Goal: Information Seeking & Learning: Compare options

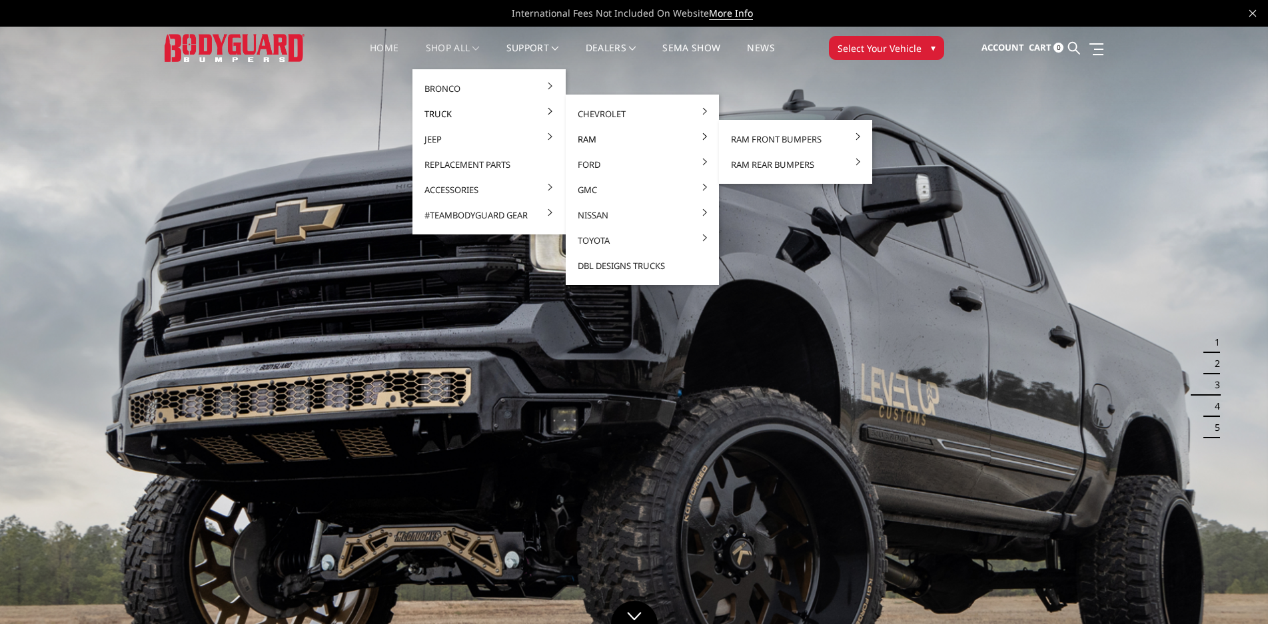
click at [621, 135] on link "Ram" at bounding box center [642, 139] width 143 height 25
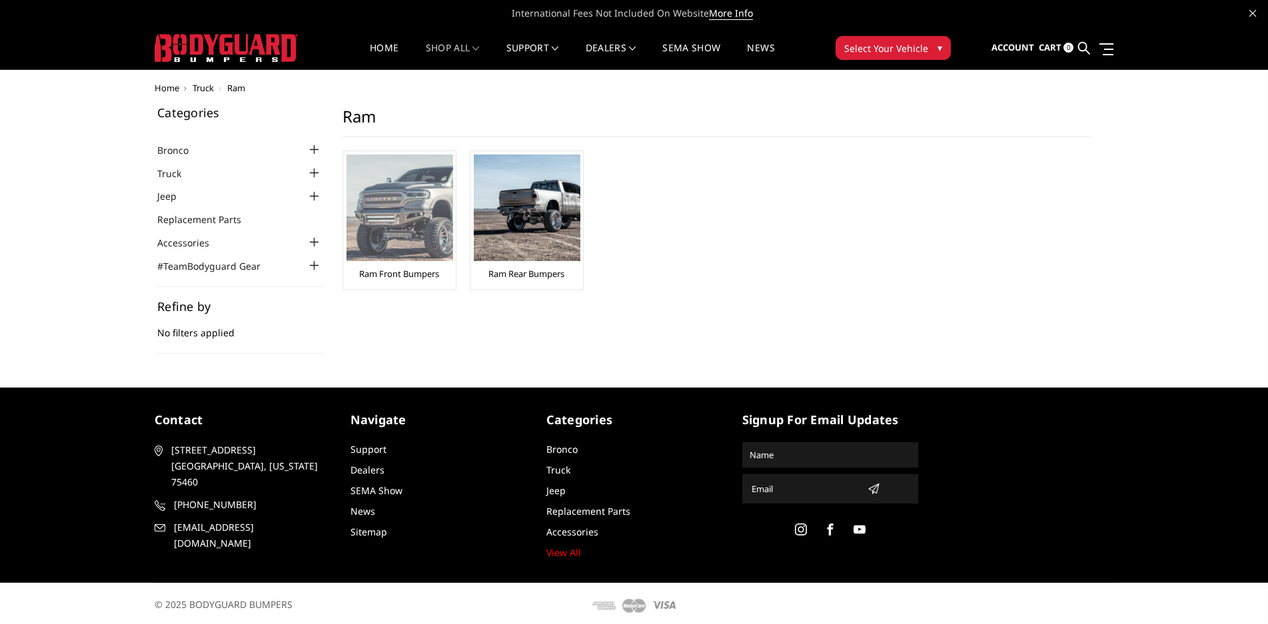
click at [344, 206] on li "Ram Front Bumpers" at bounding box center [399, 221] width 114 height 140
click at [368, 203] on img at bounding box center [399, 208] width 107 height 107
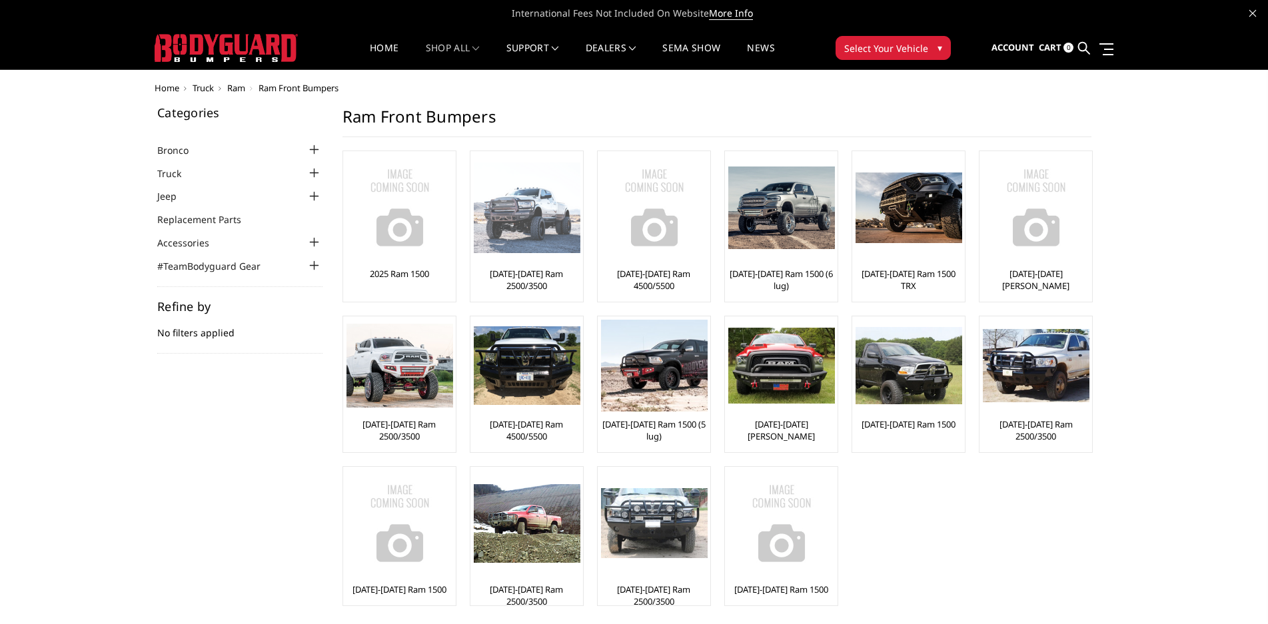
click at [540, 222] on img at bounding box center [527, 208] width 107 height 91
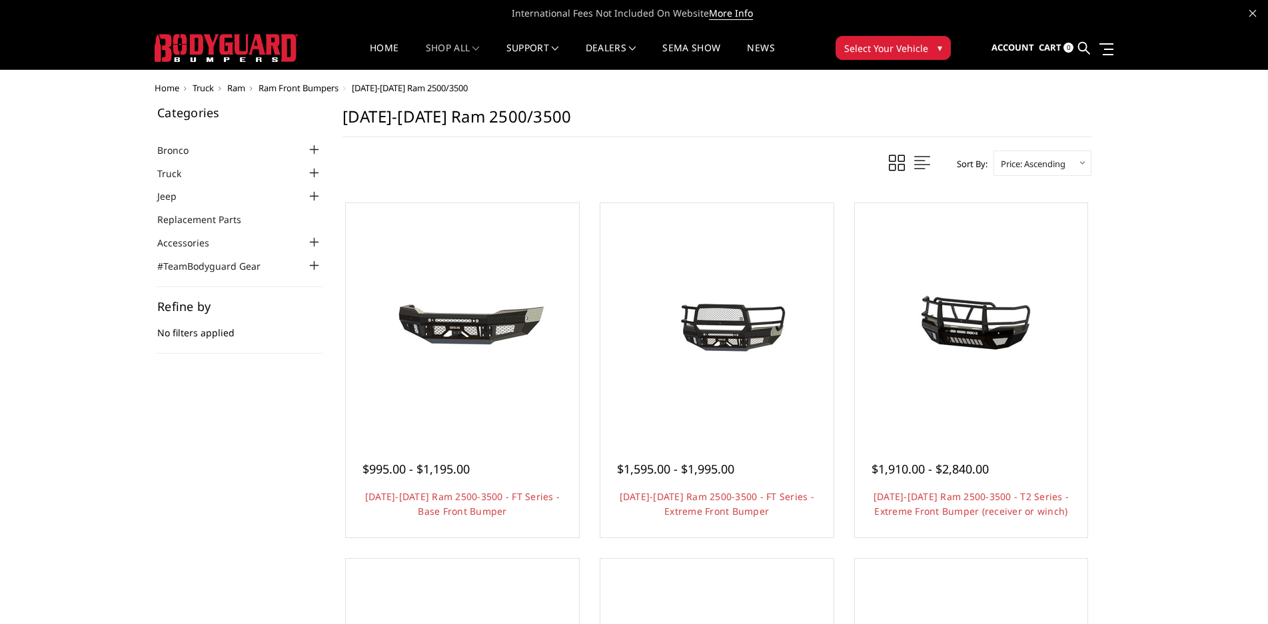
scroll to position [67, 0]
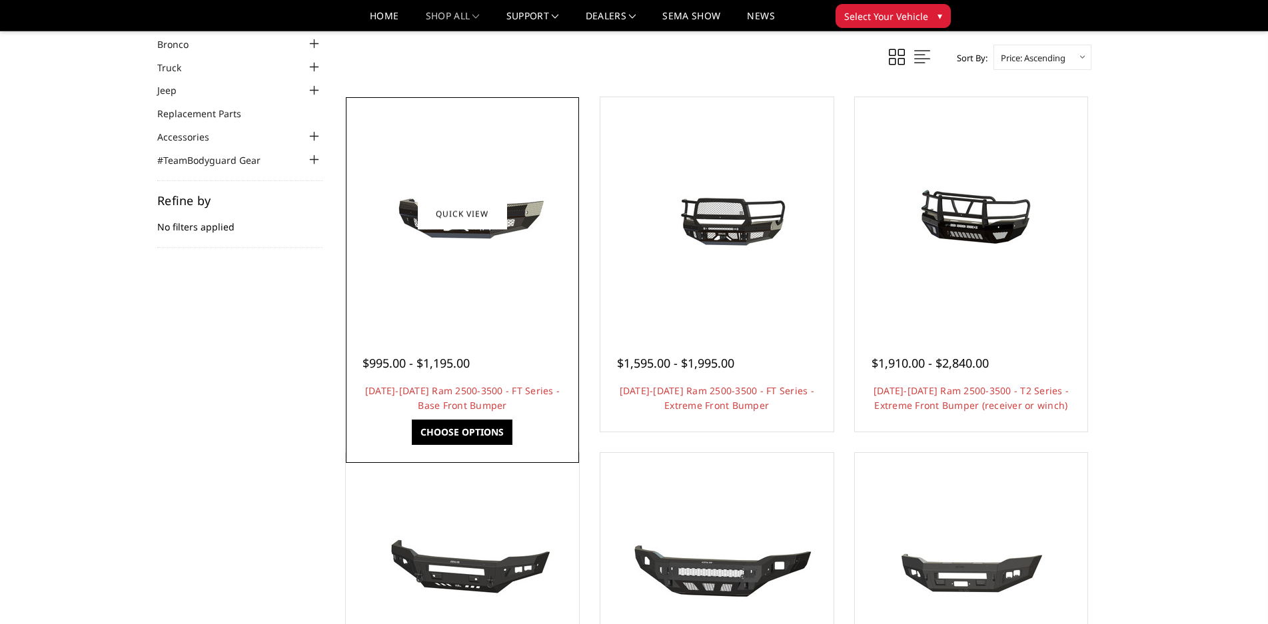
click at [486, 244] on img at bounding box center [462, 214] width 213 height 100
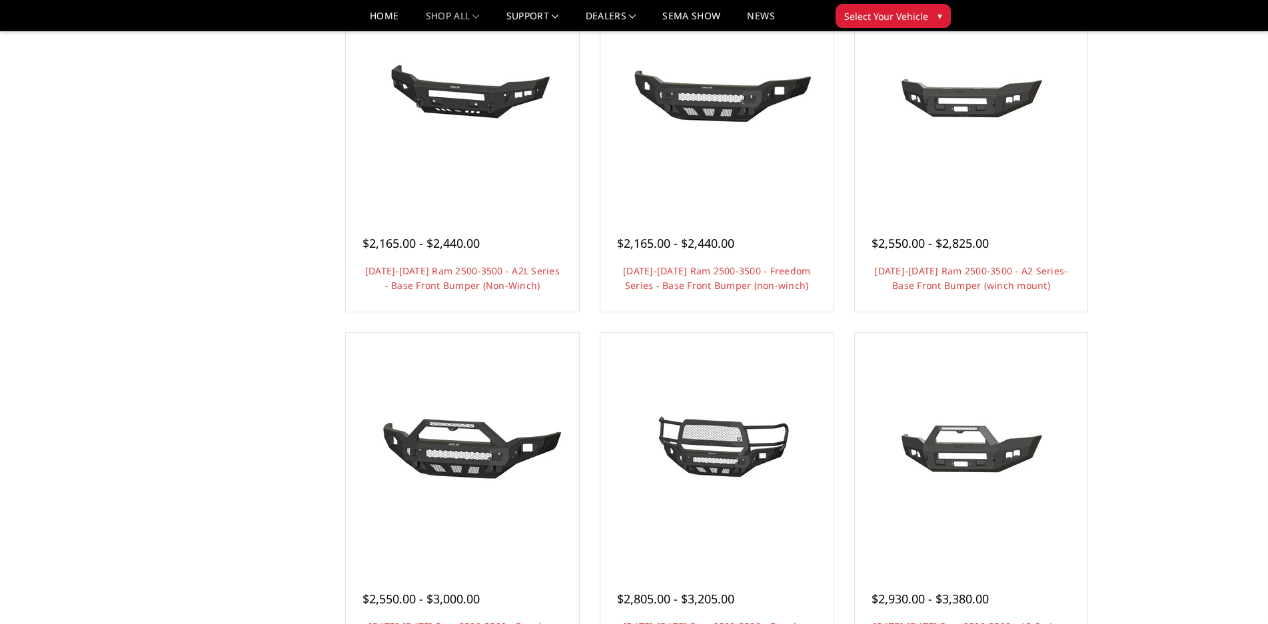
scroll to position [572, 0]
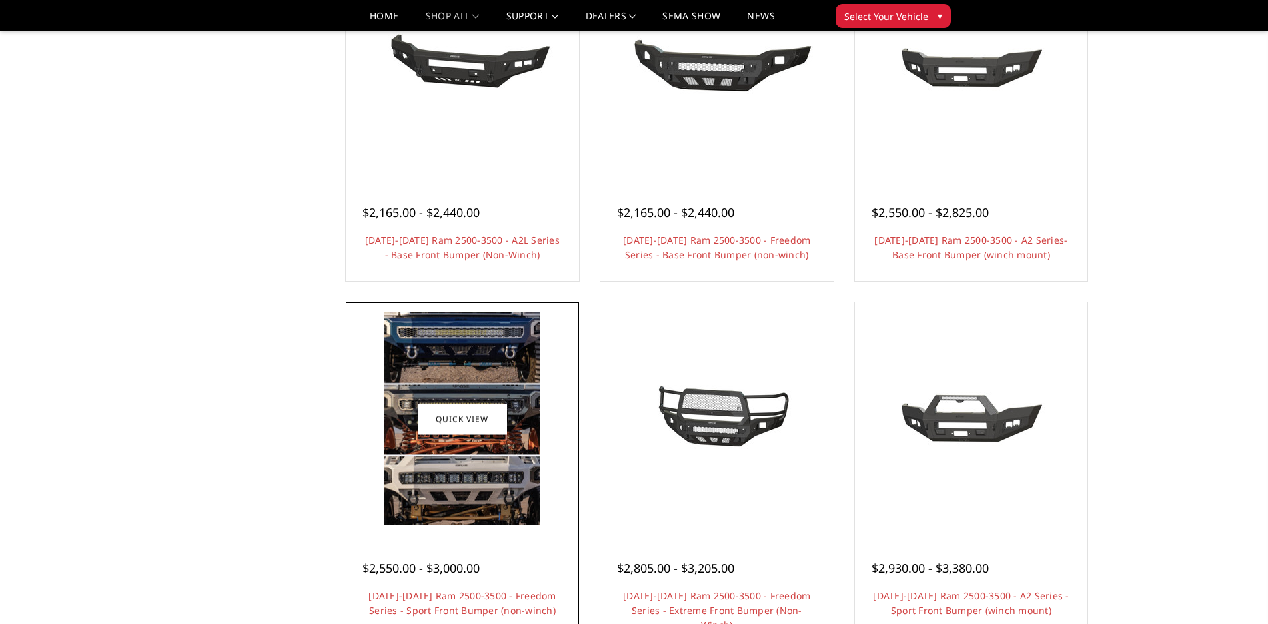
click at [462, 438] on img at bounding box center [461, 419] width 155 height 213
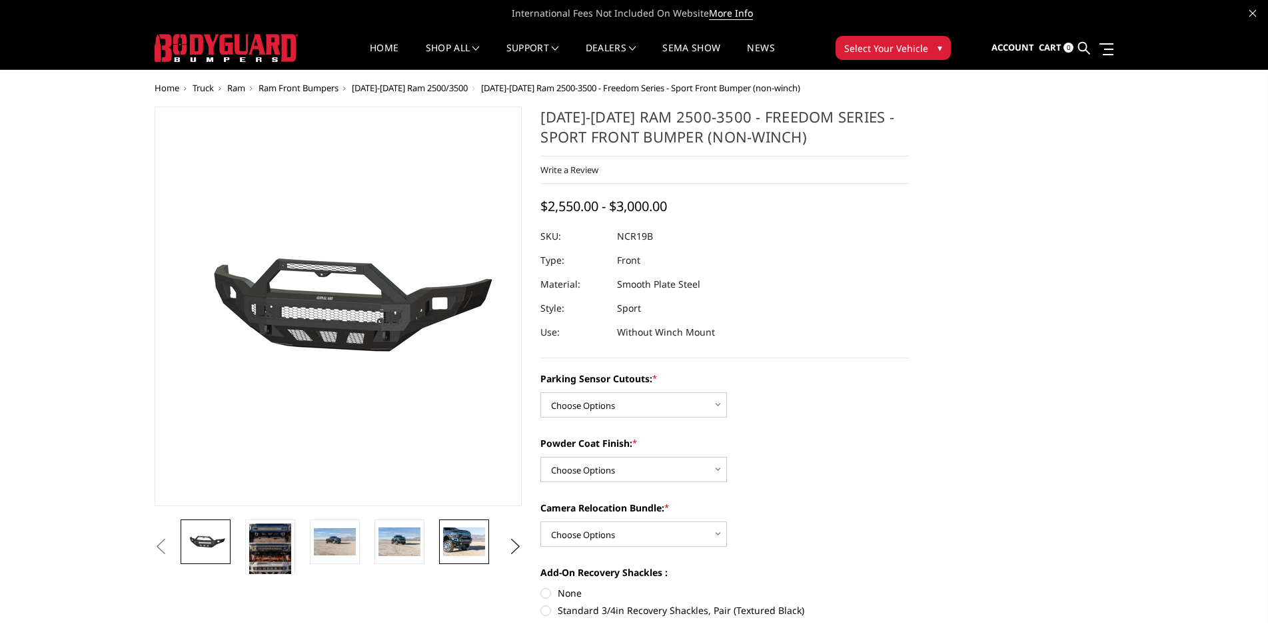
click at [457, 534] on img at bounding box center [464, 542] width 42 height 28
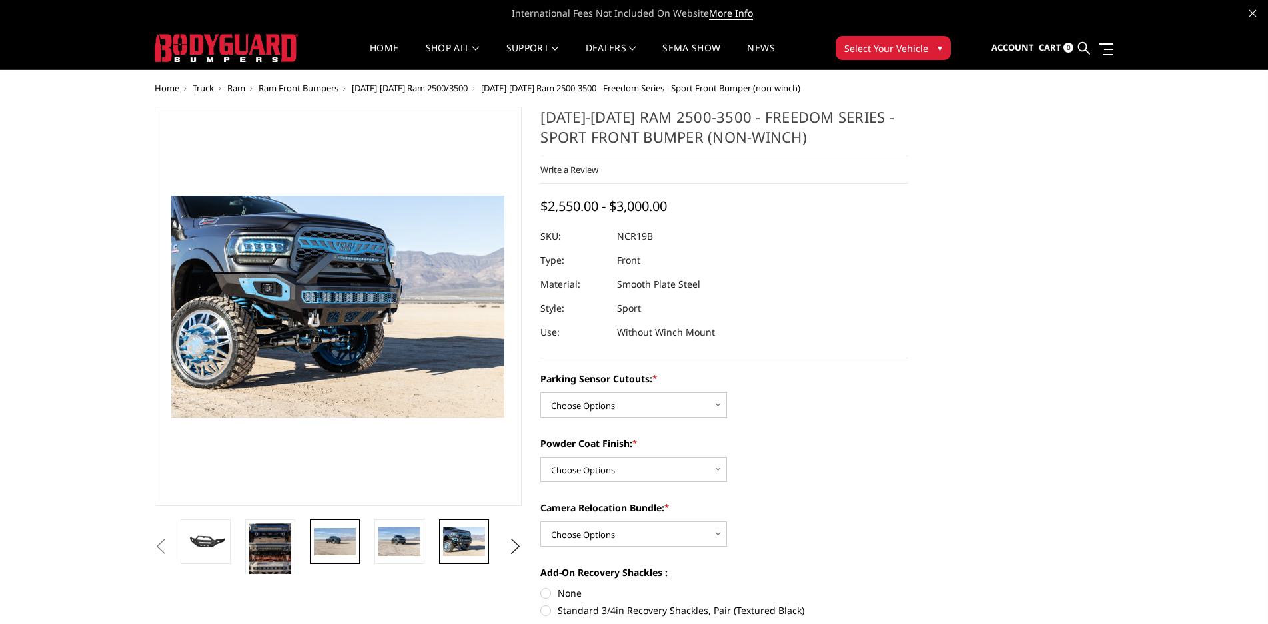
click at [316, 541] on img at bounding box center [335, 542] width 42 height 28
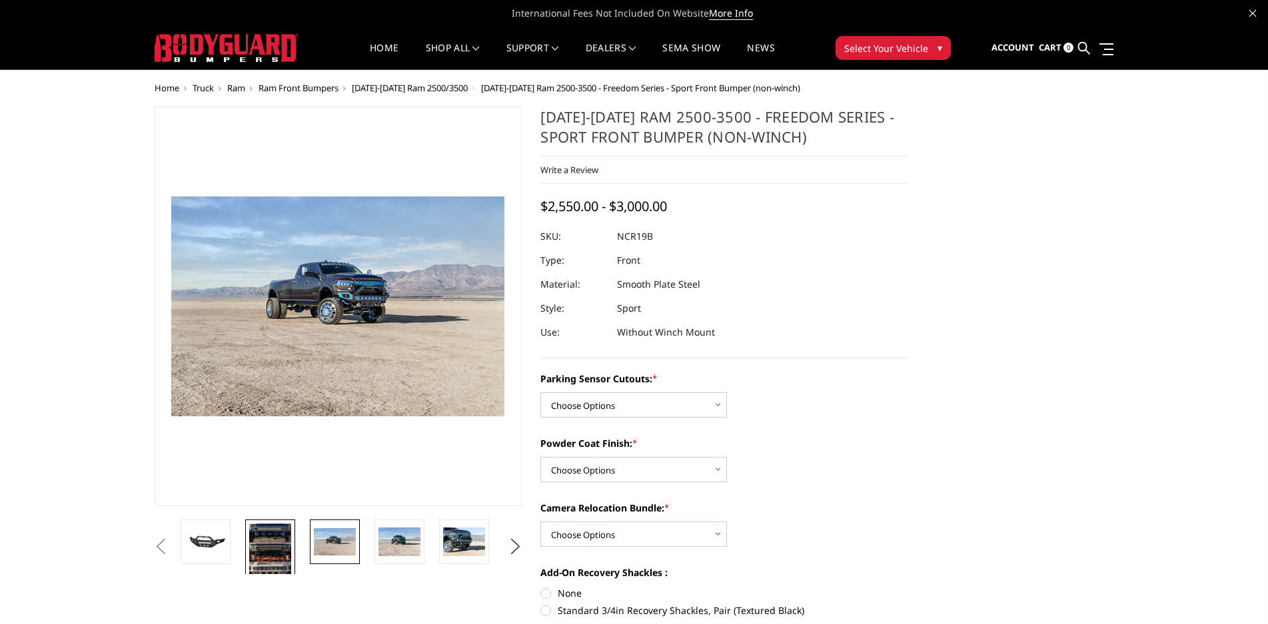
click at [274, 552] on img at bounding box center [270, 553] width 42 height 58
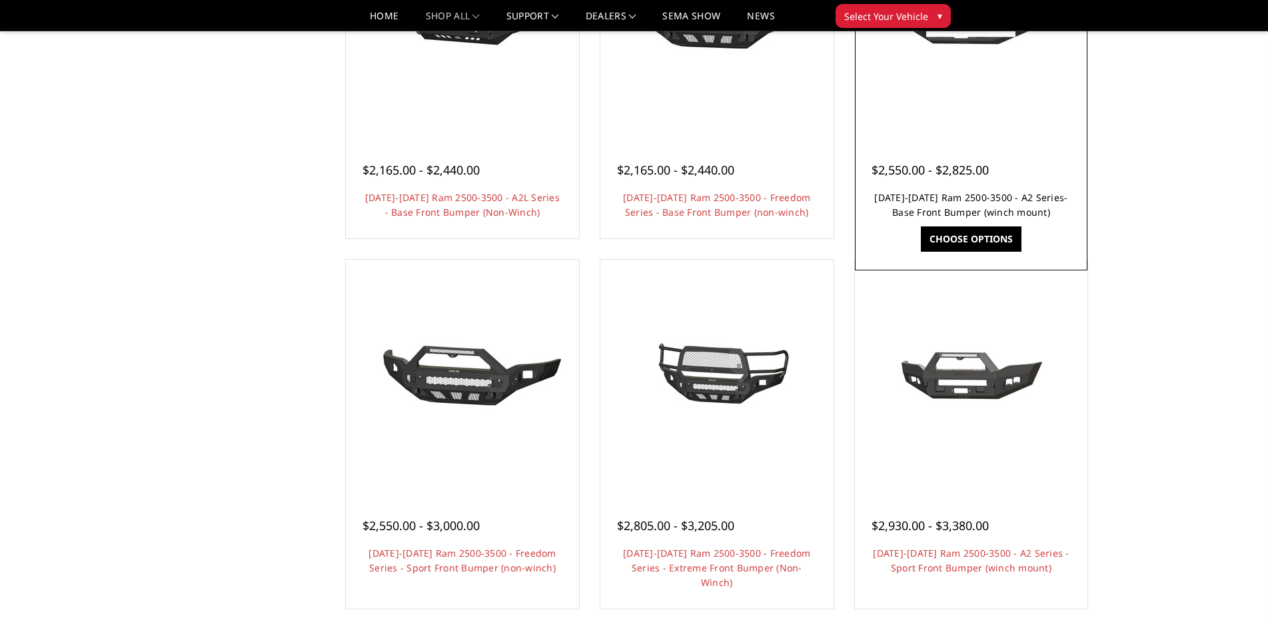
scroll to position [639, 0]
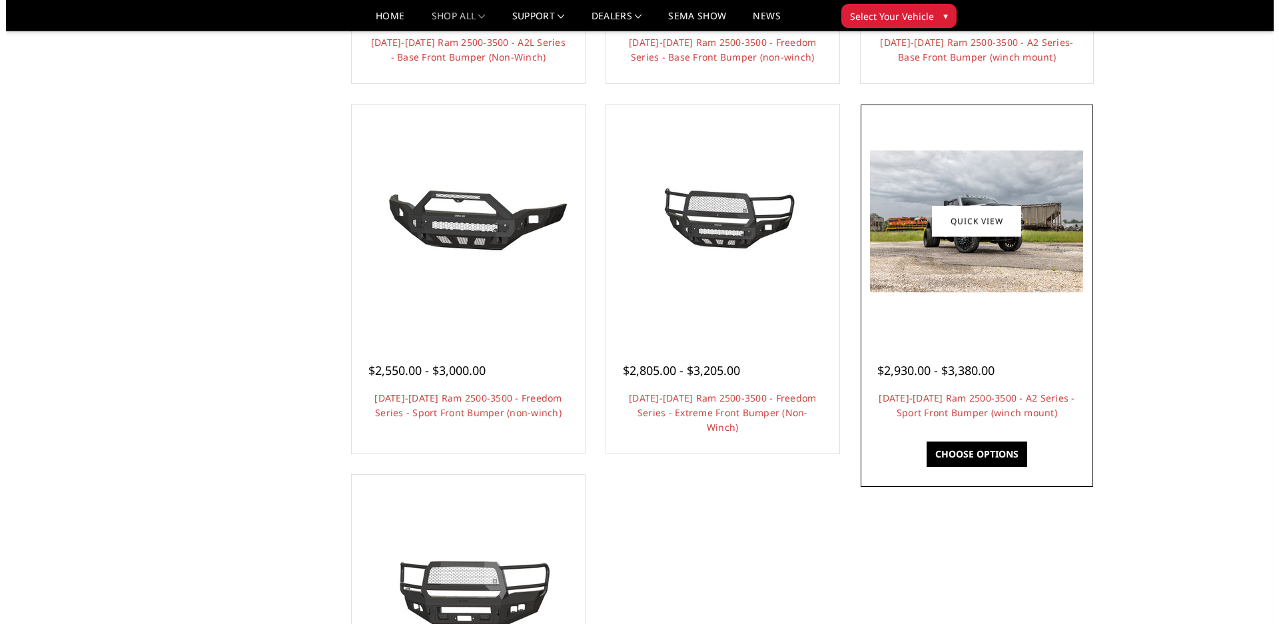
scroll to position [772, 0]
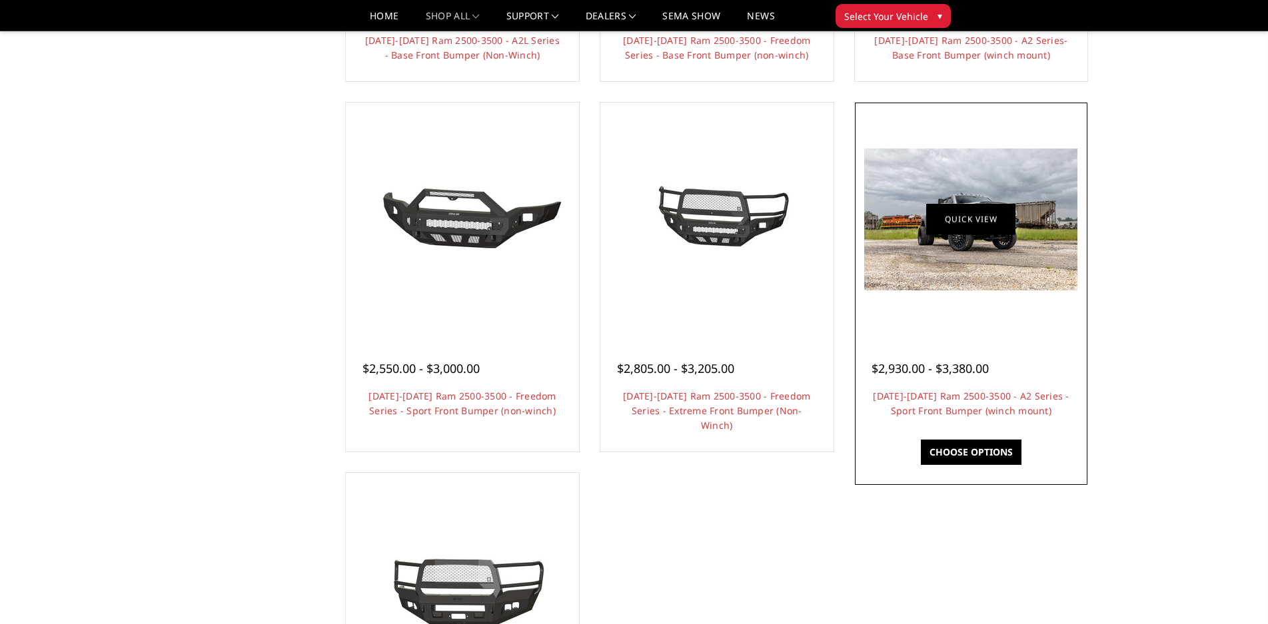
click at [951, 219] on link "Quick view" at bounding box center [970, 219] width 89 height 31
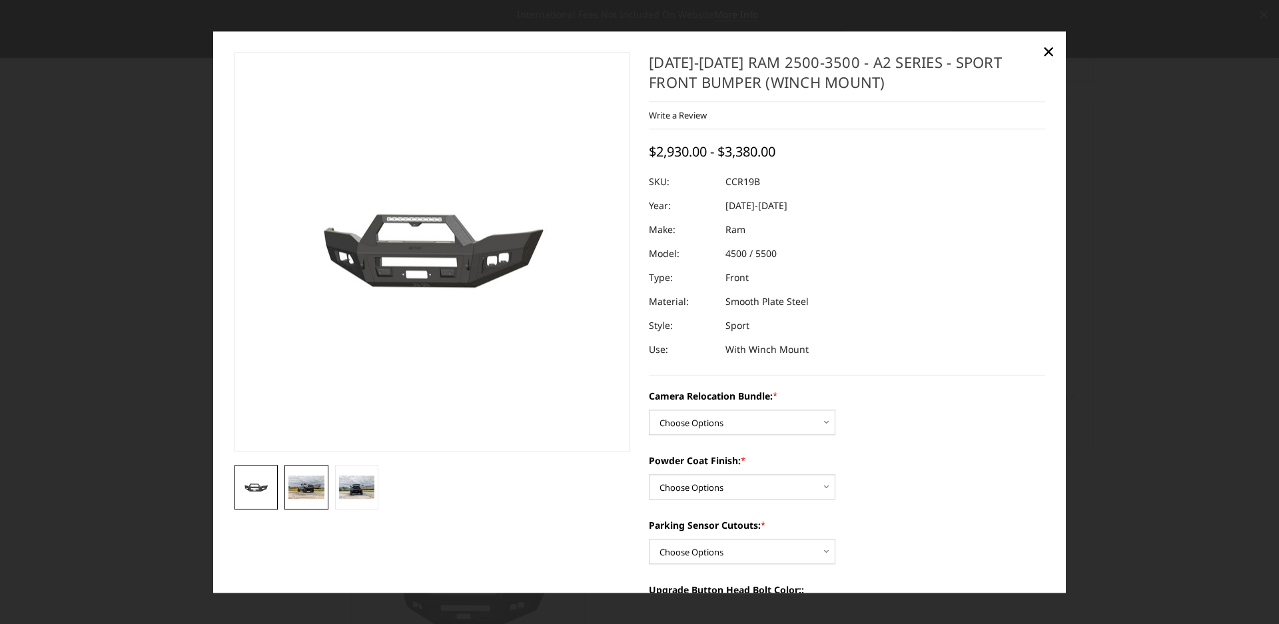
click at [293, 483] on img at bounding box center [307, 488] width 36 height 24
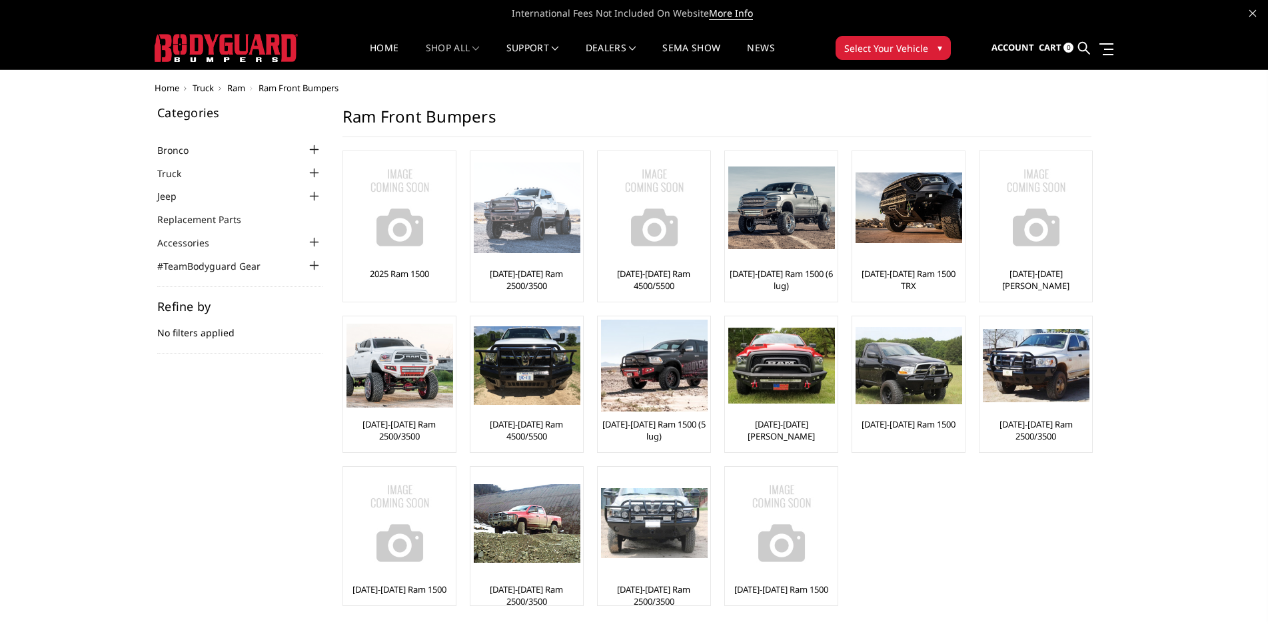
click at [488, 209] on img at bounding box center [527, 208] width 107 height 91
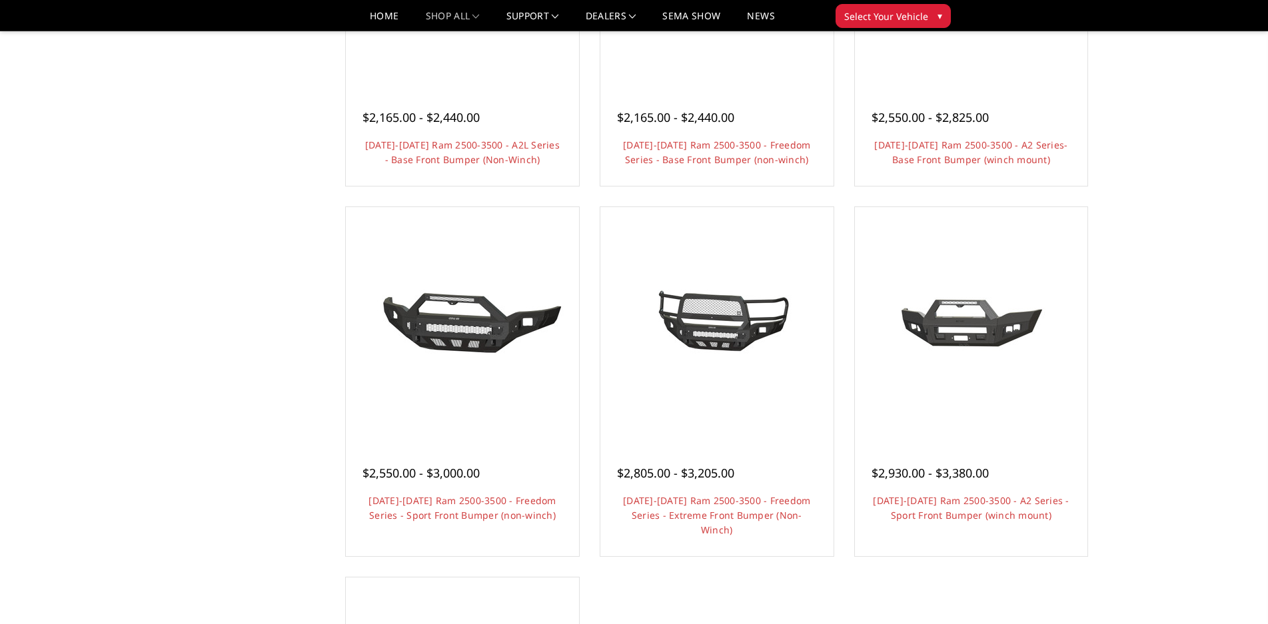
scroll to position [733, 0]
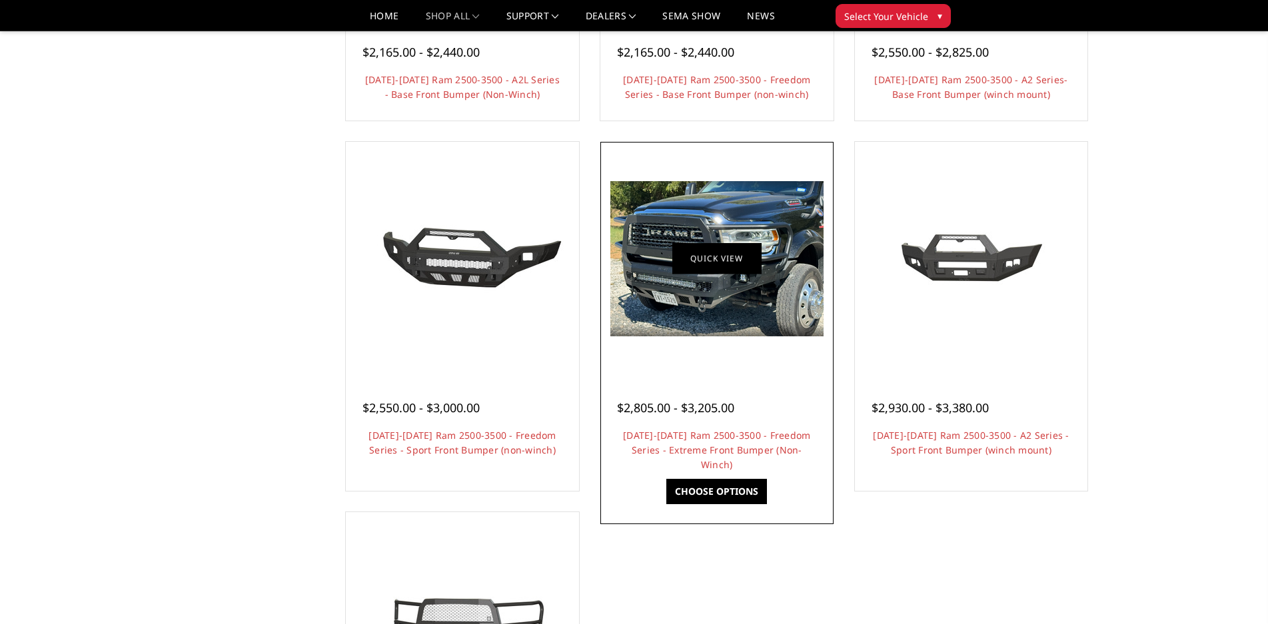
click at [728, 267] on link "Quick view" at bounding box center [716, 258] width 89 height 31
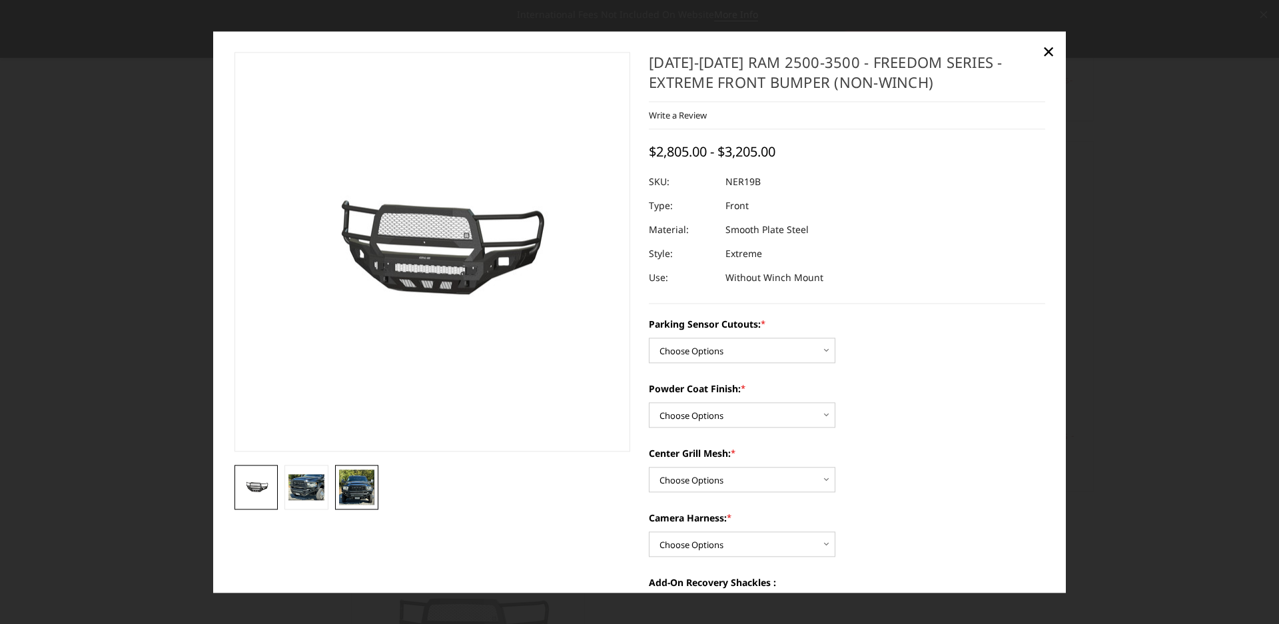
click at [357, 490] on img at bounding box center [357, 487] width 36 height 35
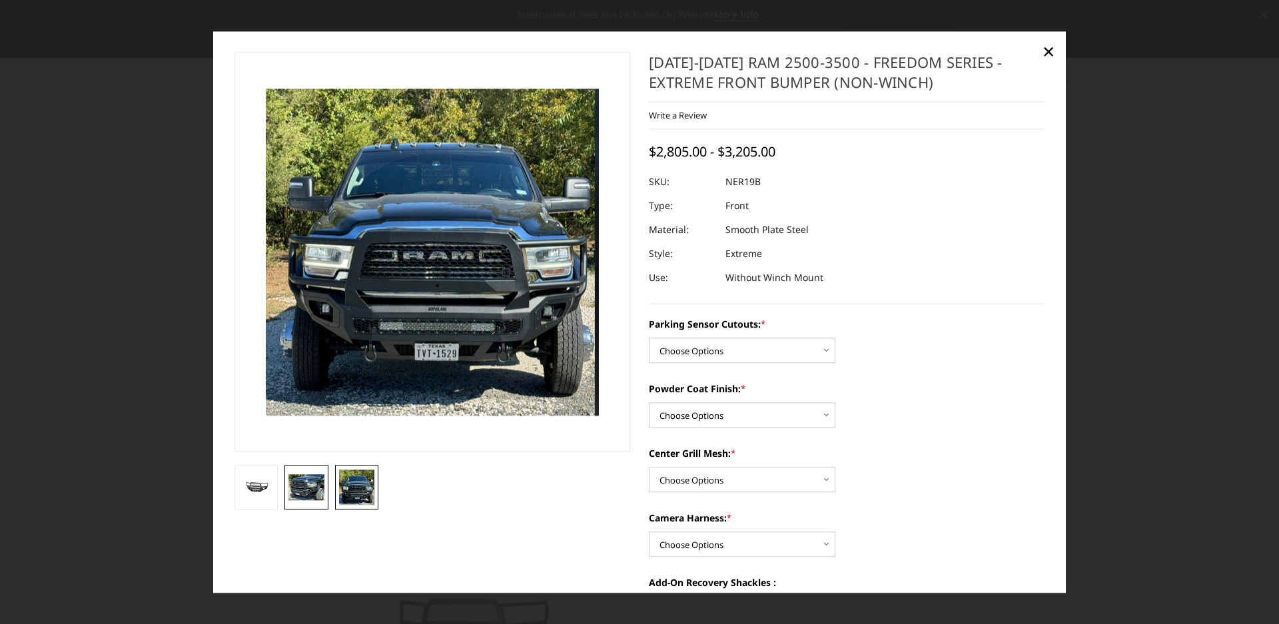
click at [305, 487] on img at bounding box center [307, 487] width 36 height 26
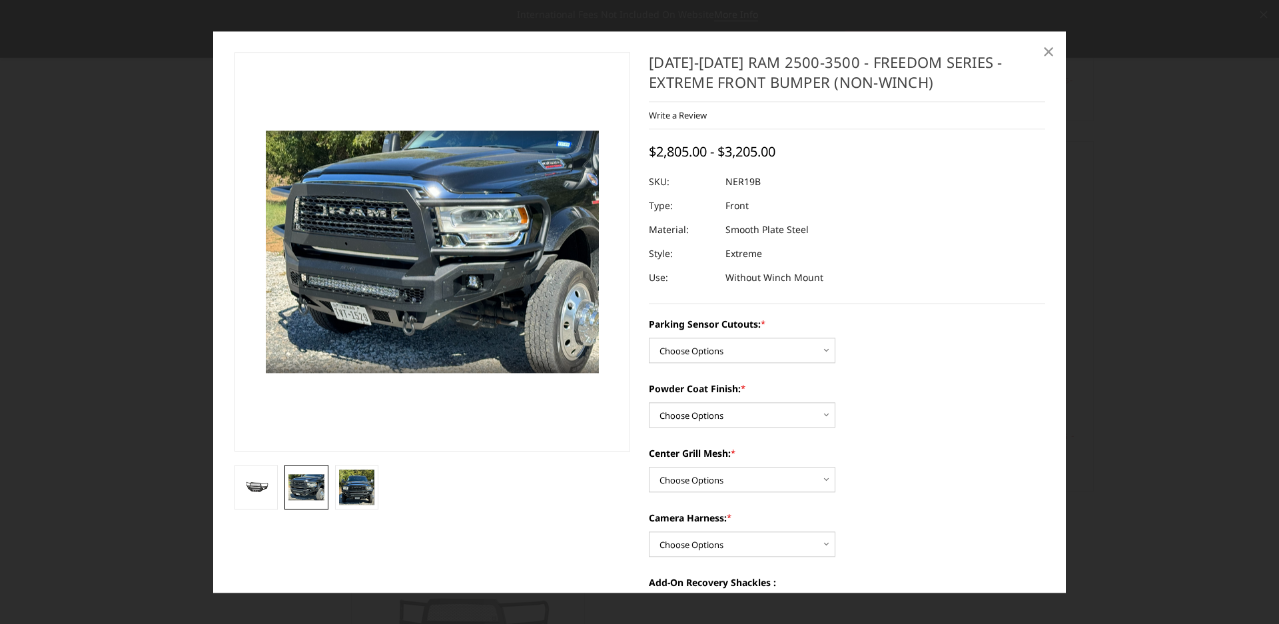
click at [1054, 50] on span "×" at bounding box center [1049, 51] width 12 height 29
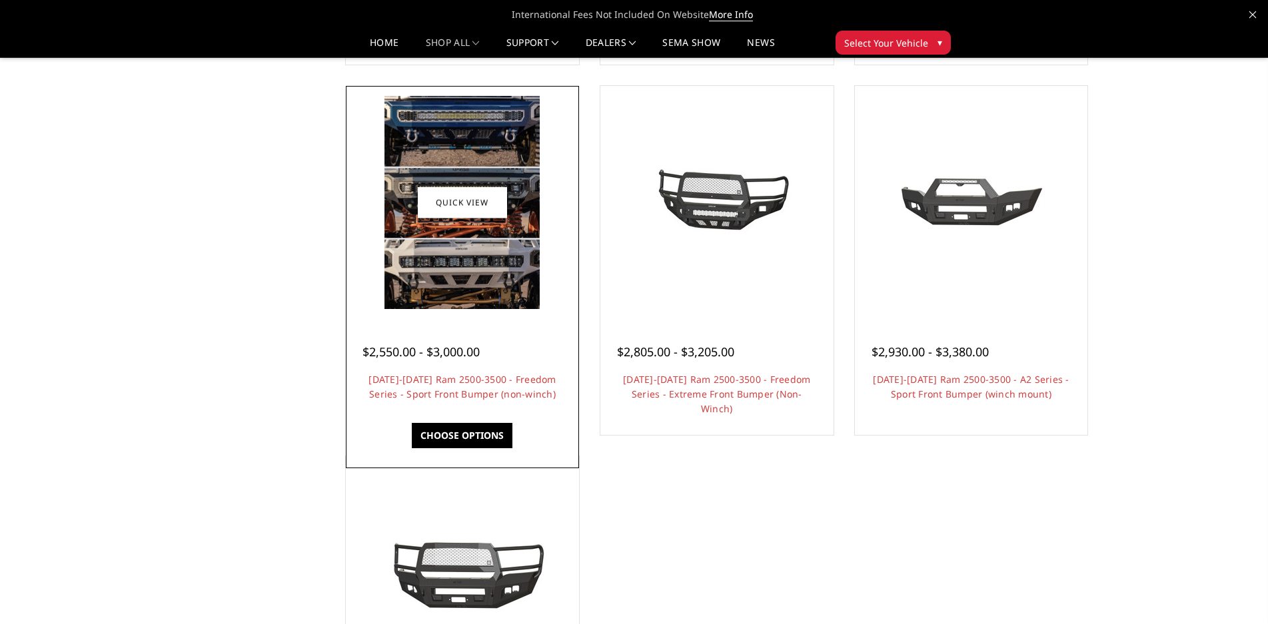
scroll to position [1000, 0]
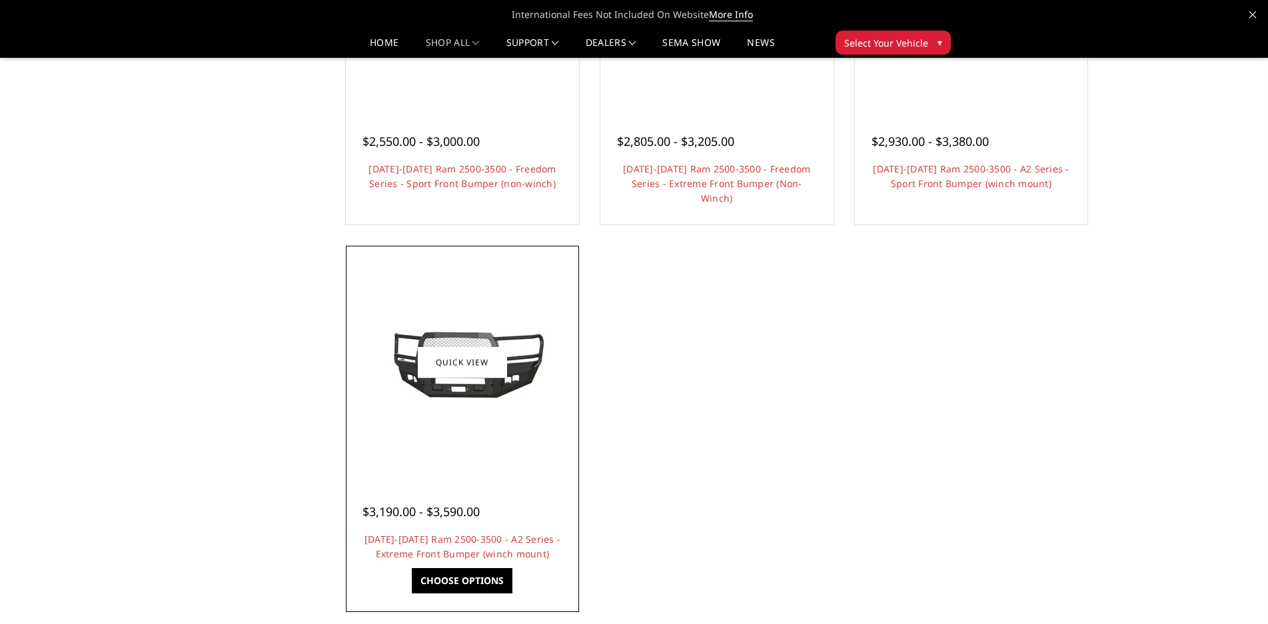
click at [512, 380] on img at bounding box center [462, 363] width 213 height 96
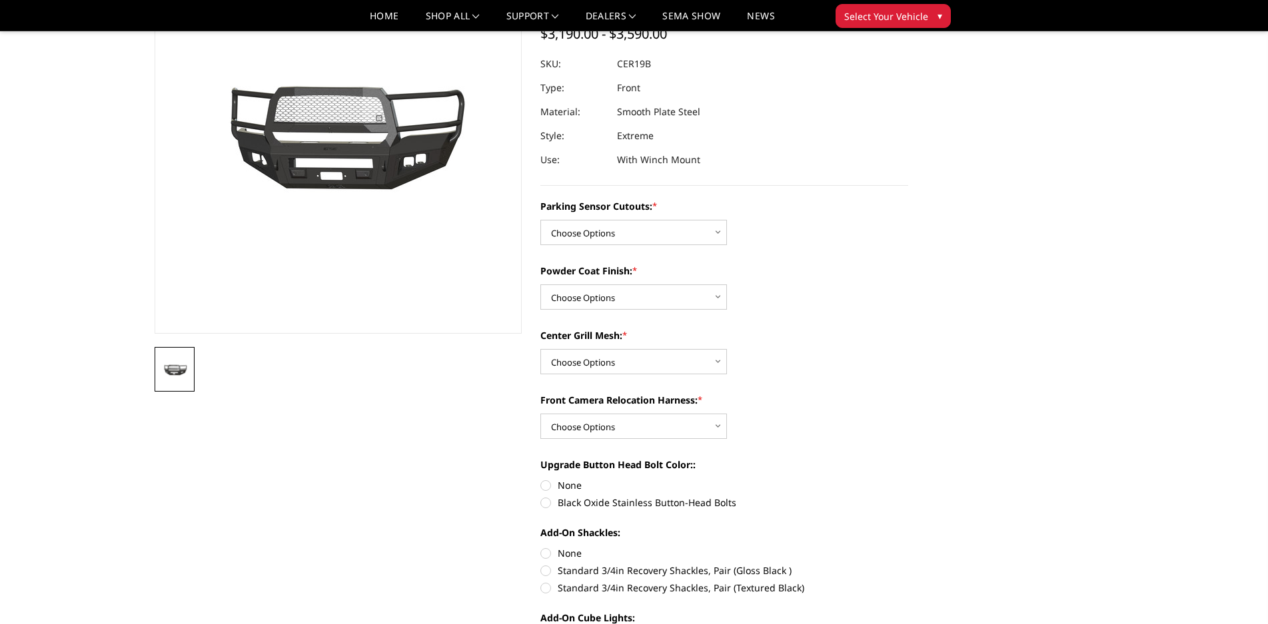
scroll to position [115, 0]
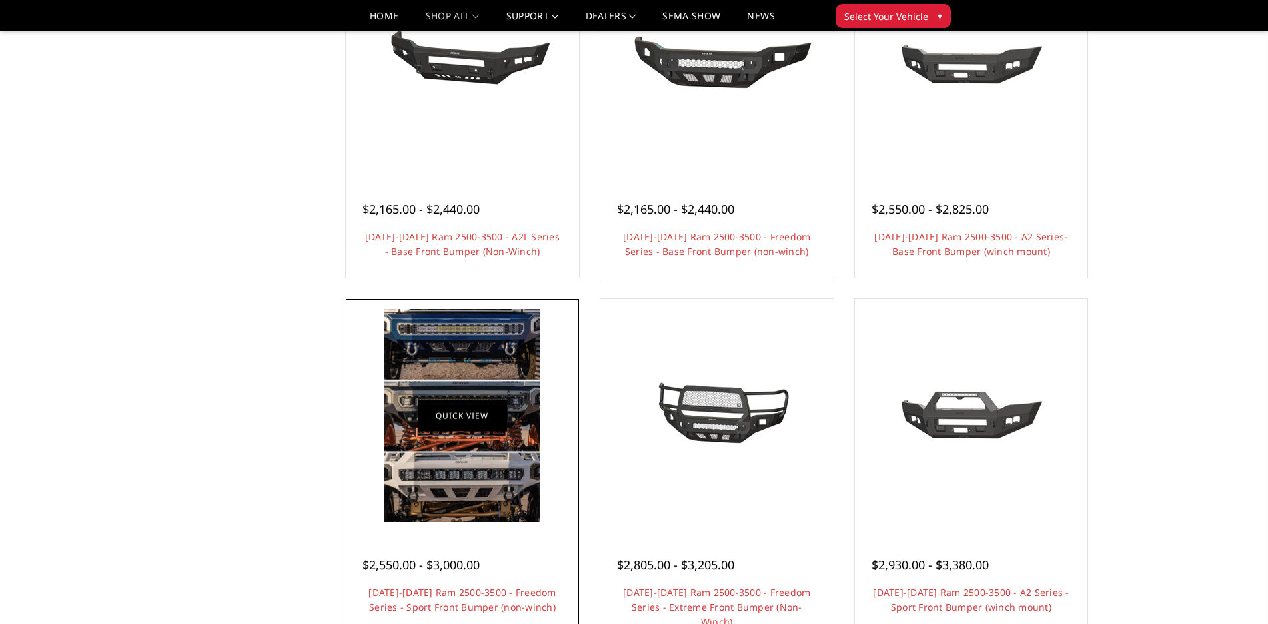
click at [505, 410] on link "Quick view" at bounding box center [462, 415] width 89 height 31
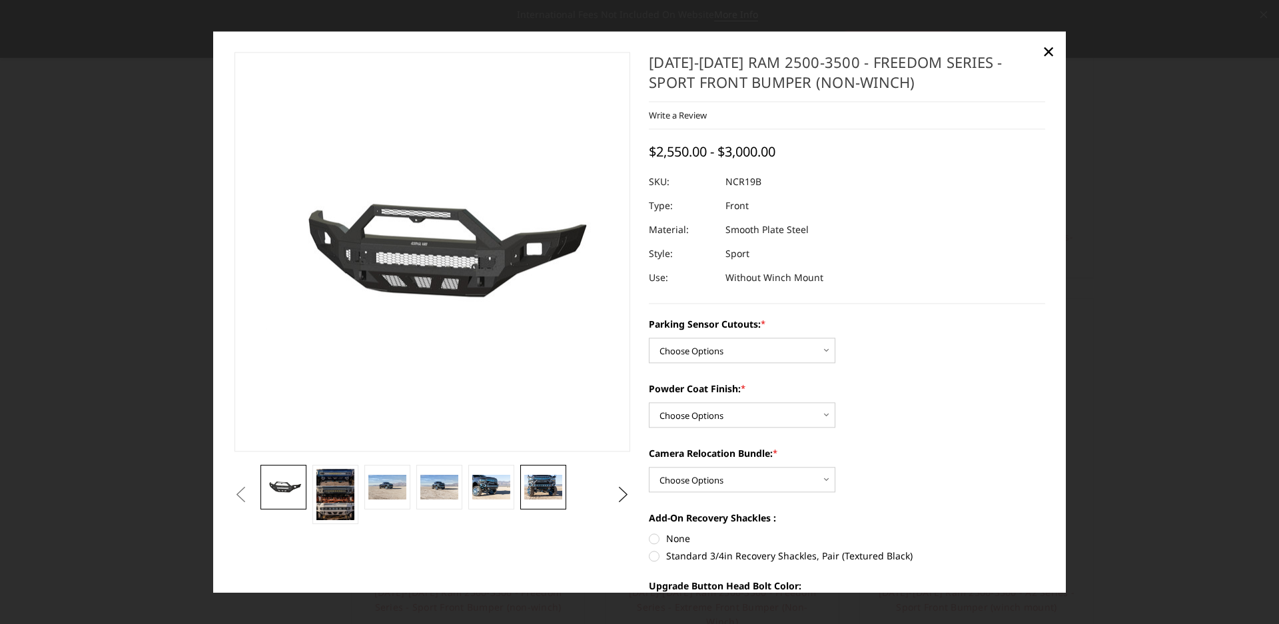
click at [534, 484] on img at bounding box center [542, 487] width 37 height 25
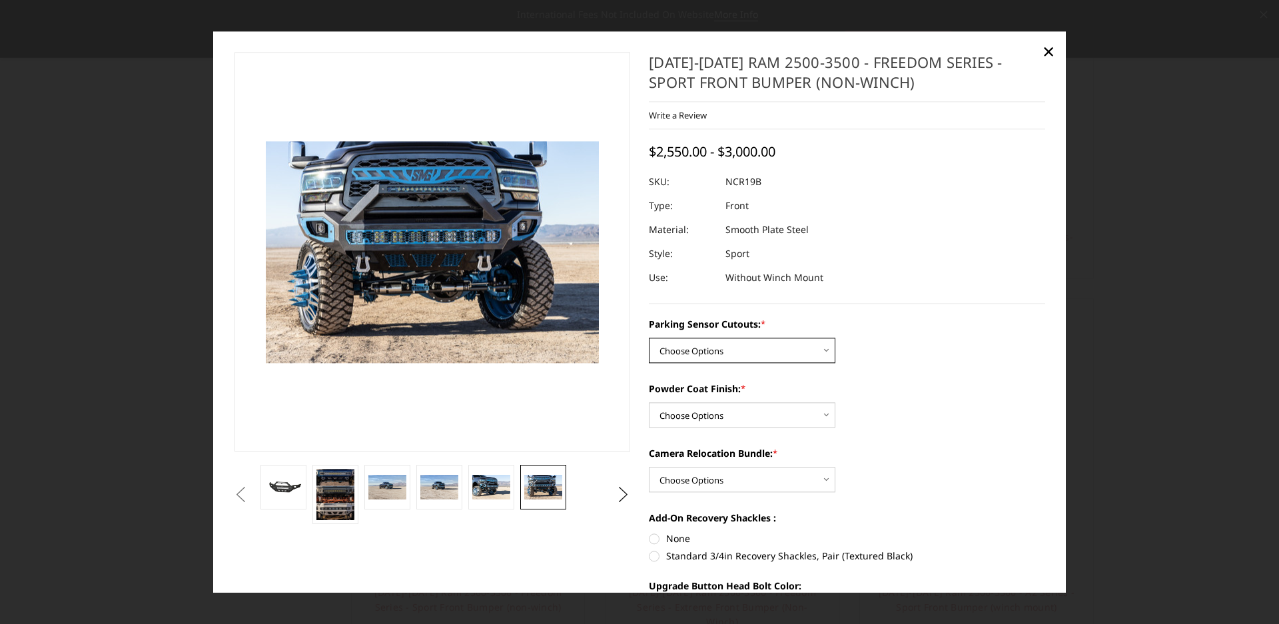
click at [766, 348] on select "Choose Options No - Without Parking Sensor Cutouts Yes - With Parking Sensor Cu…" at bounding box center [742, 350] width 187 height 25
select select "2713"
click at [649, 338] on select "Choose Options No - Without Parking Sensor Cutouts Yes - With Parking Sensor Cu…" at bounding box center [742, 350] width 187 height 25
click at [741, 414] on select "Choose Options Bare Metal Texture Black Powder Coat" at bounding box center [742, 414] width 187 height 25
select select "2714"
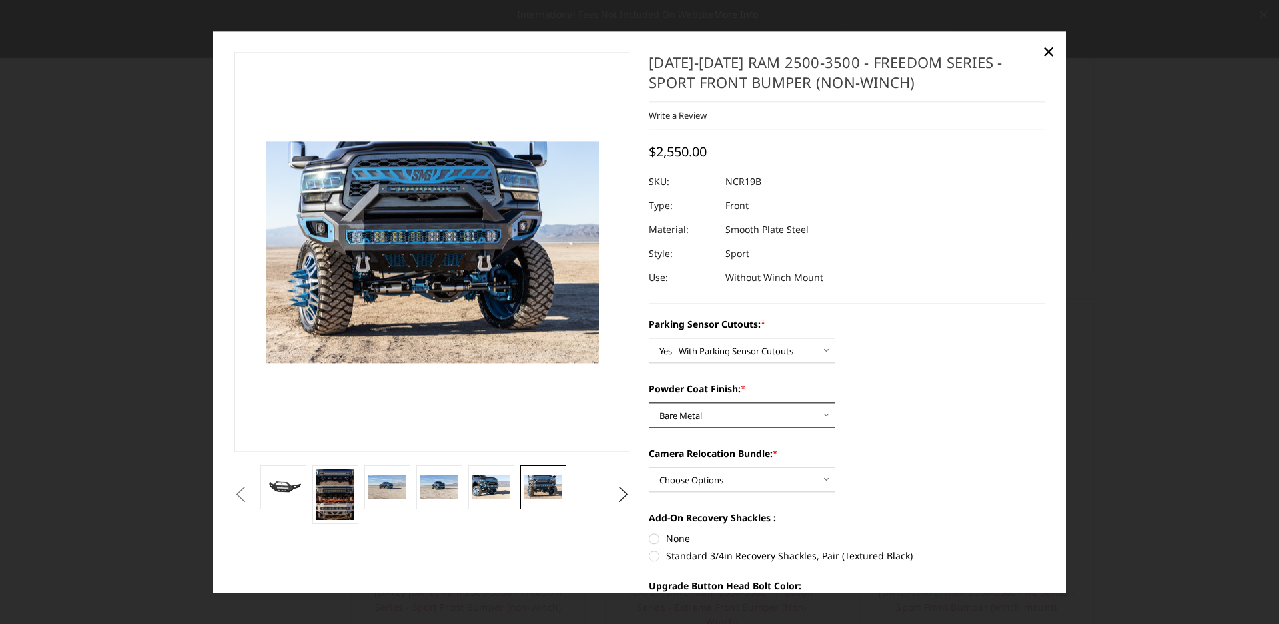
click at [649, 402] on select "Choose Options Bare Metal Texture Black Powder Coat" at bounding box center [742, 414] width 187 height 25
click at [778, 413] on select "Choose Options Bare Metal Texture Black Powder Coat" at bounding box center [742, 414] width 187 height 25
click at [649, 402] on select "Choose Options Bare Metal Texture Black Powder Coat" at bounding box center [742, 414] width 187 height 25
click at [770, 487] on select "Choose Options WITH Camera Relocation Bundle WITHOUT Camera Relocation Bundle" at bounding box center [742, 479] width 187 height 25
click at [802, 350] on select "Choose Options No - Without Parking Sensor Cutouts Yes - With Parking Sensor Cu…" at bounding box center [742, 350] width 187 height 25
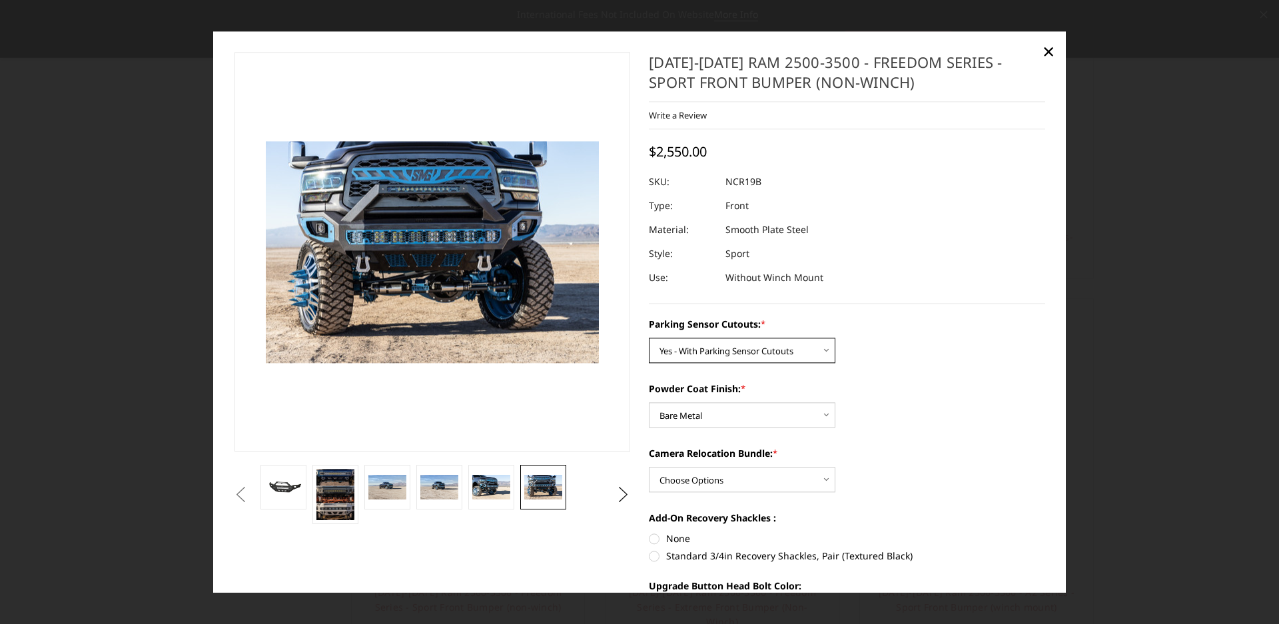
select select "2712"
click at [649, 338] on select "Choose Options No - Without Parking Sensor Cutouts Yes - With Parking Sensor Cu…" at bounding box center [742, 350] width 187 height 25
click at [714, 479] on select "Choose Options WITH Camera Relocation Bundle WITHOUT Camera Relocation Bundle" at bounding box center [742, 479] width 187 height 25
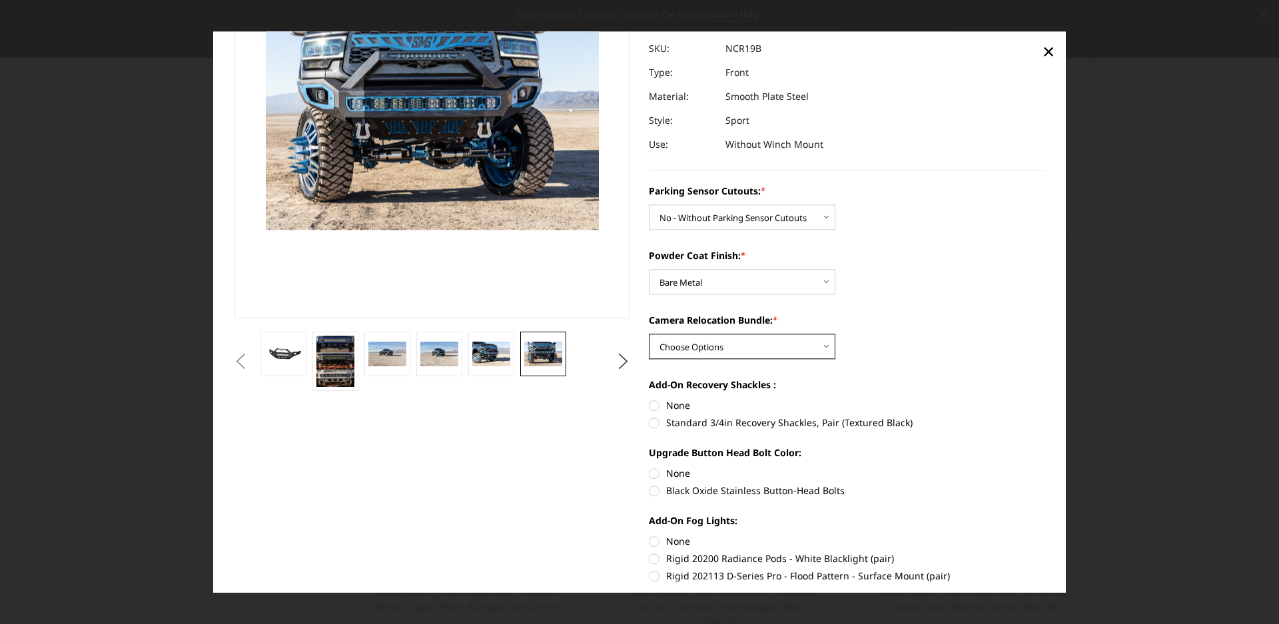
scroll to position [67, 0]
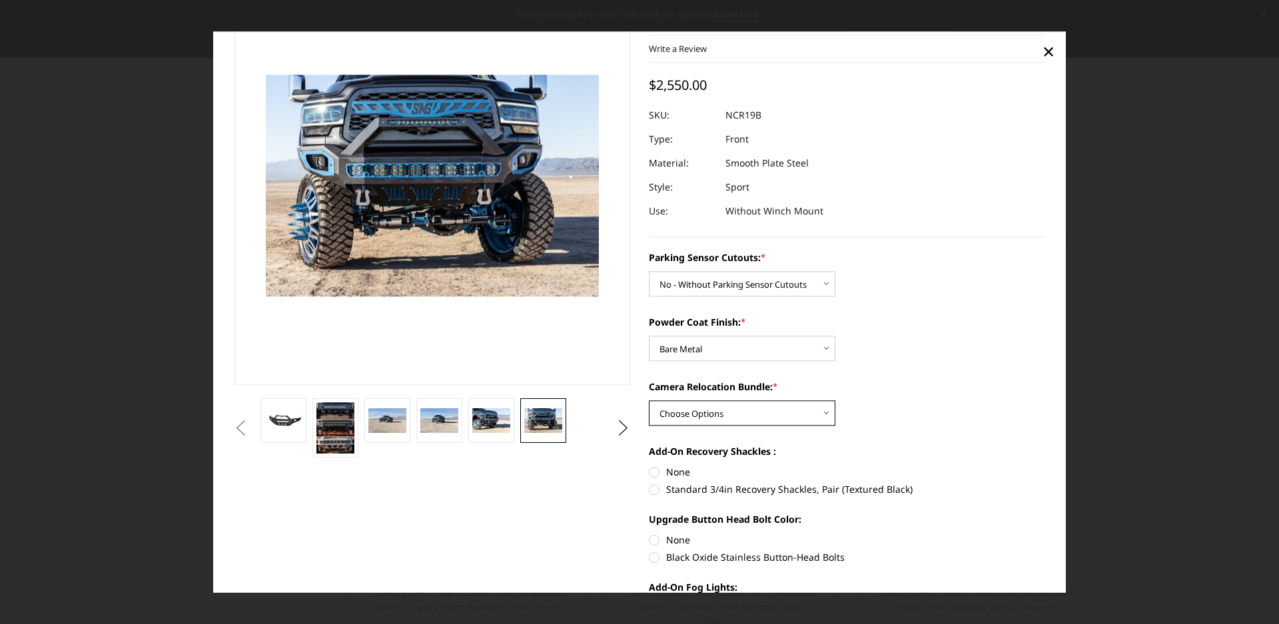
click at [750, 410] on select "Choose Options WITH Camera Relocation Bundle WITHOUT Camera Relocation Bundle" at bounding box center [742, 412] width 187 height 25
select select "2716"
click at [649, 400] on select "Choose Options WITH Camera Relocation Bundle WITHOUT Camera Relocation Bundle" at bounding box center [742, 412] width 187 height 25
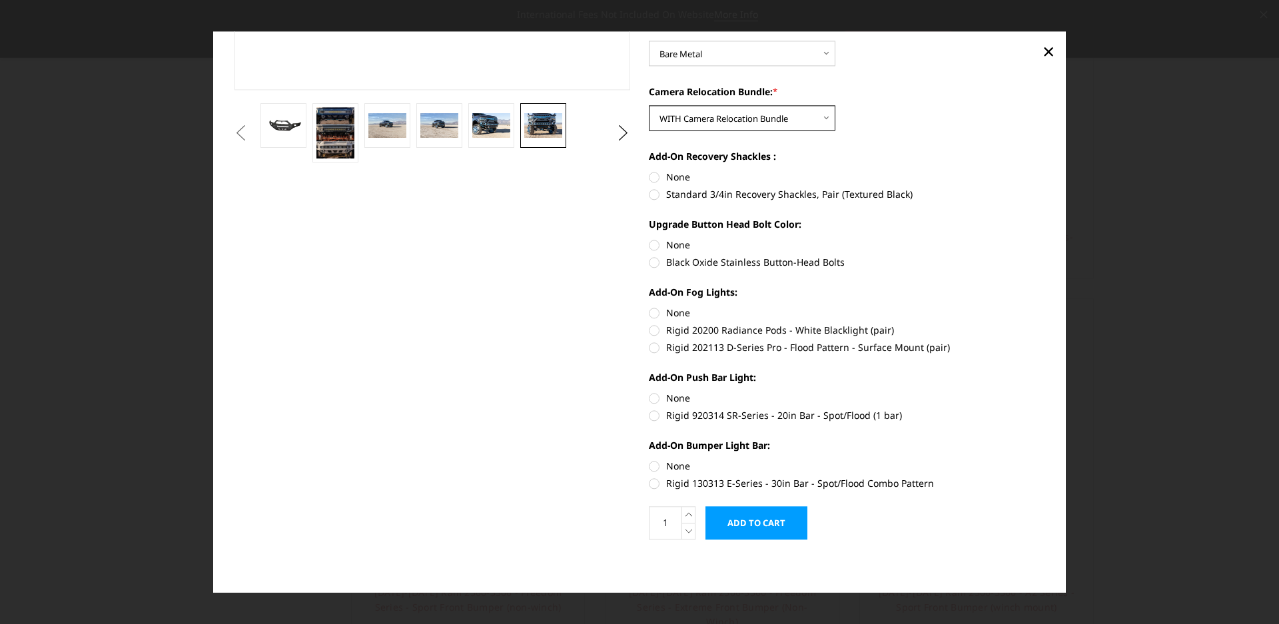
scroll to position [162, 0]
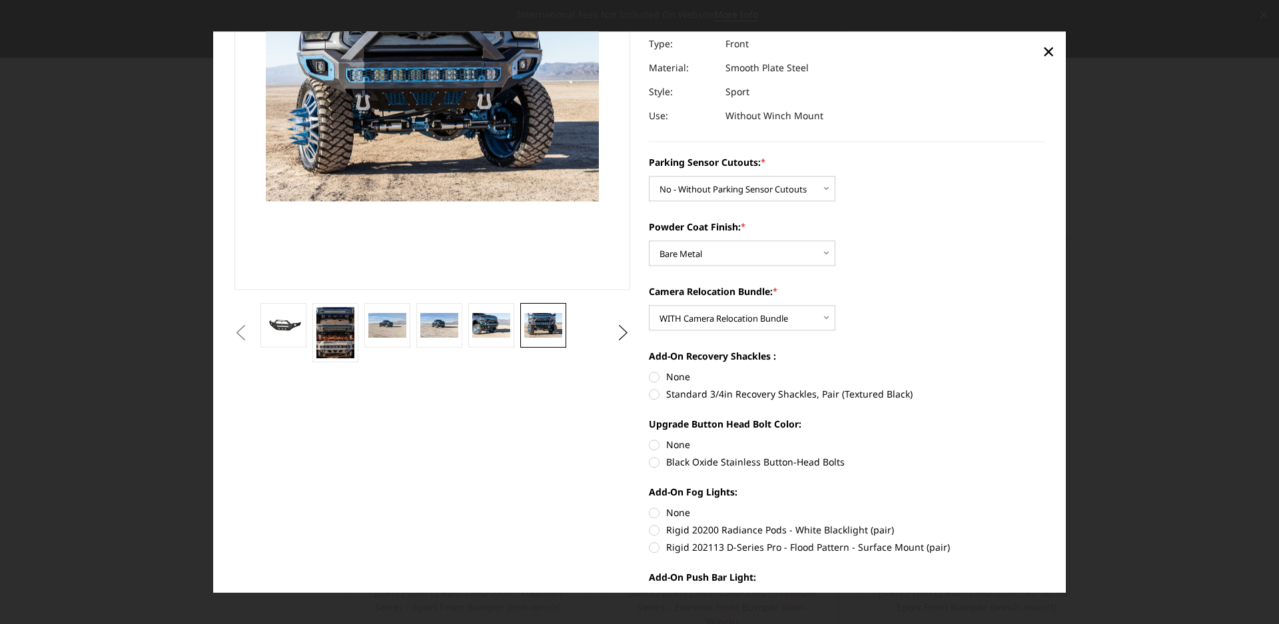
click at [655, 394] on label "Standard 3/4in Recovery Shackles, Pair (Textured Black)" at bounding box center [847, 394] width 396 height 14
click at [1045, 370] on input "Standard 3/4in Recovery Shackles, Pair (Textured Black)" at bounding box center [1045, 370] width 1 height 1
radio input "true"
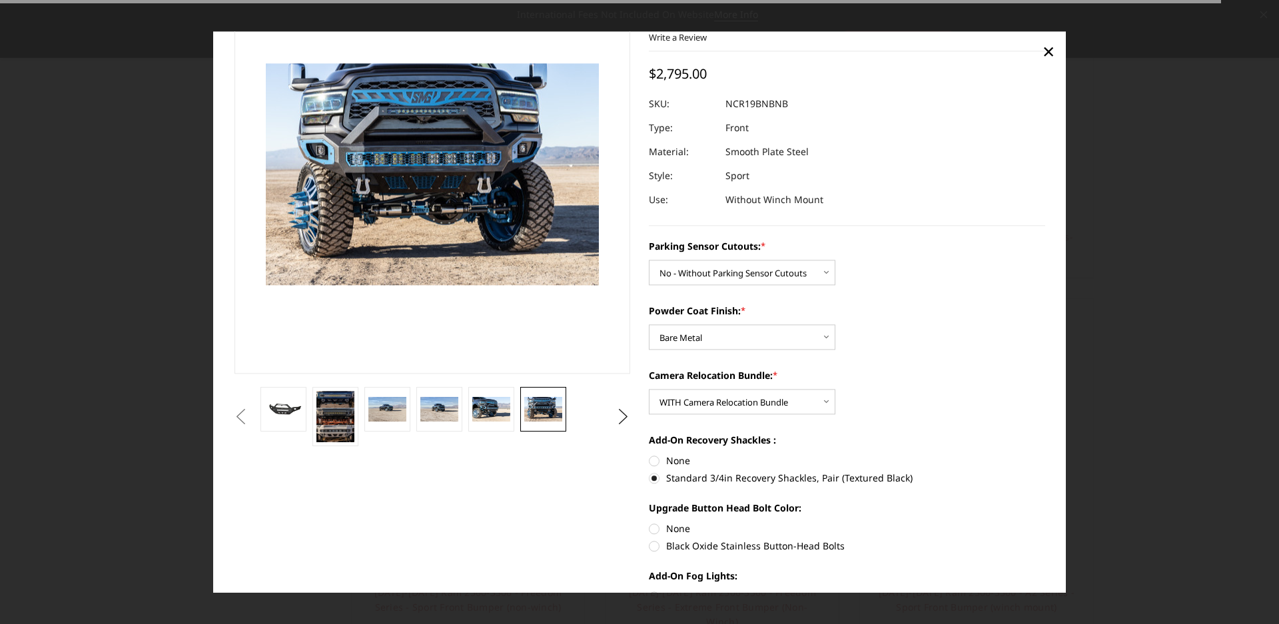
scroll to position [0, 0]
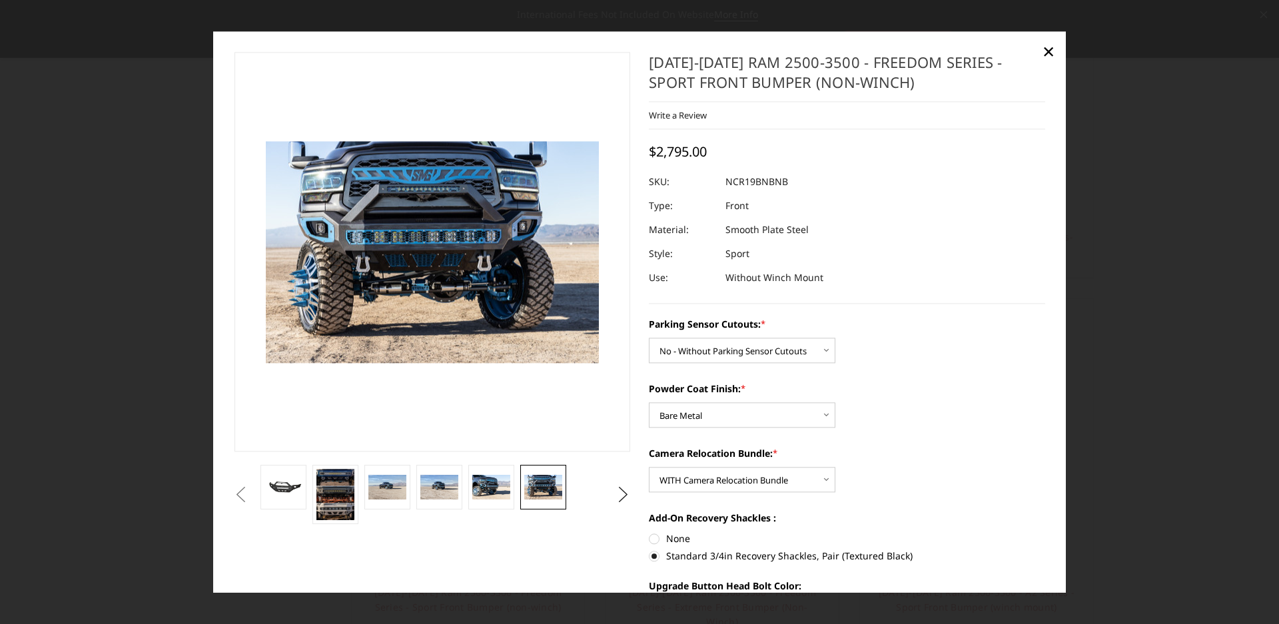
click at [649, 536] on label "None" at bounding box center [847, 539] width 396 height 14
click at [649, 532] on input "None" at bounding box center [649, 532] width 1 height 1
radio input "true"
click at [650, 561] on label "Standard 3/4in Recovery Shackles, Pair (Textured Black)" at bounding box center [847, 556] width 396 height 14
click at [1045, 532] on input "Standard 3/4in Recovery Shackles, Pair (Textured Black)" at bounding box center [1045, 532] width 1 height 1
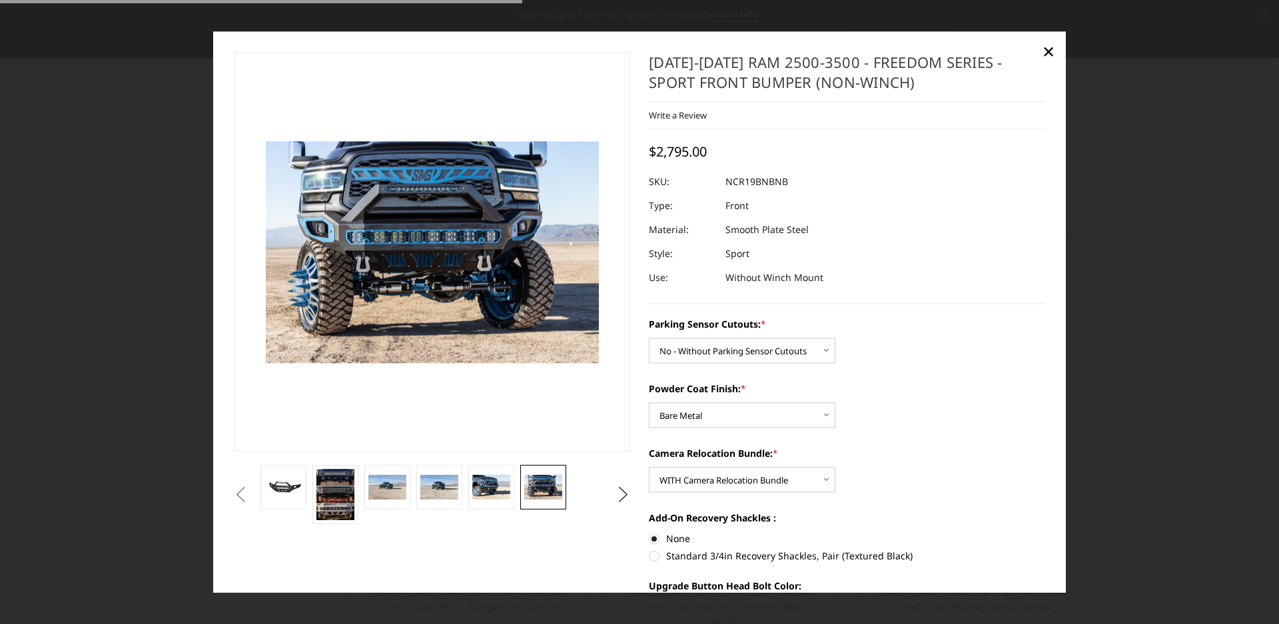
radio input "true"
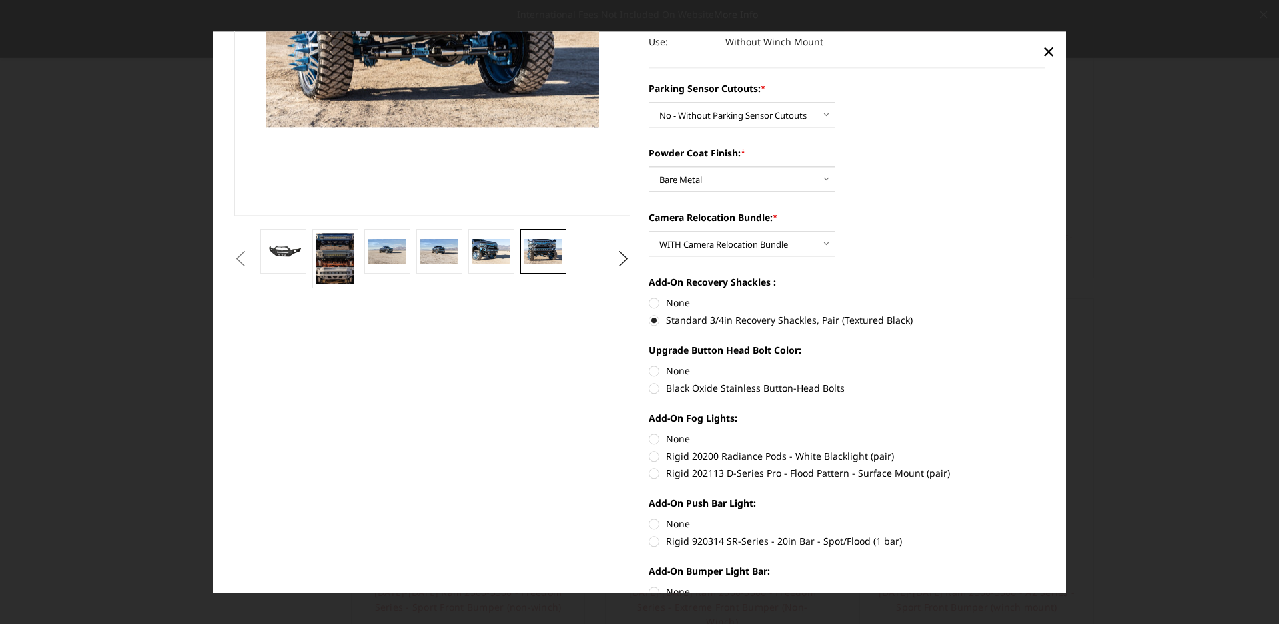
scroll to position [267, 0]
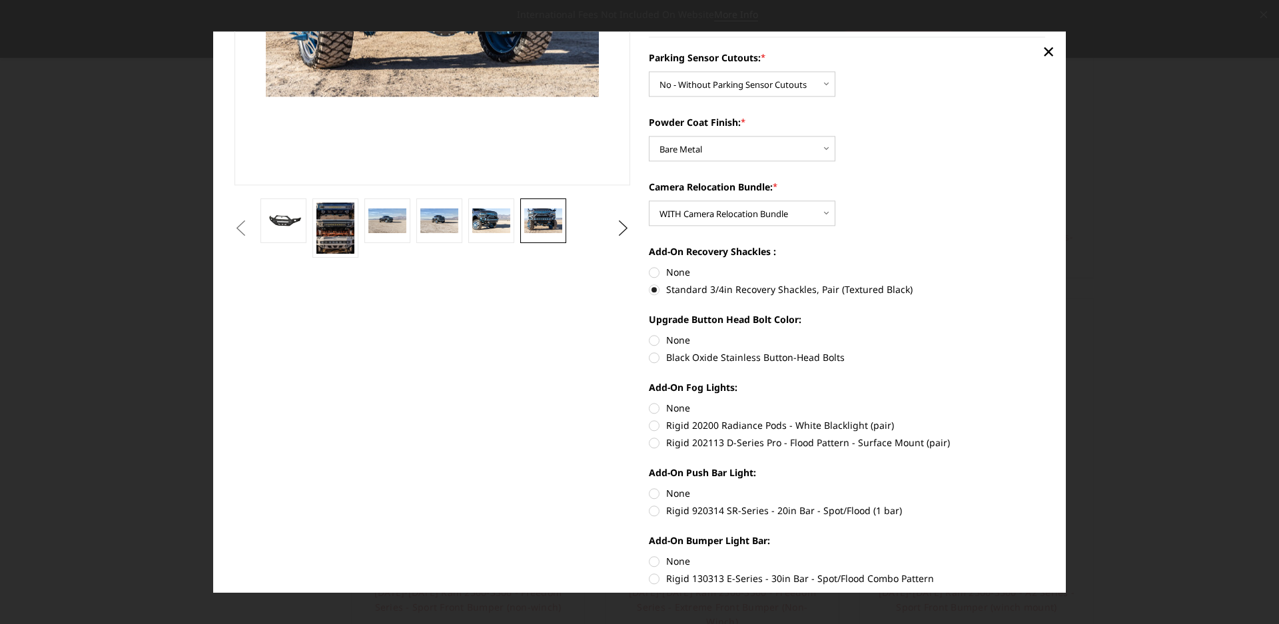
click at [665, 340] on label "None" at bounding box center [847, 340] width 396 height 14
click at [650, 334] on input "None" at bounding box center [649, 333] width 1 height 1
radio input "true"
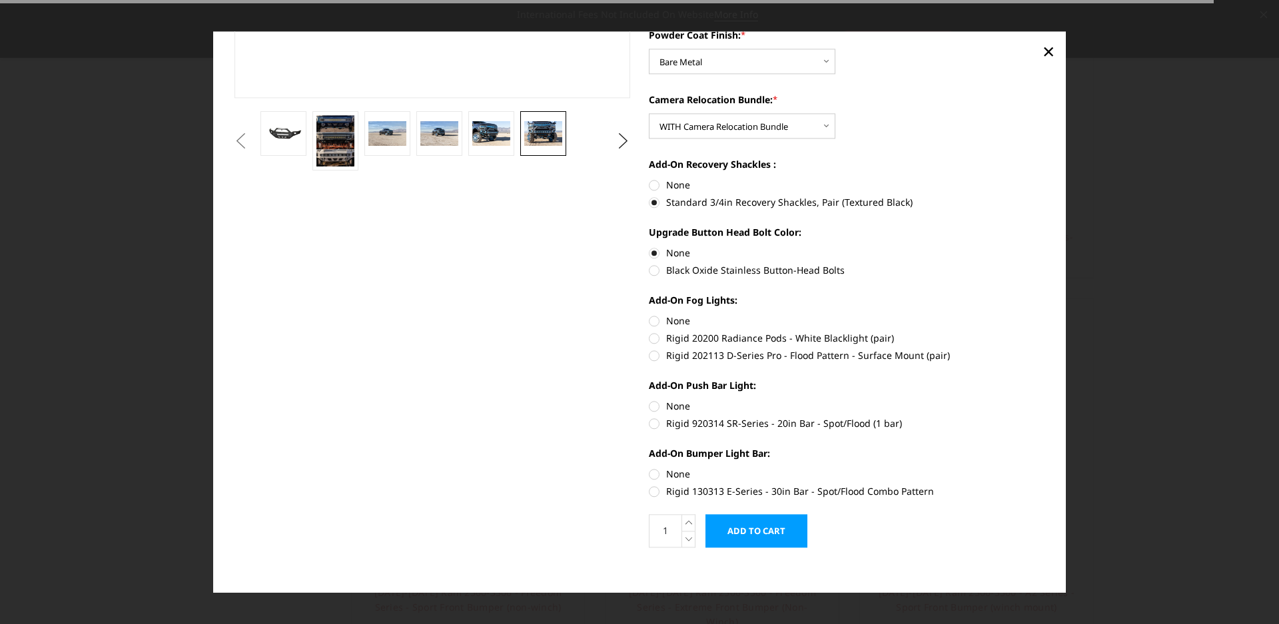
scroll to position [362, 0]
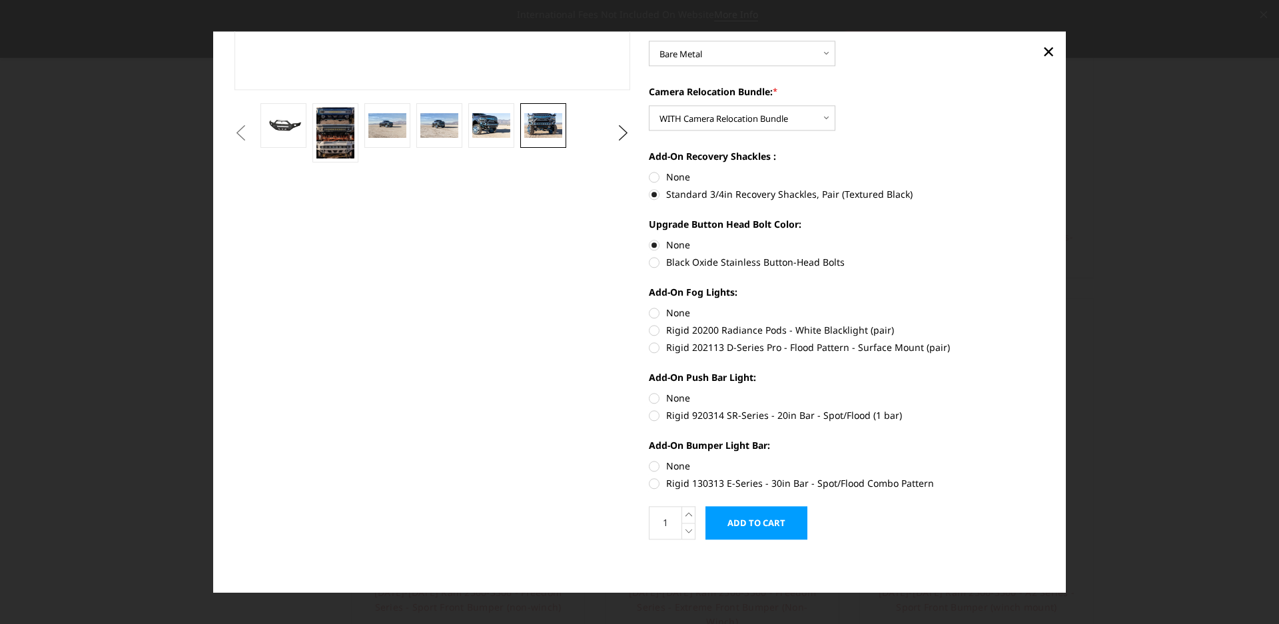
click at [669, 310] on label "None" at bounding box center [847, 313] width 396 height 14
click at [650, 307] on input "None" at bounding box center [649, 306] width 1 height 1
radio input "true"
click at [674, 398] on label "None" at bounding box center [847, 398] width 396 height 14
click at [650, 392] on input "None" at bounding box center [649, 391] width 1 height 1
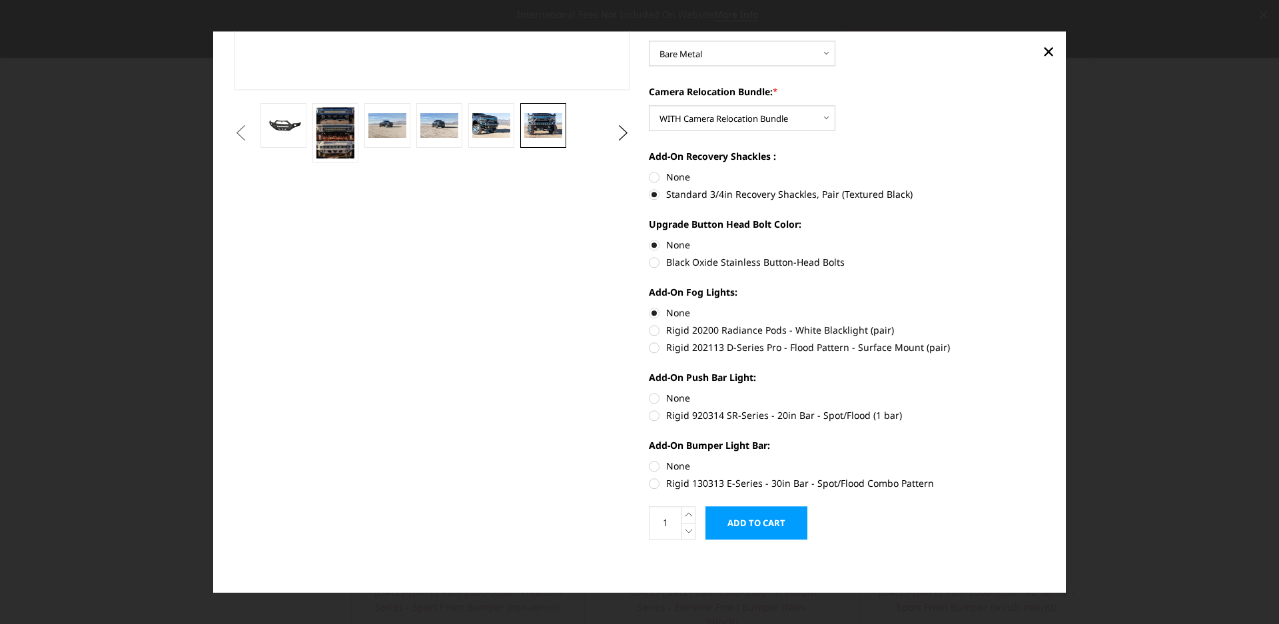
radio input "true"
click at [671, 470] on label "None" at bounding box center [847, 466] width 396 height 14
click at [650, 460] on input "None" at bounding box center [649, 459] width 1 height 1
radio input "true"
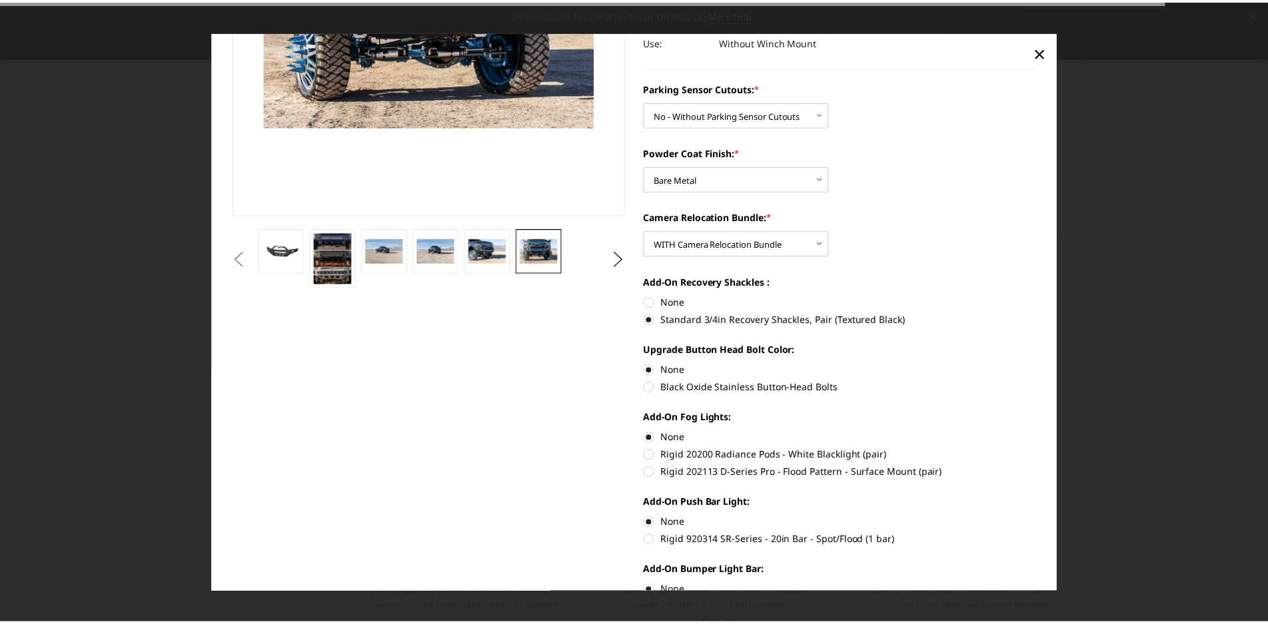
scroll to position [0, 0]
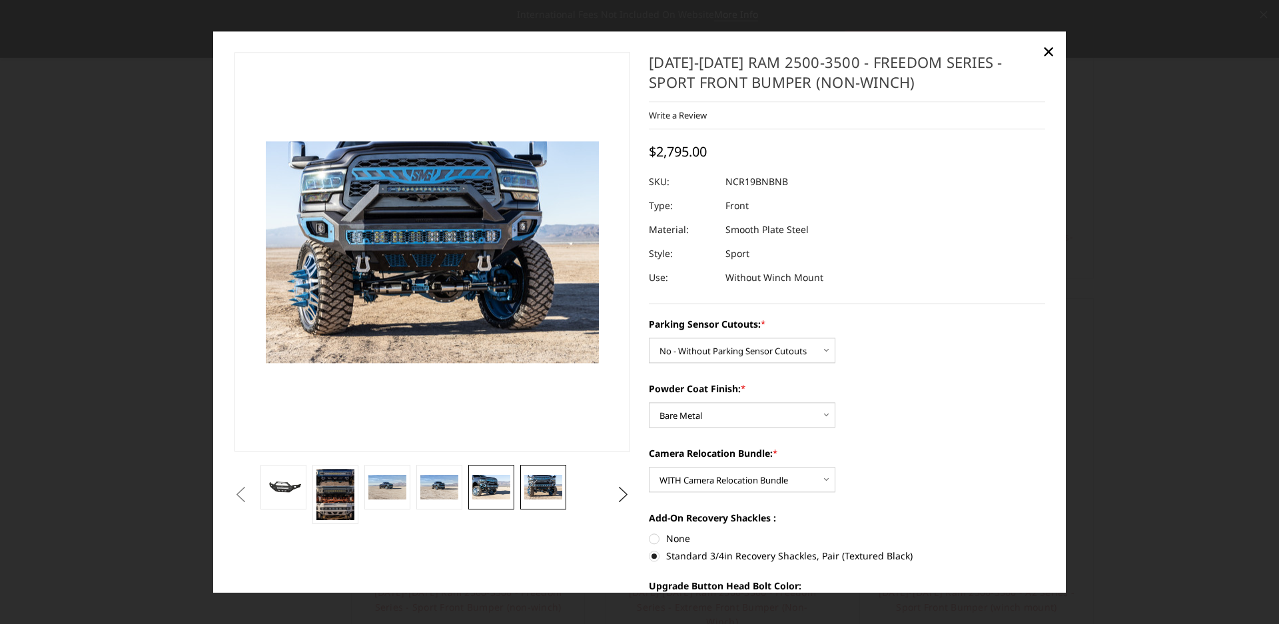
click at [480, 495] on img at bounding box center [490, 487] width 37 height 25
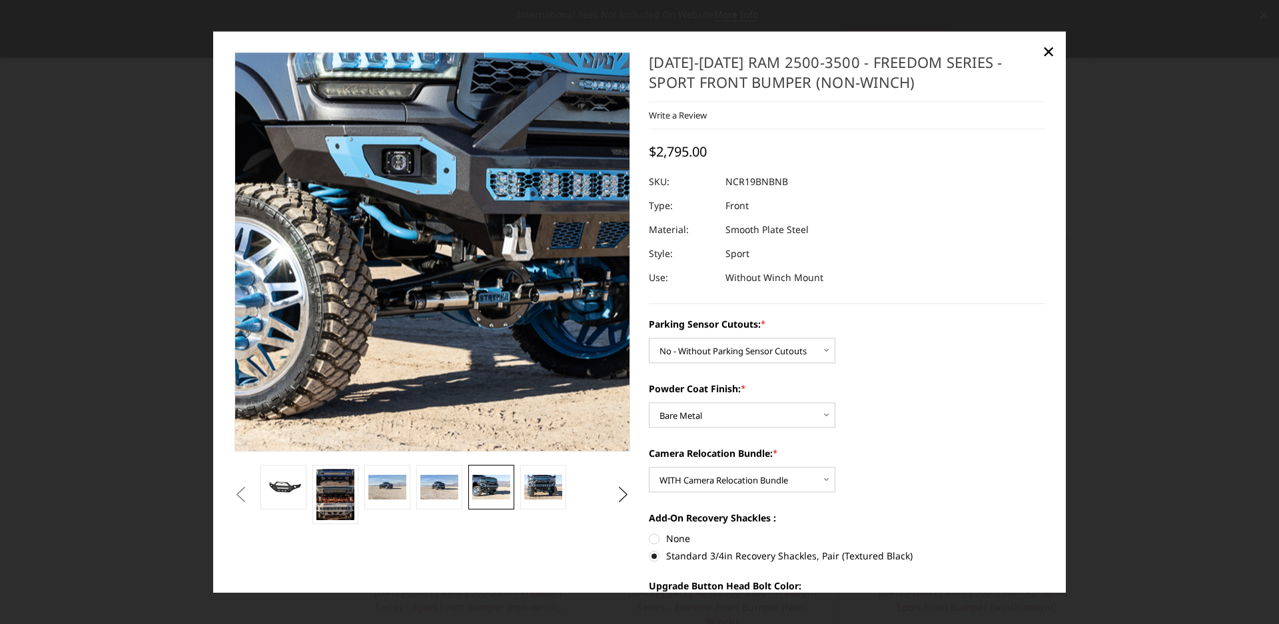
click at [304, 354] on img at bounding box center [579, 209] width 853 height 569
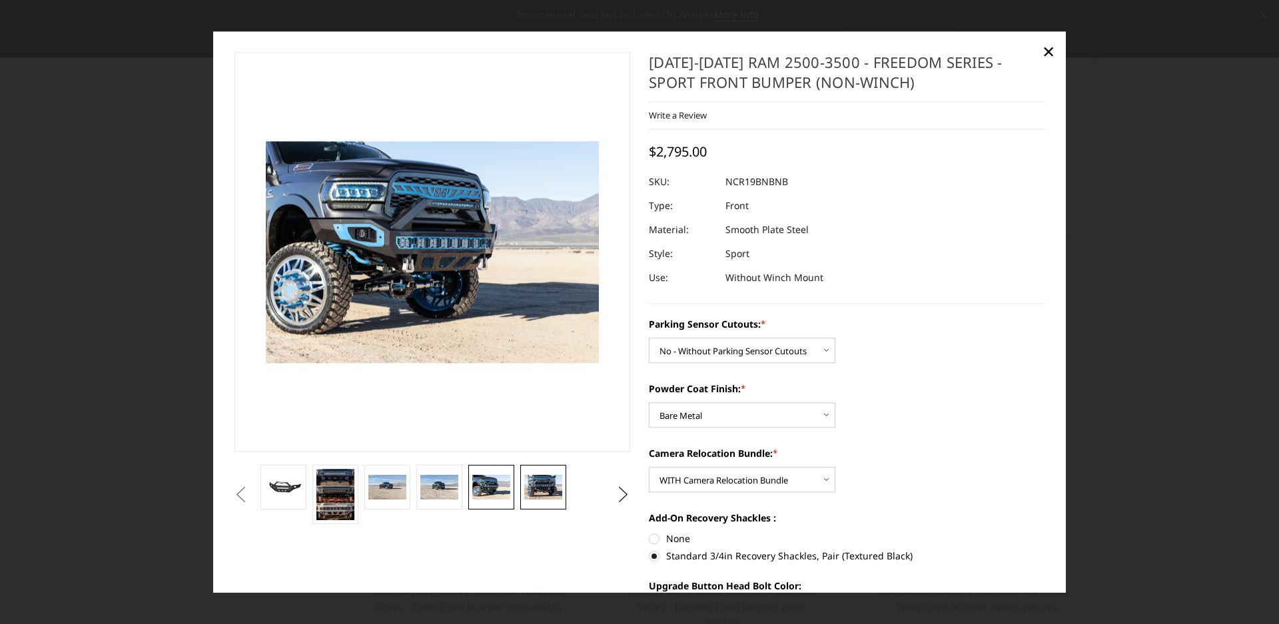
click at [540, 493] on img at bounding box center [542, 487] width 37 height 25
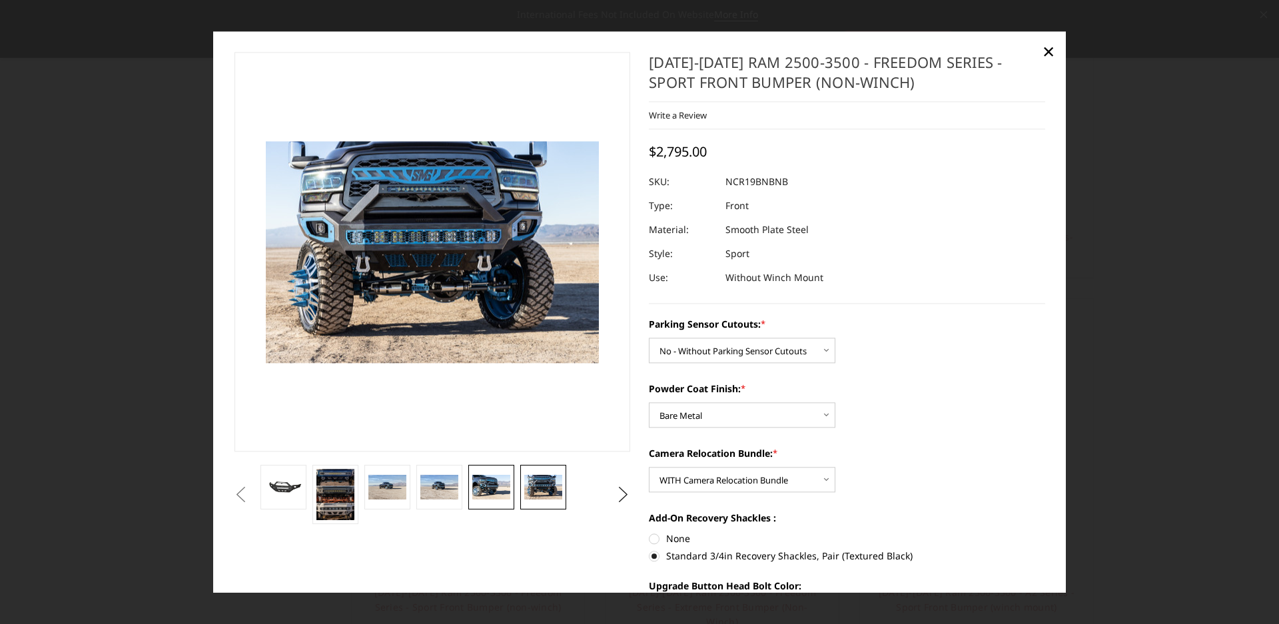
click at [510, 489] on link at bounding box center [490, 487] width 45 height 45
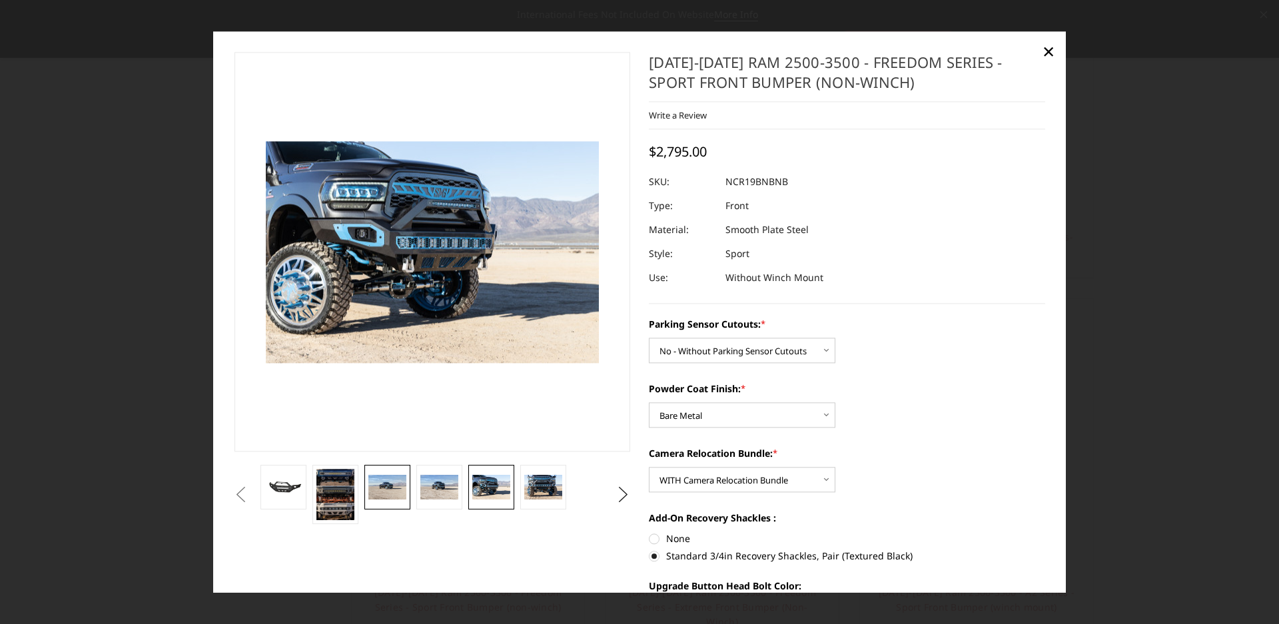
click at [372, 492] on img at bounding box center [386, 487] width 37 height 25
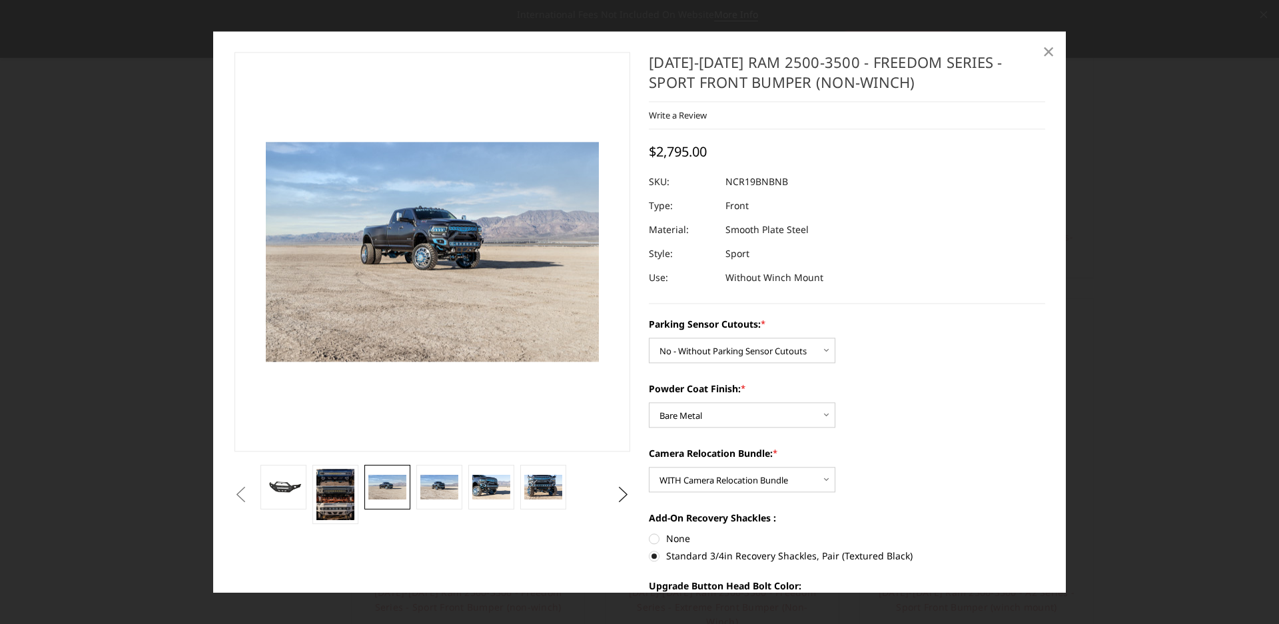
click at [1051, 53] on span "×" at bounding box center [1049, 51] width 12 height 29
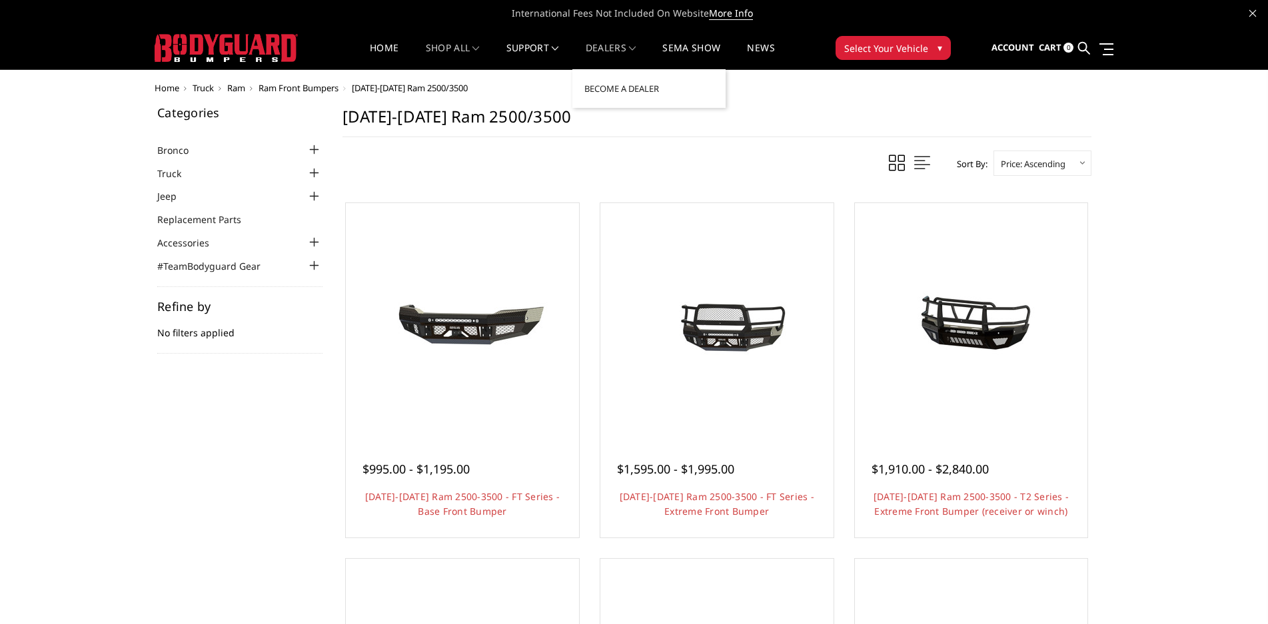
click at [632, 47] on link "Dealers" at bounding box center [611, 56] width 51 height 26
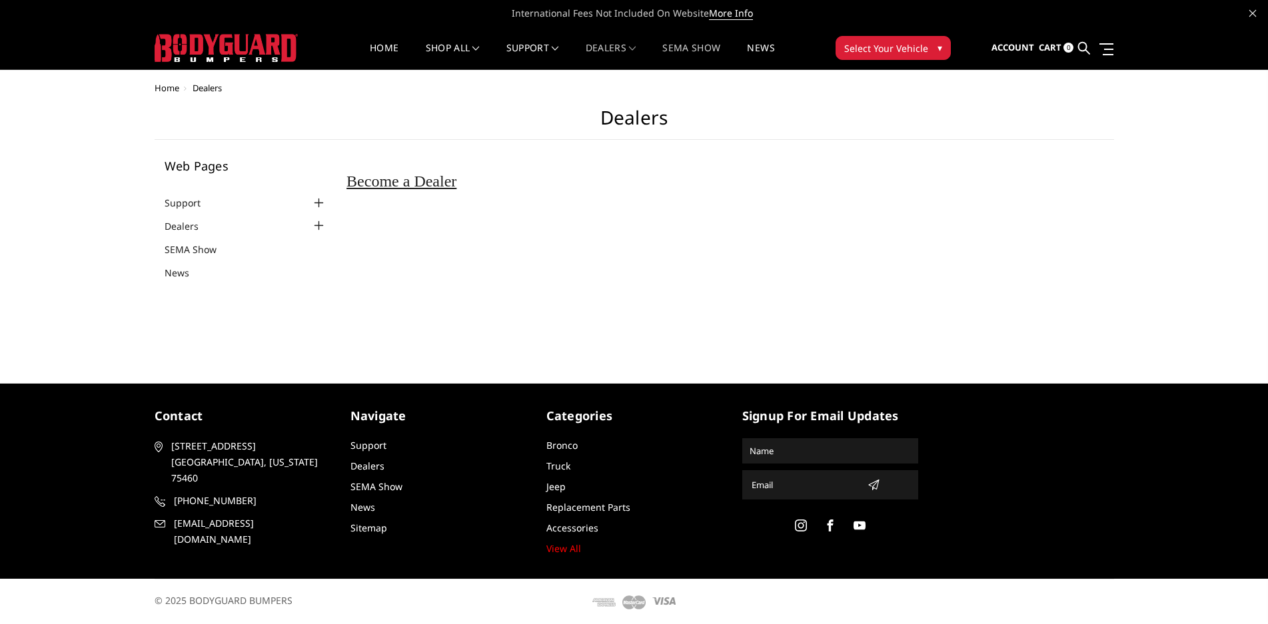
click at [696, 54] on link "SEMA Show" at bounding box center [691, 56] width 58 height 26
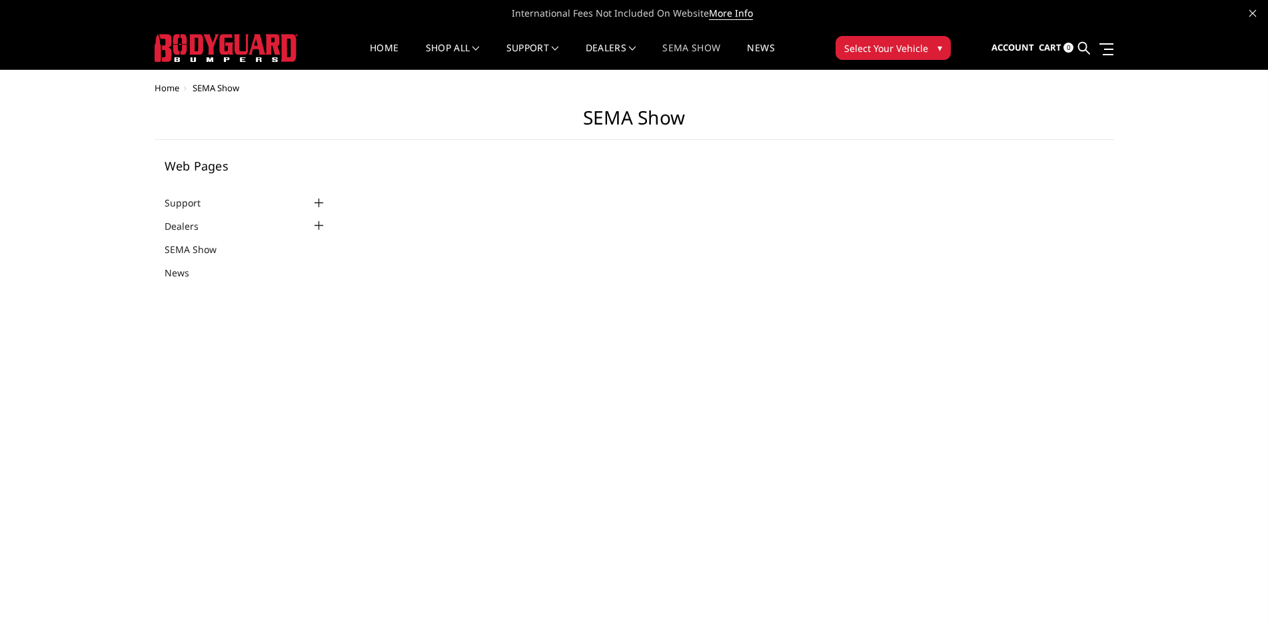
select select "US"
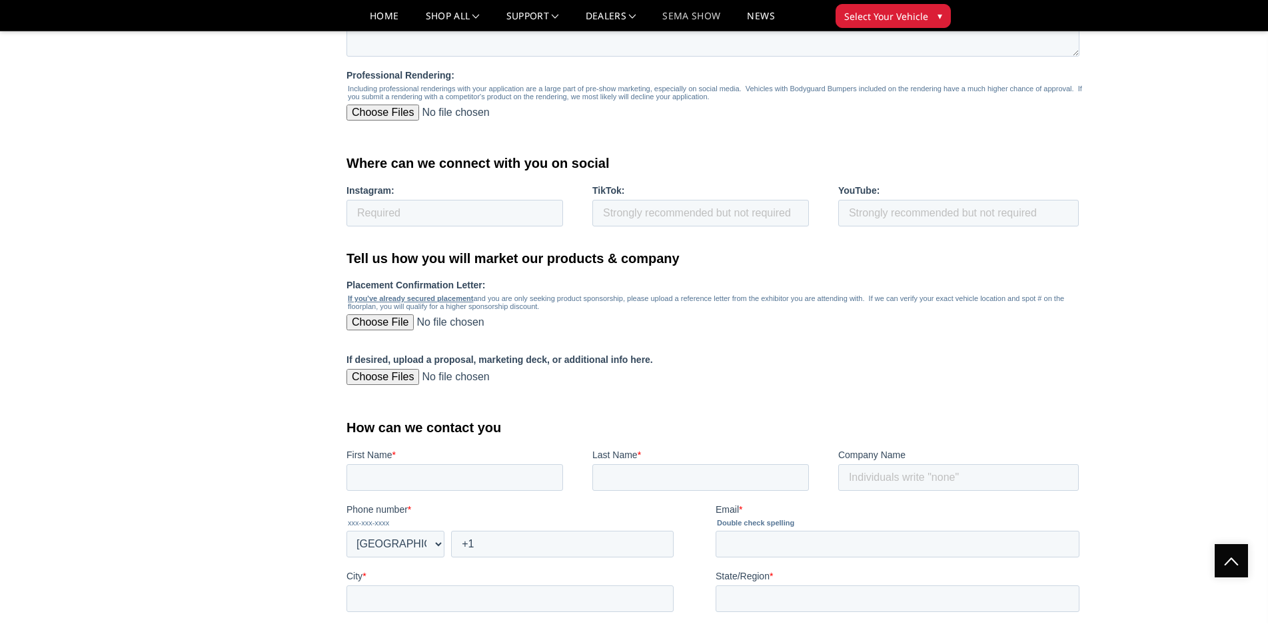
scroll to position [333, 0]
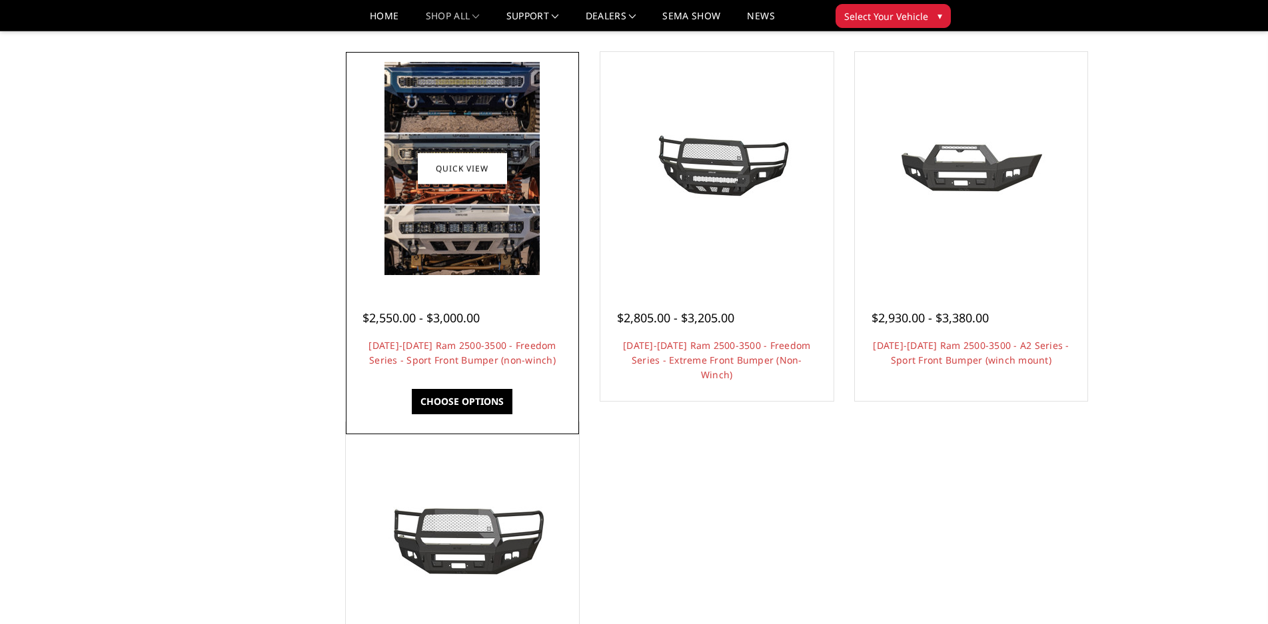
scroll to position [800, 0]
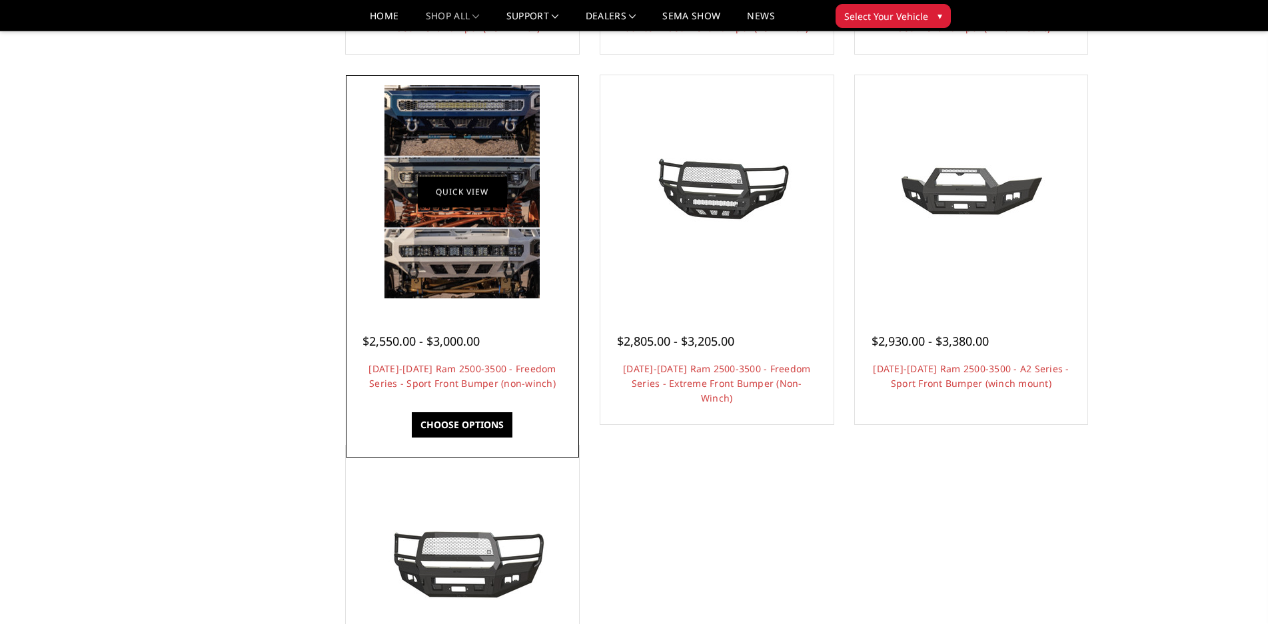
click at [457, 177] on link "Quick view" at bounding box center [462, 192] width 89 height 31
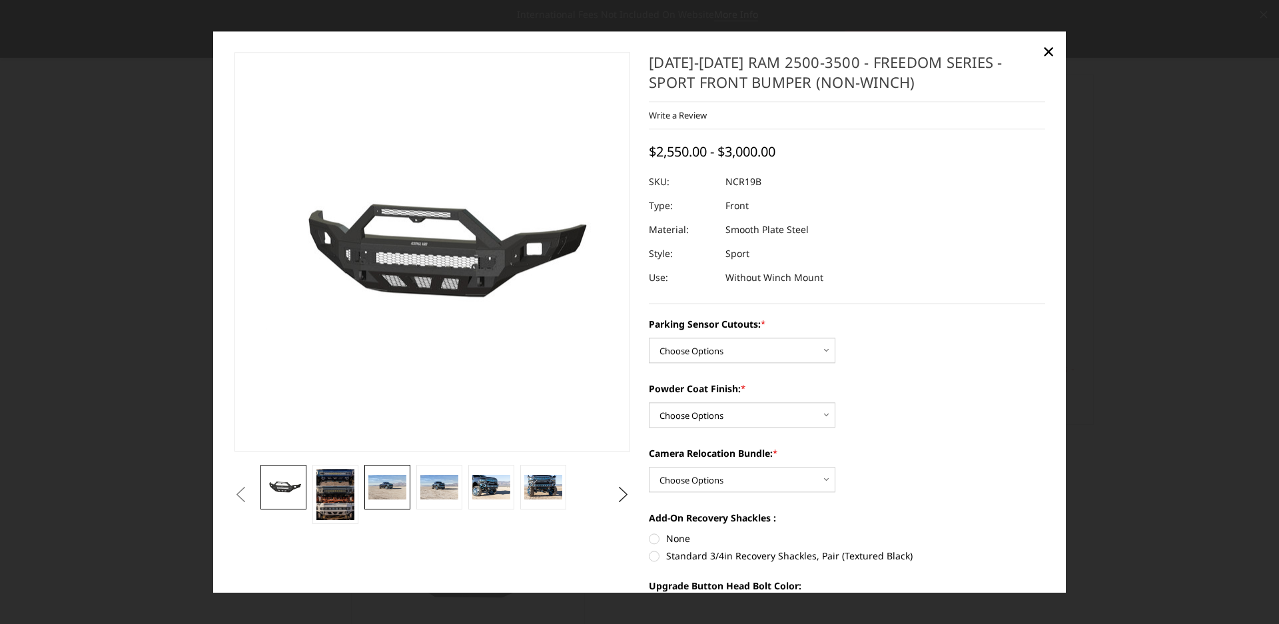
click at [378, 485] on img at bounding box center [386, 487] width 37 height 25
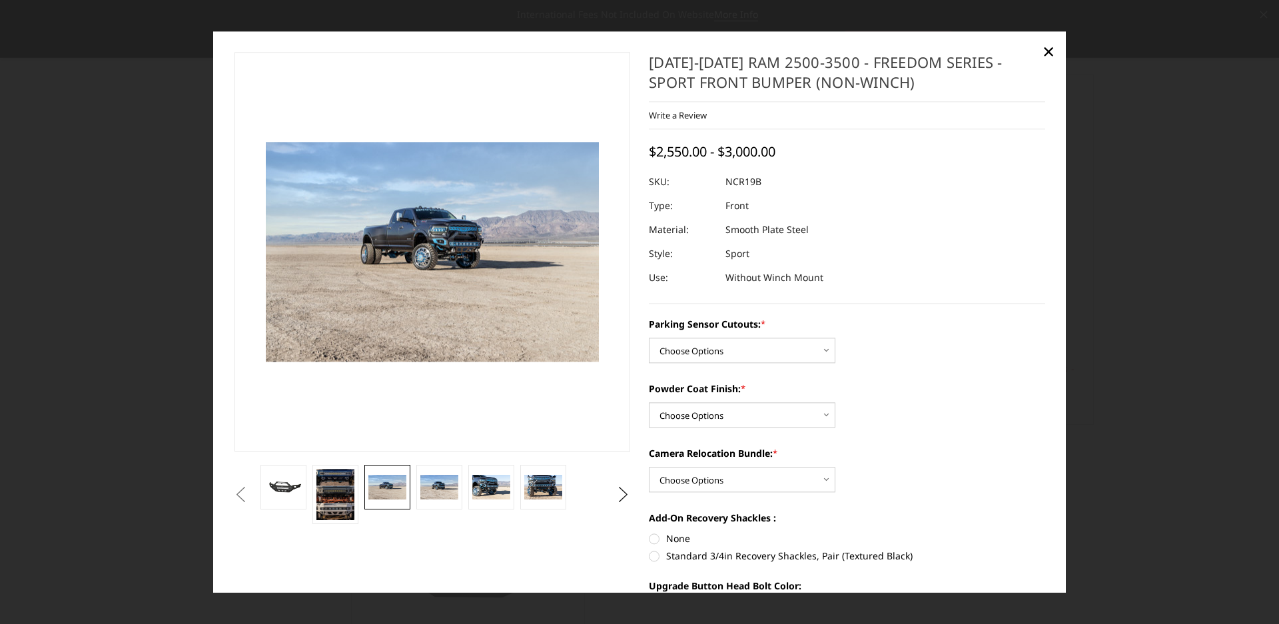
click at [414, 489] on li at bounding box center [440, 494] width 52 height 59
click at [426, 489] on img at bounding box center [438, 487] width 37 height 25
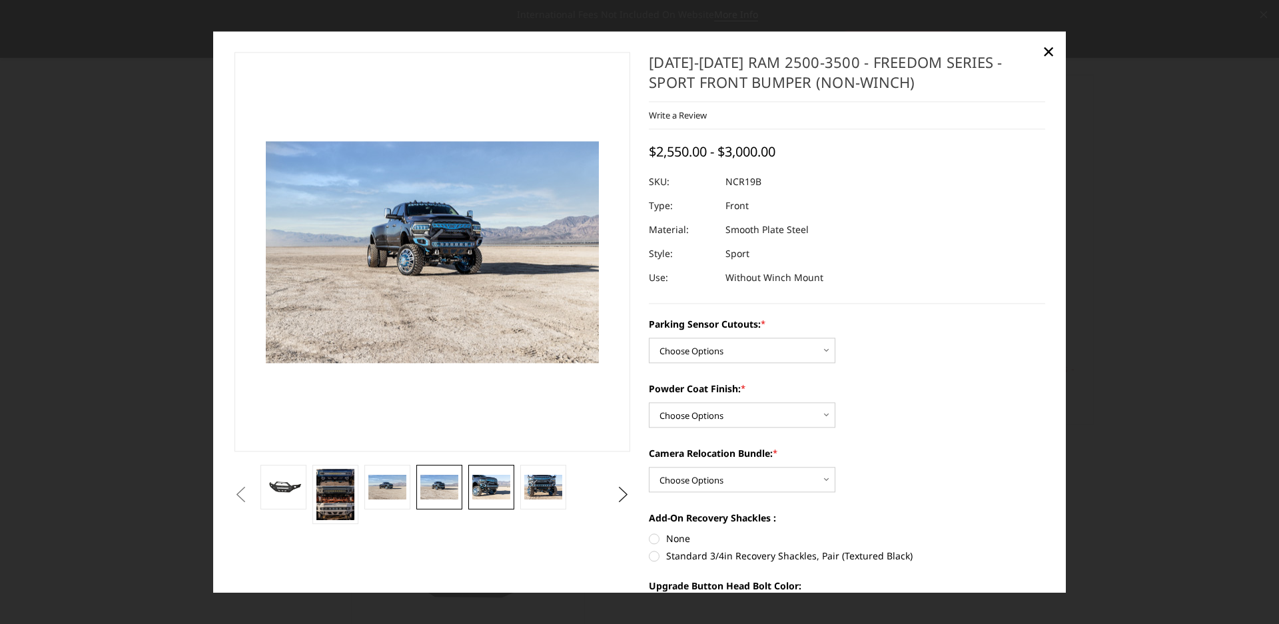
click at [500, 492] on img at bounding box center [490, 487] width 37 height 25
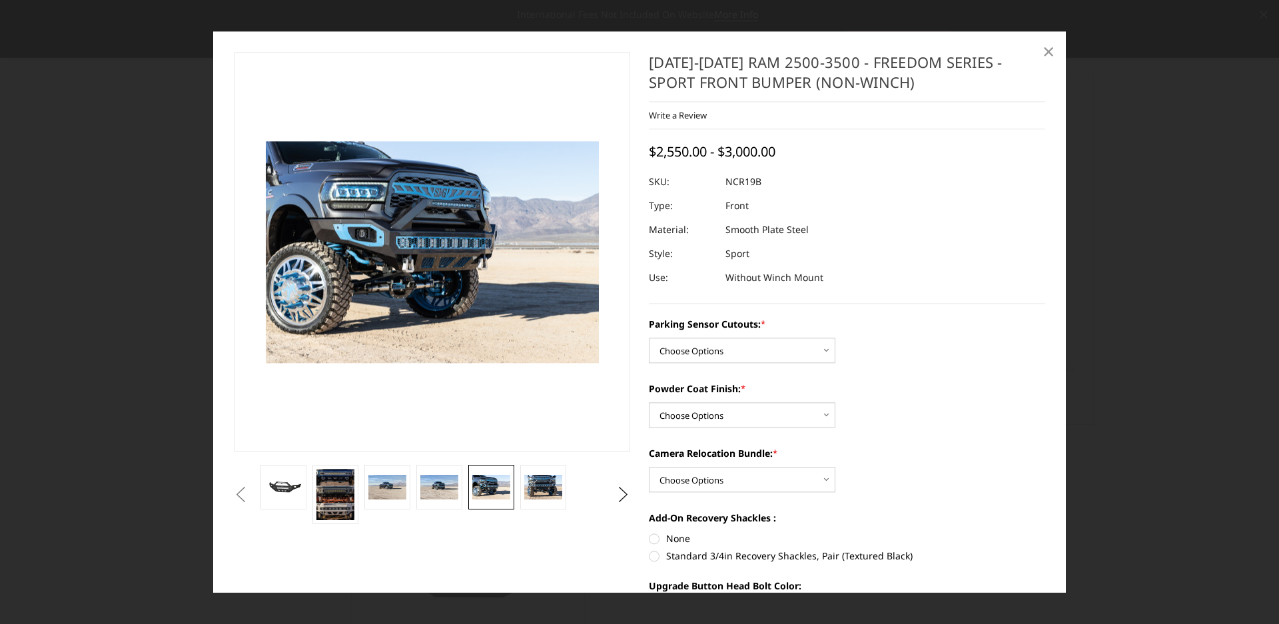
click at [1053, 47] on span "×" at bounding box center [1049, 51] width 12 height 29
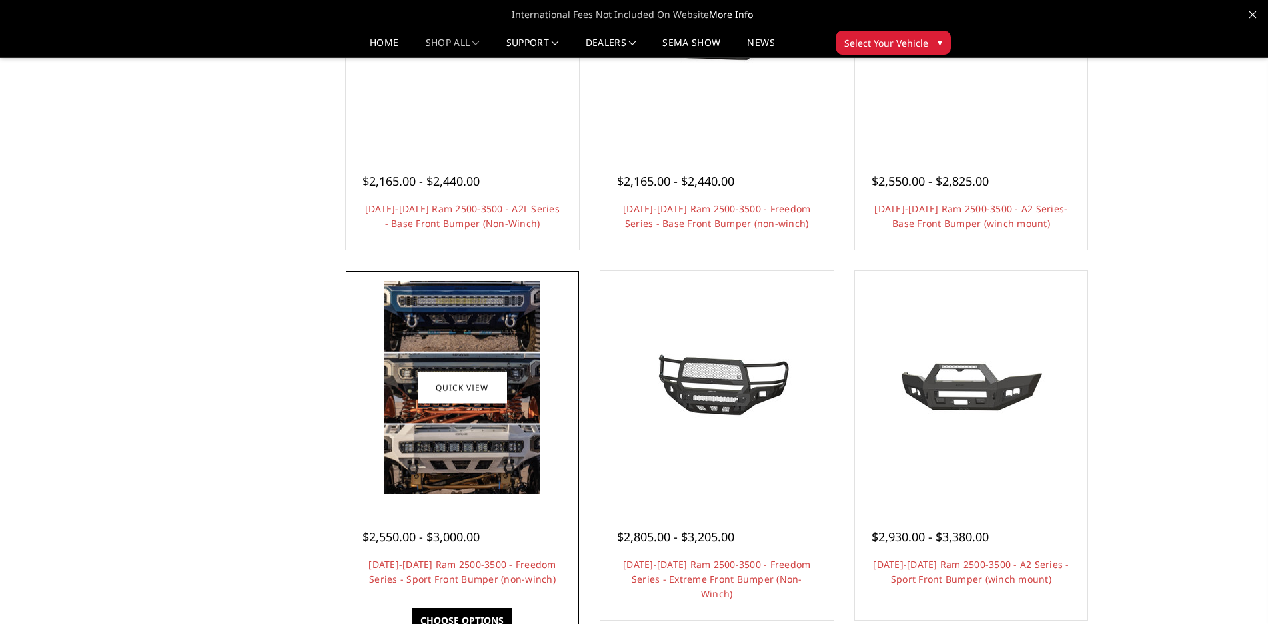
scroll to position [533, 0]
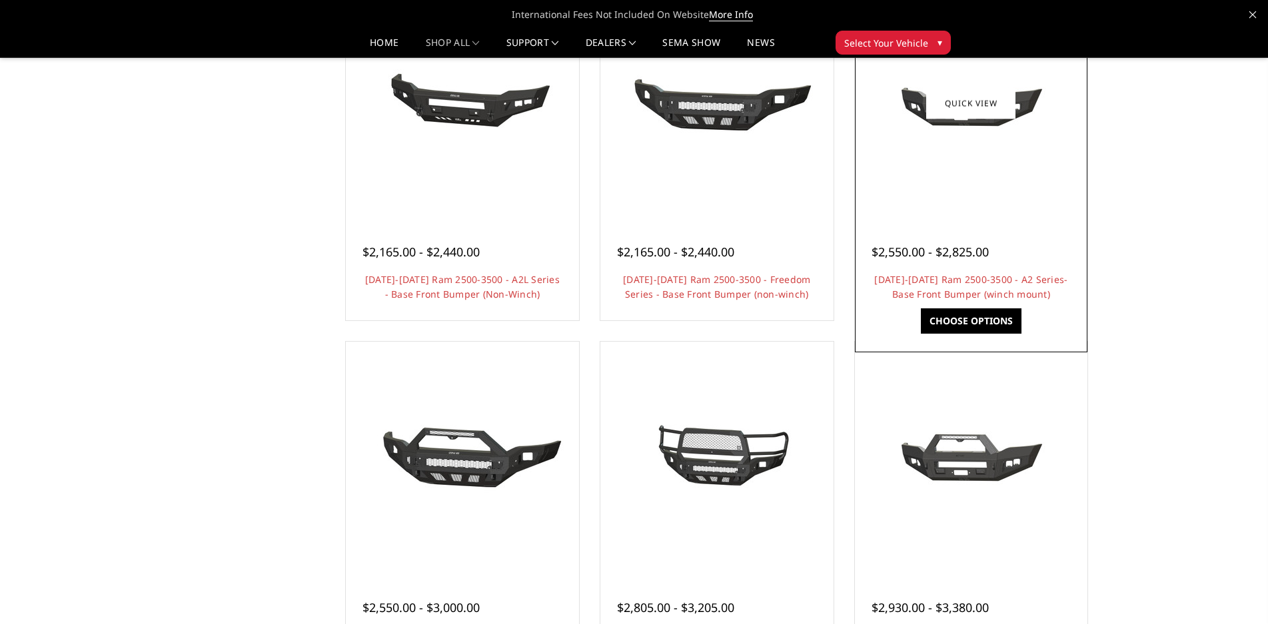
click at [976, 176] on div at bounding box center [971, 103] width 227 height 227
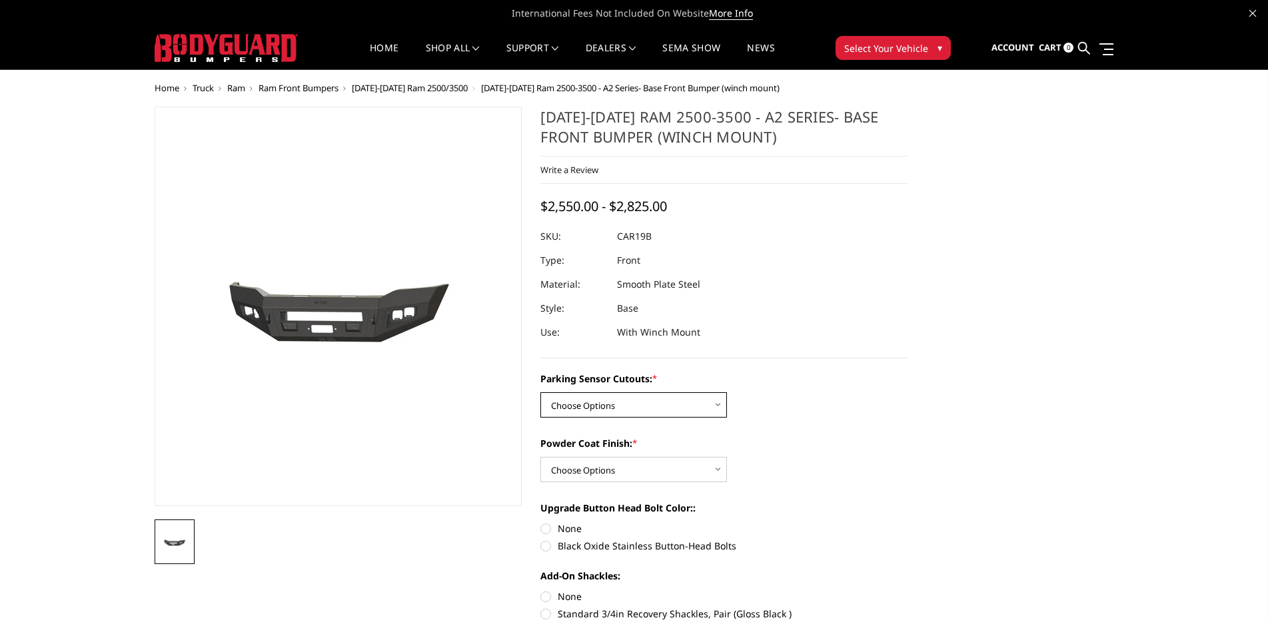
click at [602, 398] on select "Choose Options No - Without Parking Sensor Cutouts Yes - With Parking Sensor Cu…" at bounding box center [633, 404] width 187 height 25
select select "2014"
click at [540, 392] on select "Choose Options No - Without Parking Sensor Cutouts Yes - With Parking Sensor Cu…" at bounding box center [633, 404] width 187 height 25
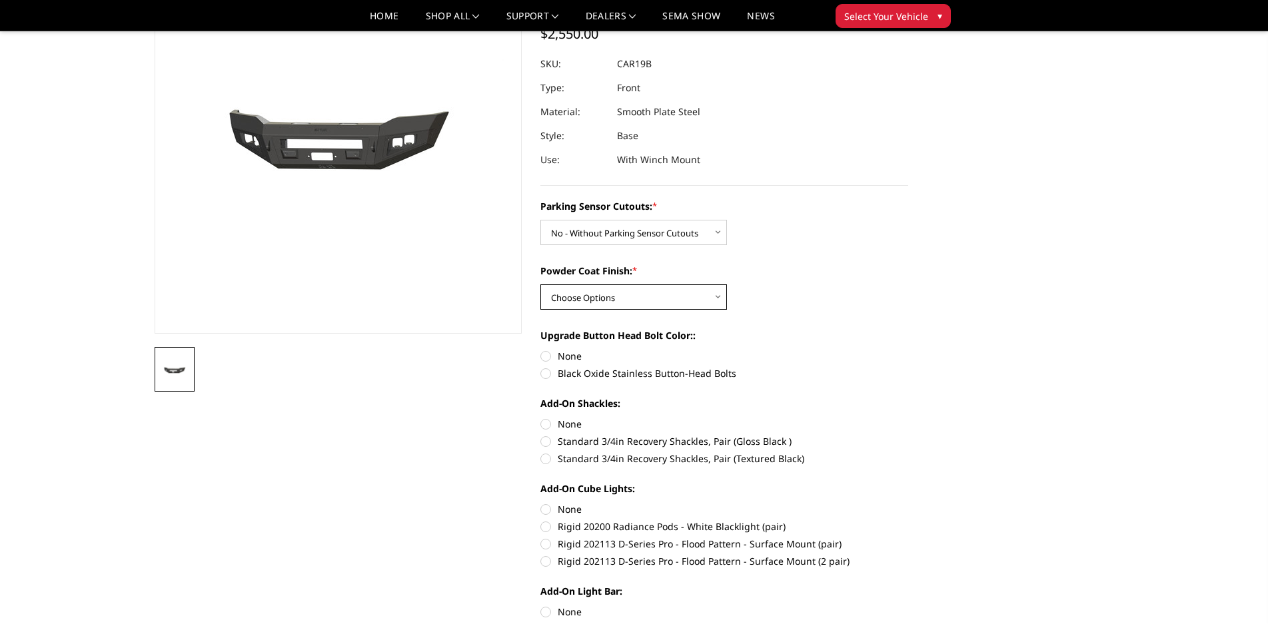
click at [623, 304] on select "Choose Options Bare Metal Textured Black Powder Coat" at bounding box center [633, 297] width 187 height 25
select select "2016"
click at [540, 285] on select "Choose Options Bare Metal Textured Black Powder Coat" at bounding box center [633, 297] width 187 height 25
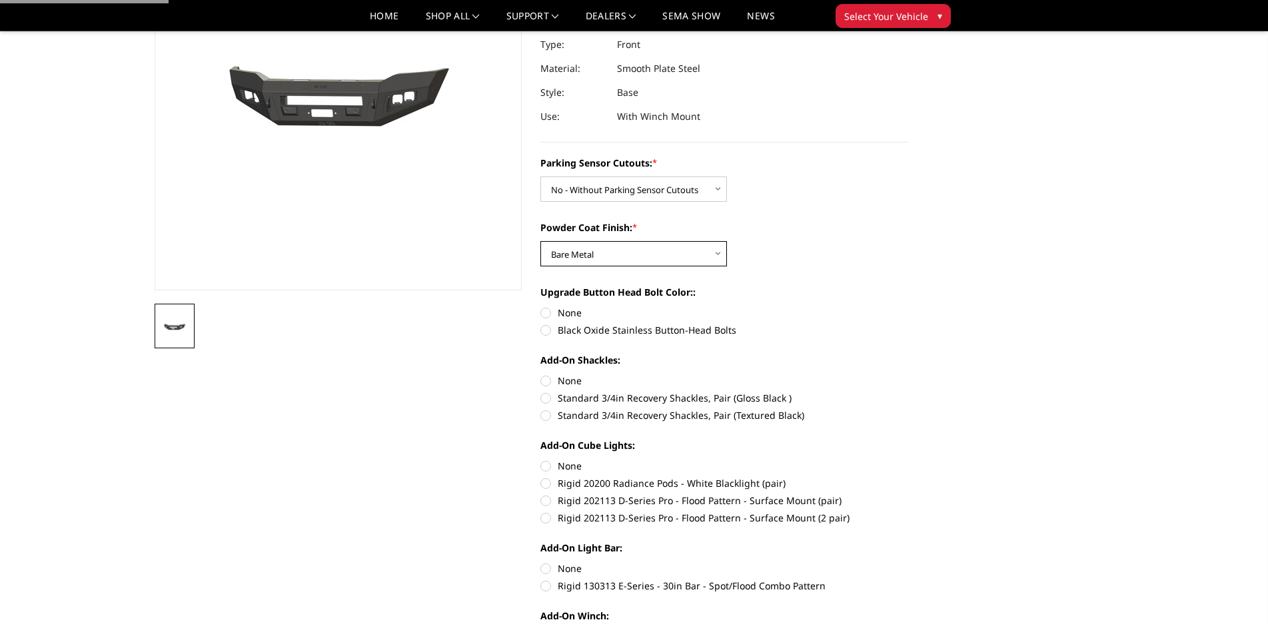
scroll to position [200, 0]
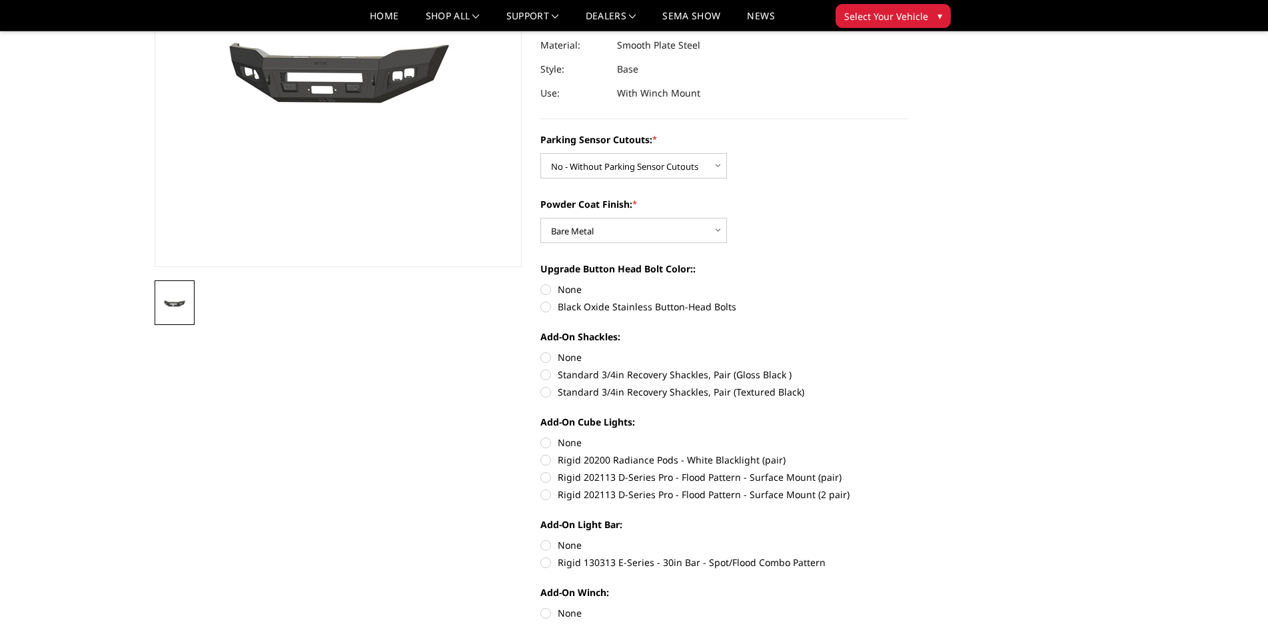
click at [563, 286] on label "None" at bounding box center [724, 290] width 368 height 14
click at [541, 283] on input "None" at bounding box center [540, 283] width 1 height 1
radio input "true"
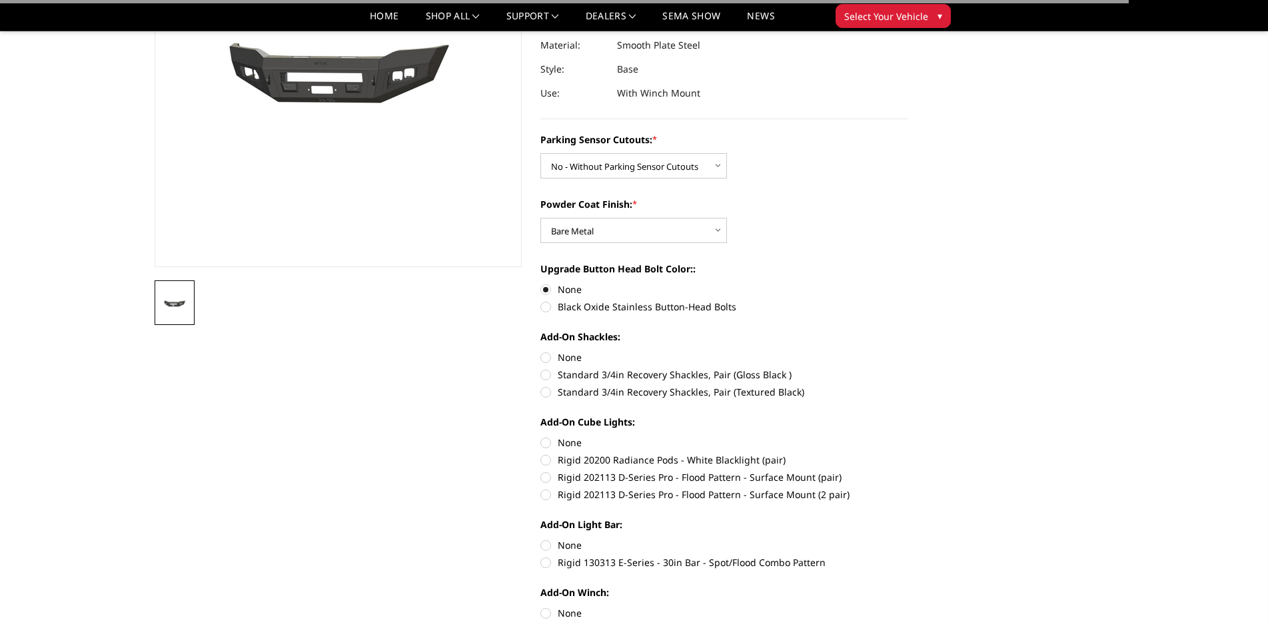
click at [570, 353] on label "None" at bounding box center [724, 357] width 368 height 14
click at [541, 351] on input "None" at bounding box center [540, 350] width 1 height 1
radio input "true"
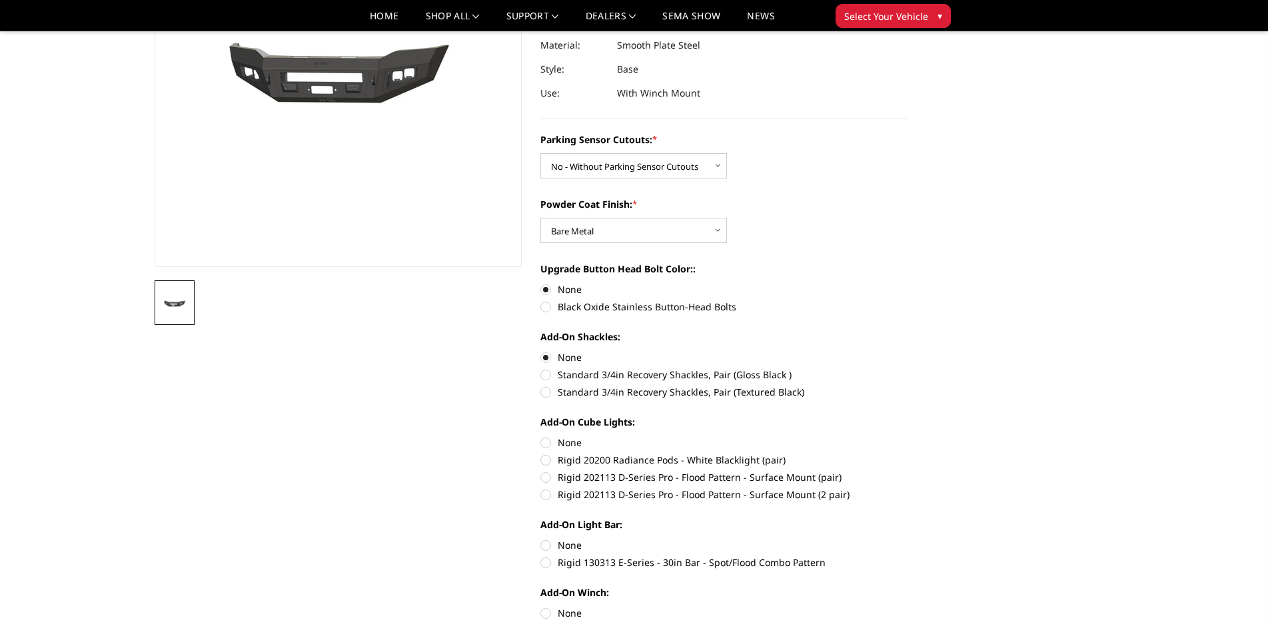
click at [547, 376] on label "Standard 3/4in Recovery Shackles, Pair (Gloss Black )" at bounding box center [724, 375] width 368 height 14
click at [908, 351] on input "Standard 3/4in Recovery Shackles, Pair (Gloss Black )" at bounding box center [908, 350] width 1 height 1
radio input "true"
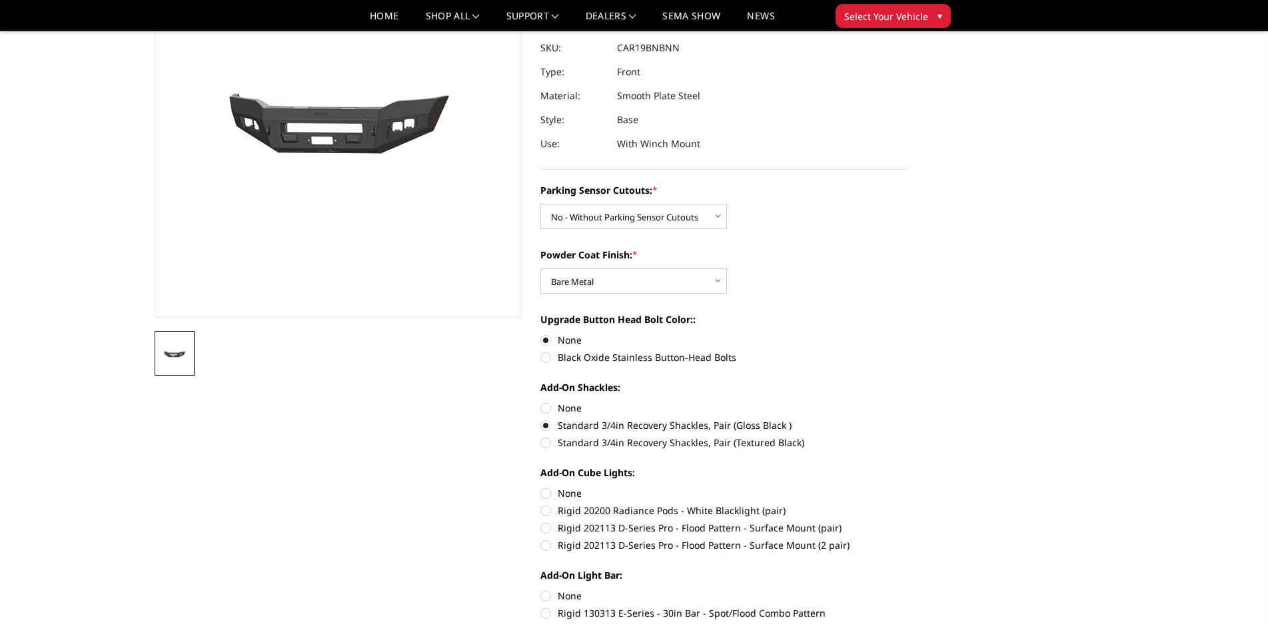
scroll to position [333, 0]
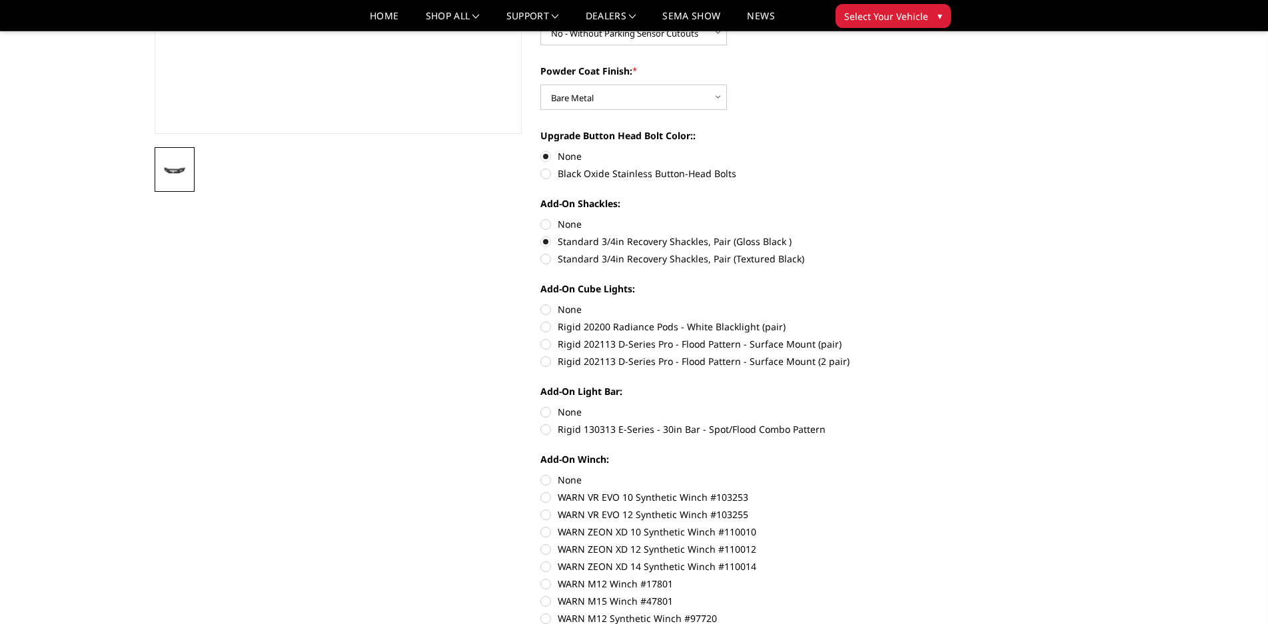
click at [552, 309] on label "None" at bounding box center [724, 310] width 368 height 14
click at [541, 303] on input "None" at bounding box center [540, 303] width 1 height 1
radio input "true"
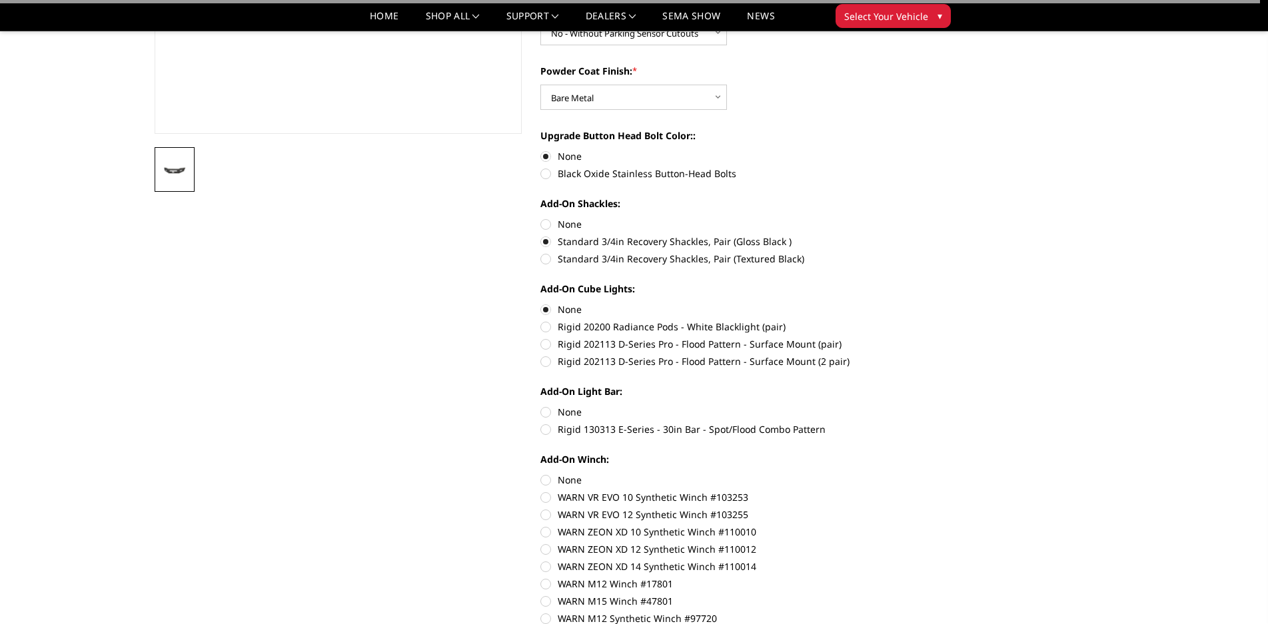
click at [547, 408] on label "None" at bounding box center [724, 412] width 368 height 14
click at [541, 406] on input "None" at bounding box center [540, 405] width 1 height 1
radio input "true"
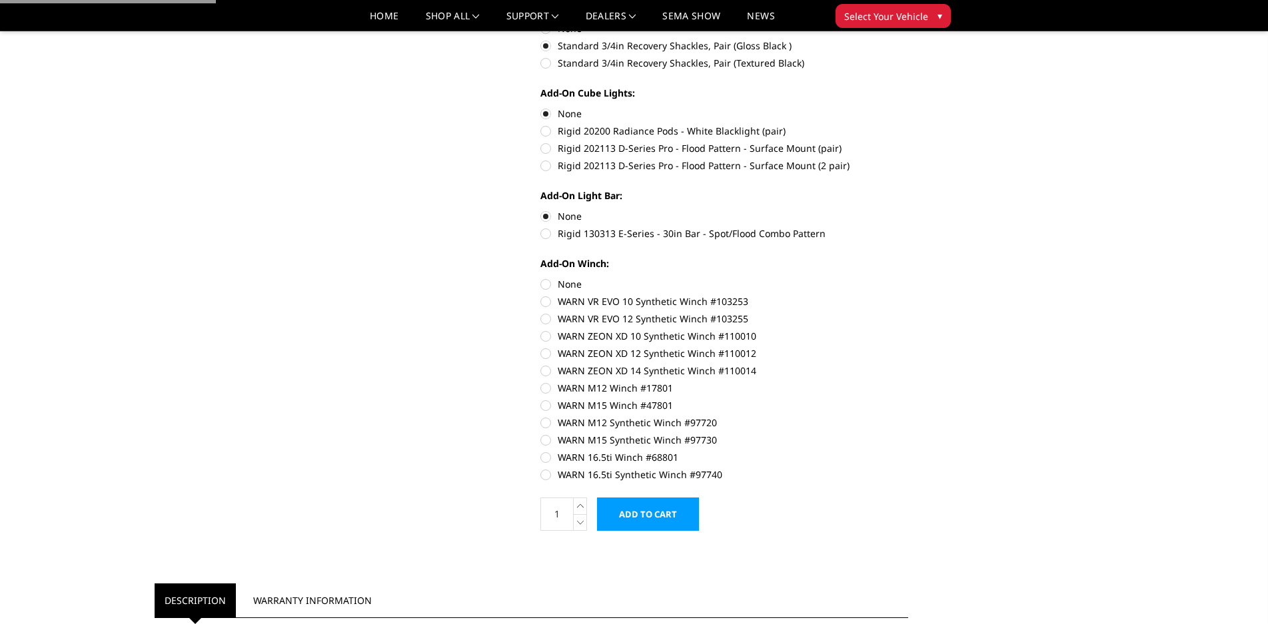
scroll to position [533, 0]
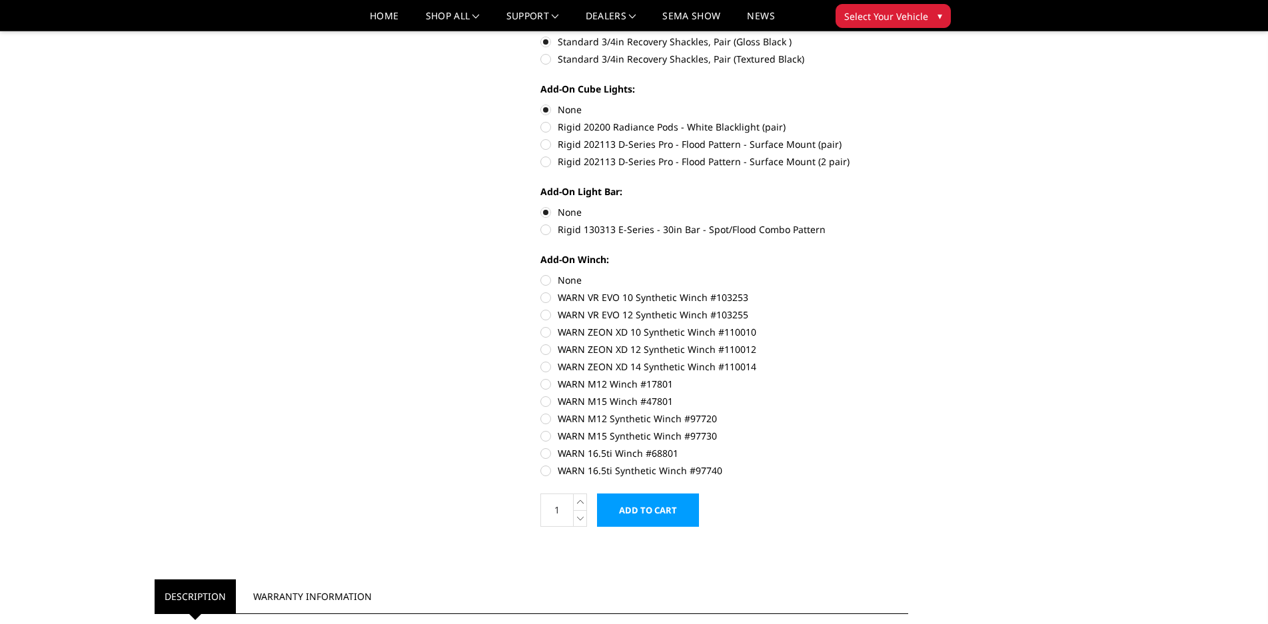
click at [549, 279] on label "None" at bounding box center [724, 280] width 368 height 14
click at [541, 274] on input "None" at bounding box center [540, 273] width 1 height 1
radio input "true"
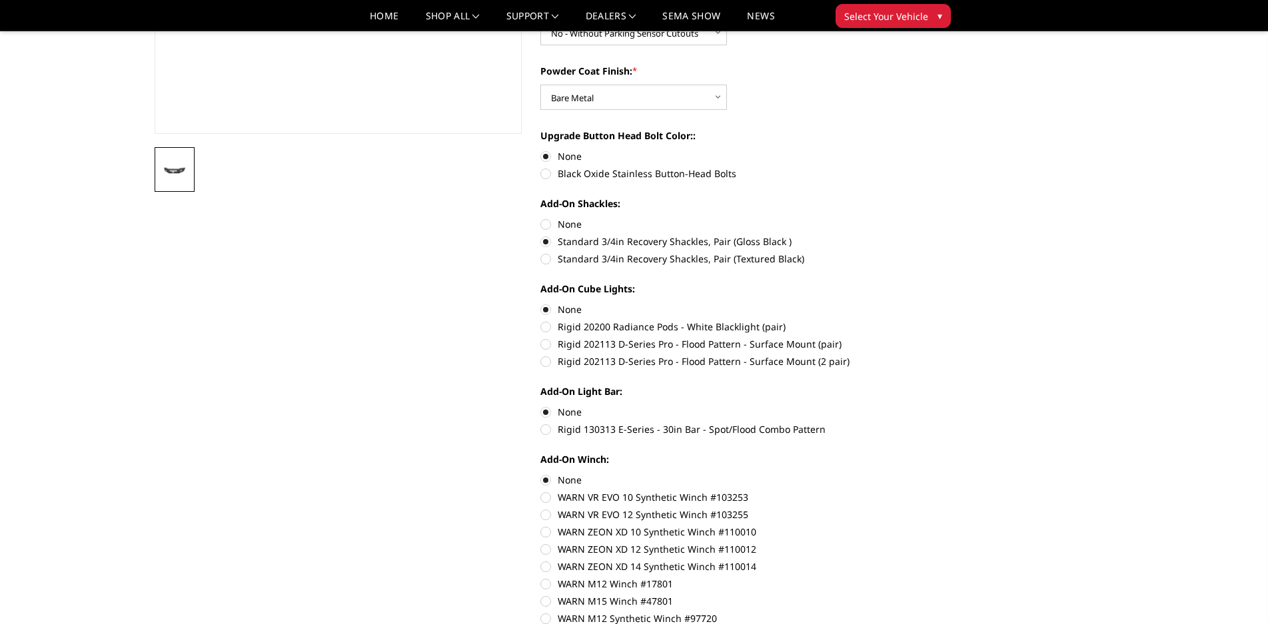
scroll to position [0, 0]
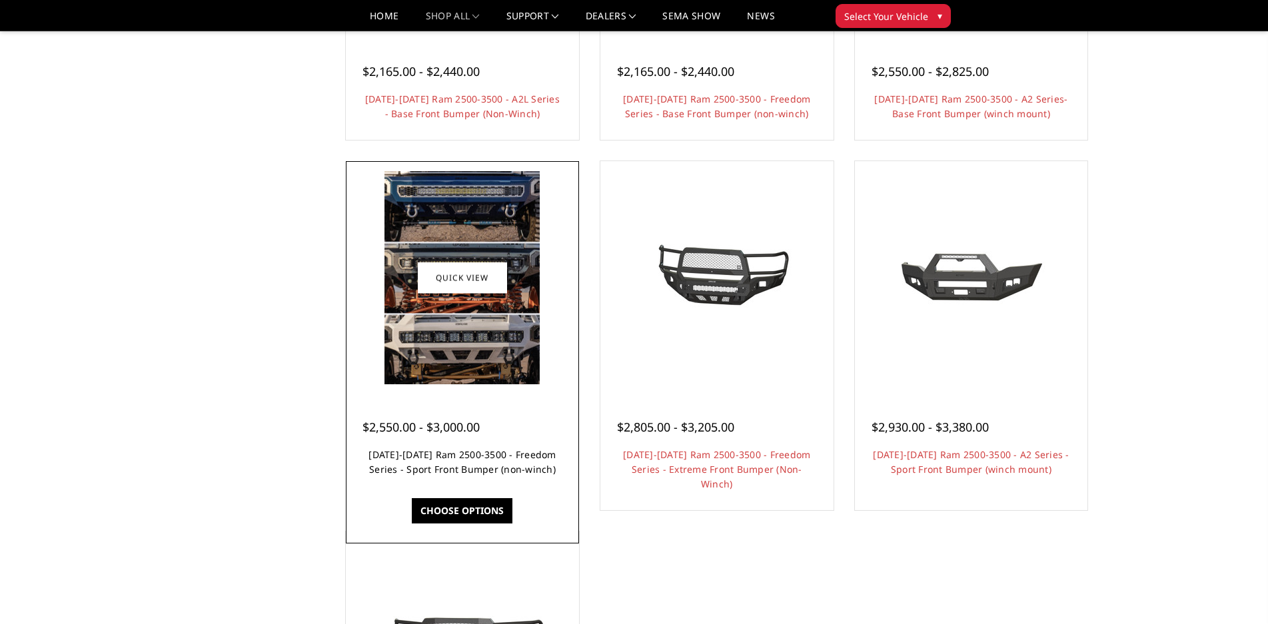
scroll to position [709, 0]
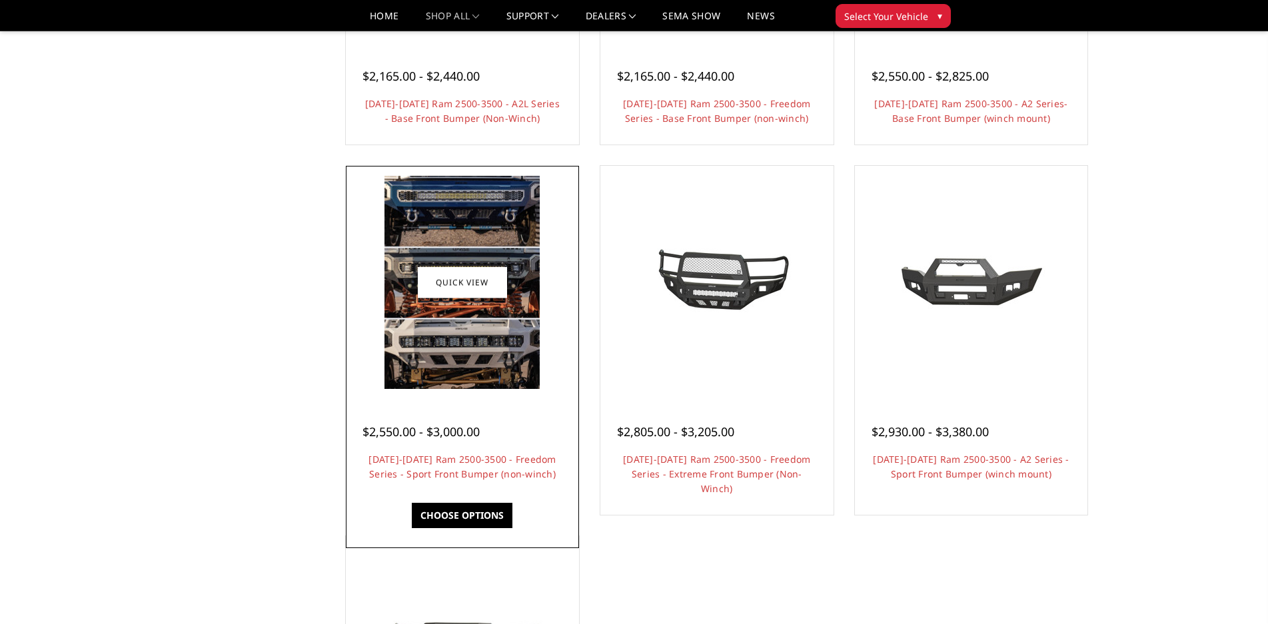
click at [516, 323] on img at bounding box center [461, 282] width 155 height 213
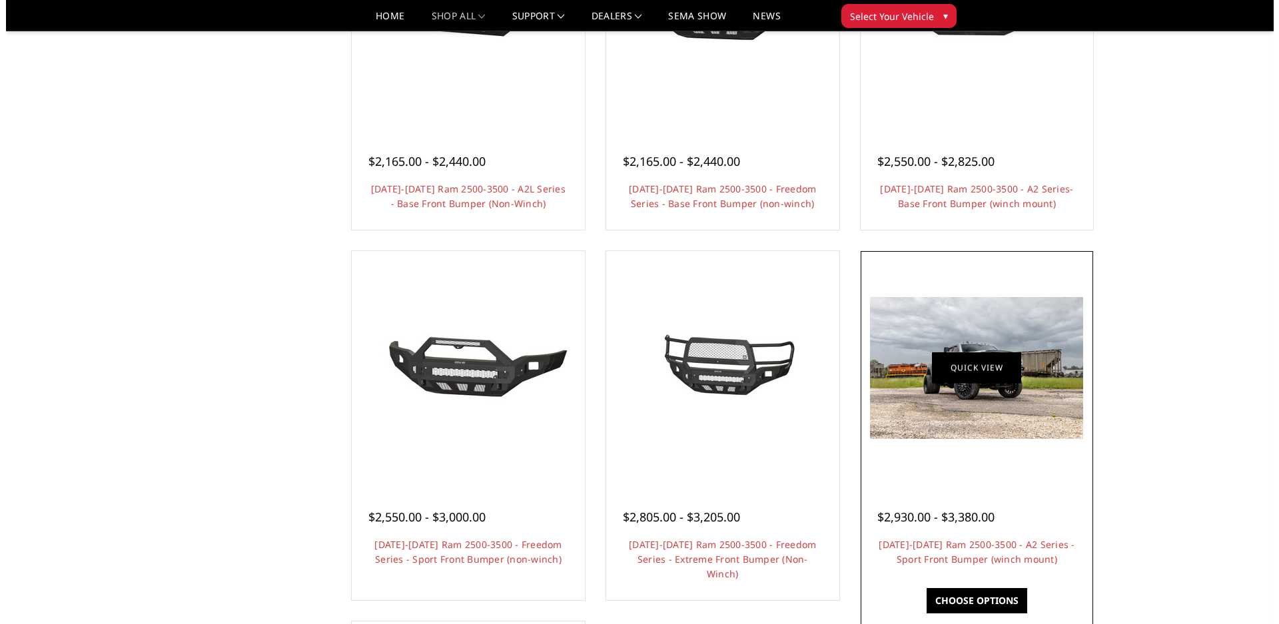
scroll to position [336, 0]
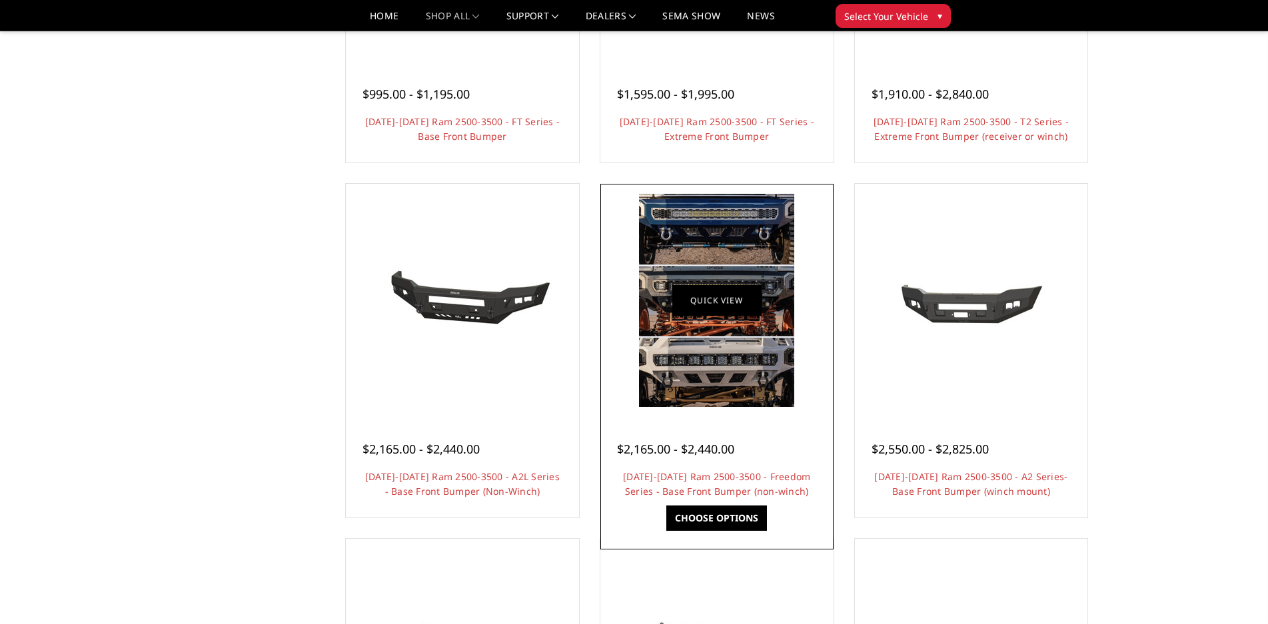
click at [746, 303] on link "Quick view" at bounding box center [716, 300] width 89 height 31
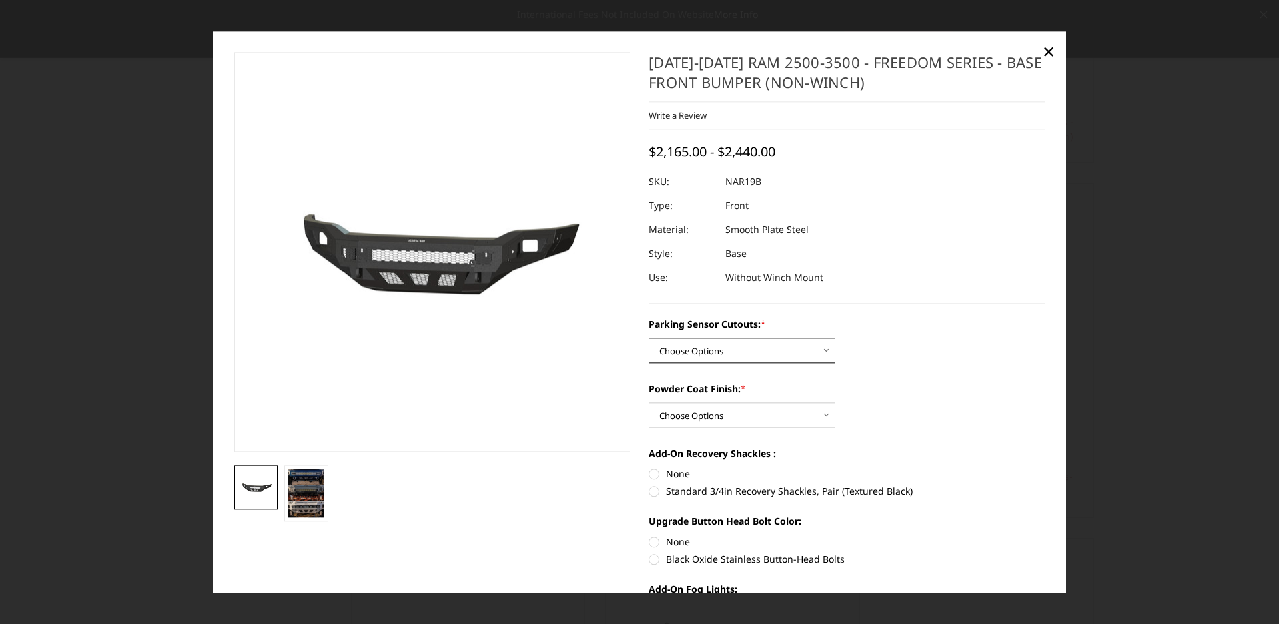
click at [720, 352] on select "Choose Options No - Without Parking Sensor Cutouts Yes - With Parking Sensor Cu…" at bounding box center [742, 350] width 187 height 25
select select "2718"
click at [649, 338] on select "Choose Options No - Without Parking Sensor Cutouts Yes - With Parking Sensor Cu…" at bounding box center [742, 350] width 187 height 25
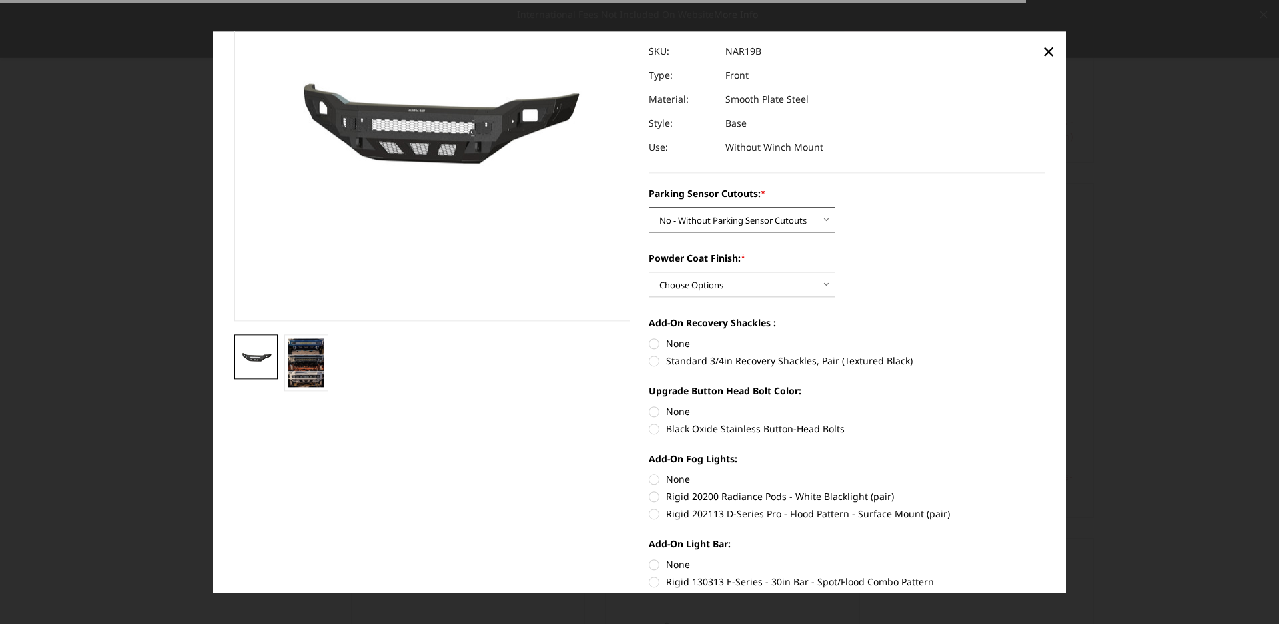
scroll to position [133, 0]
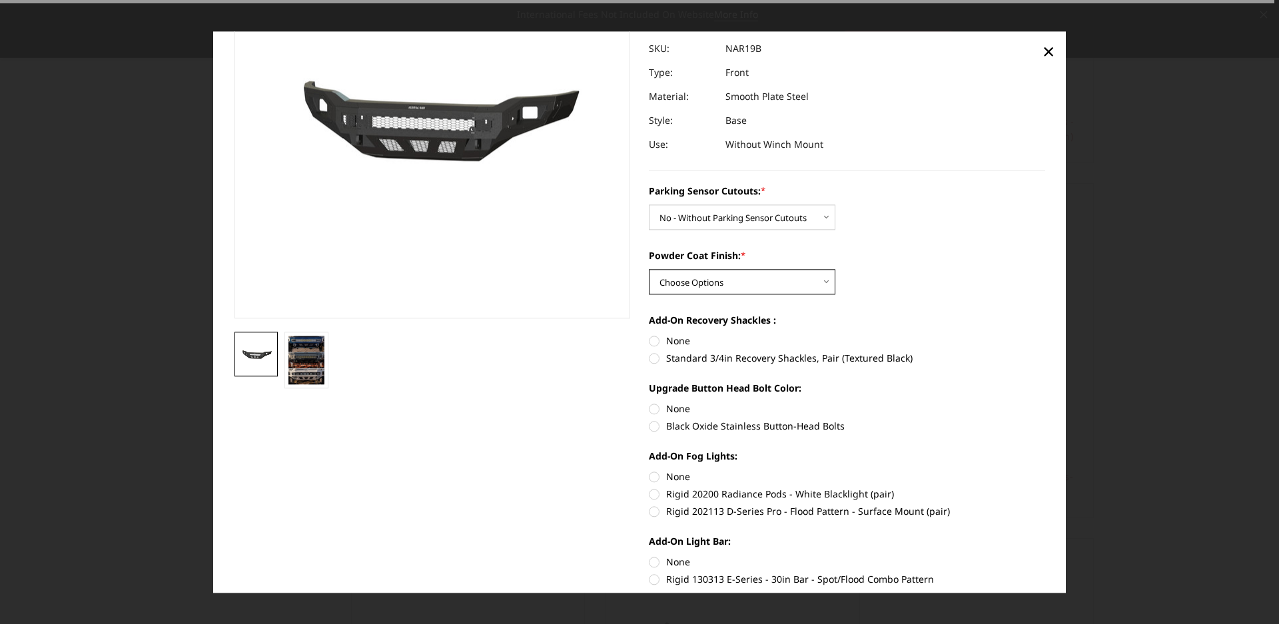
click at [688, 287] on select "Choose Options Bare Metal Texture Black Powder Coat" at bounding box center [742, 281] width 187 height 25
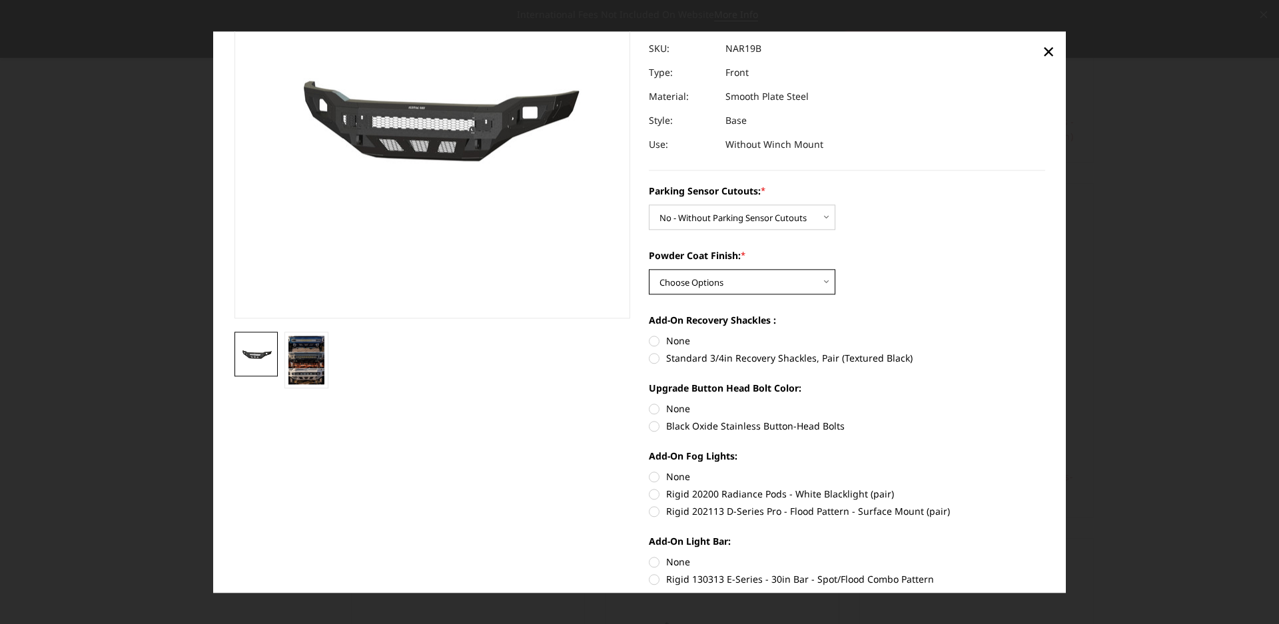
select select "2720"
click at [649, 269] on select "Choose Options Bare Metal Texture Black Powder Coat" at bounding box center [742, 281] width 187 height 25
click at [667, 360] on label "Standard 3/4in Recovery Shackles, Pair (Textured Black)" at bounding box center [847, 358] width 396 height 14
click at [1045, 335] on input "Standard 3/4in Recovery Shackles, Pair (Textured Black)" at bounding box center [1045, 334] width 1 height 1
radio input "true"
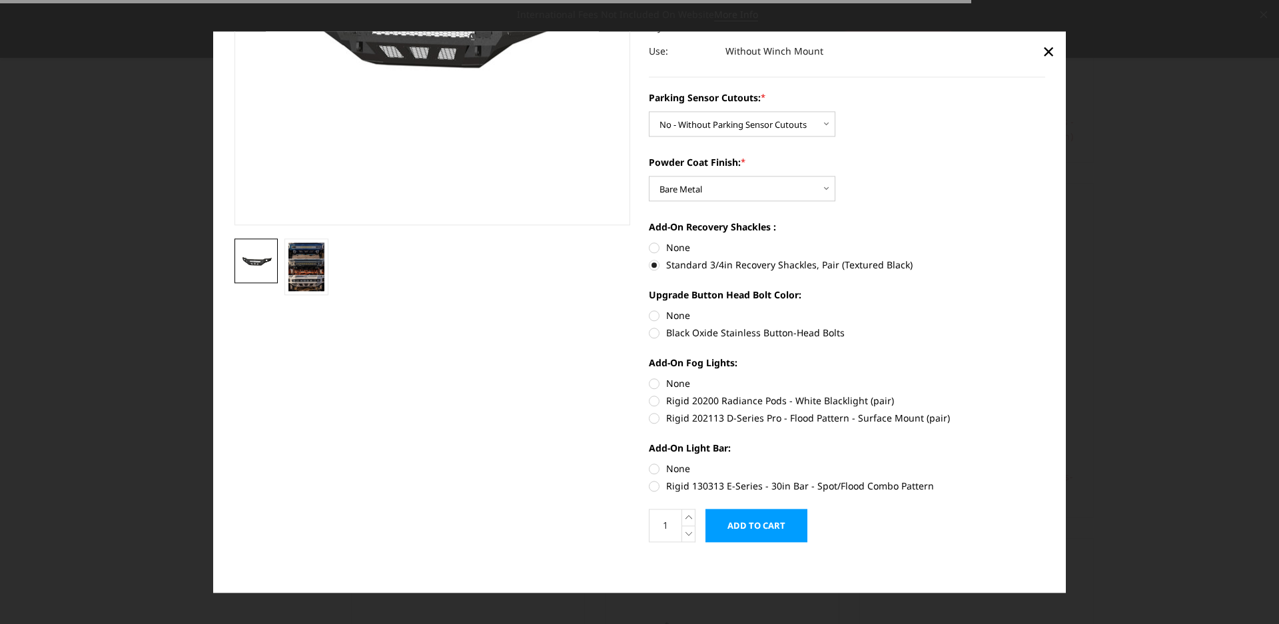
scroll to position [229, 0]
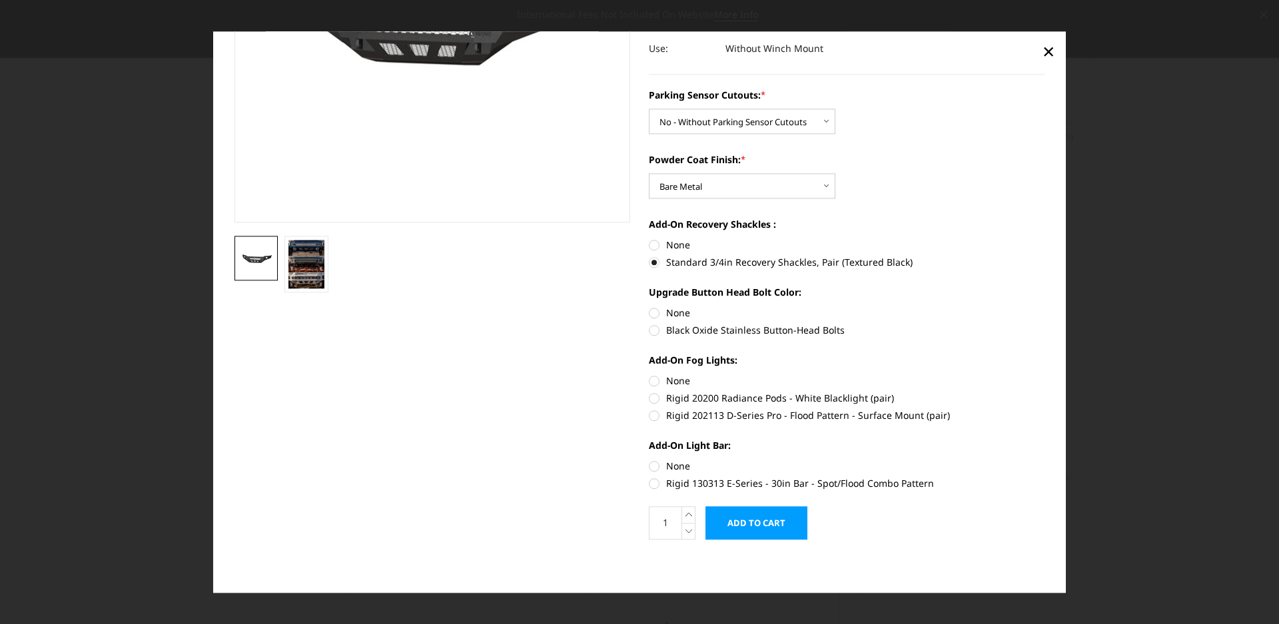
click at [670, 313] on label "None" at bounding box center [847, 313] width 396 height 14
click at [650, 307] on input "None" at bounding box center [649, 306] width 1 height 1
radio input "true"
click at [658, 383] on label "None" at bounding box center [847, 381] width 396 height 14
click at [650, 374] on input "None" at bounding box center [649, 374] width 1 height 1
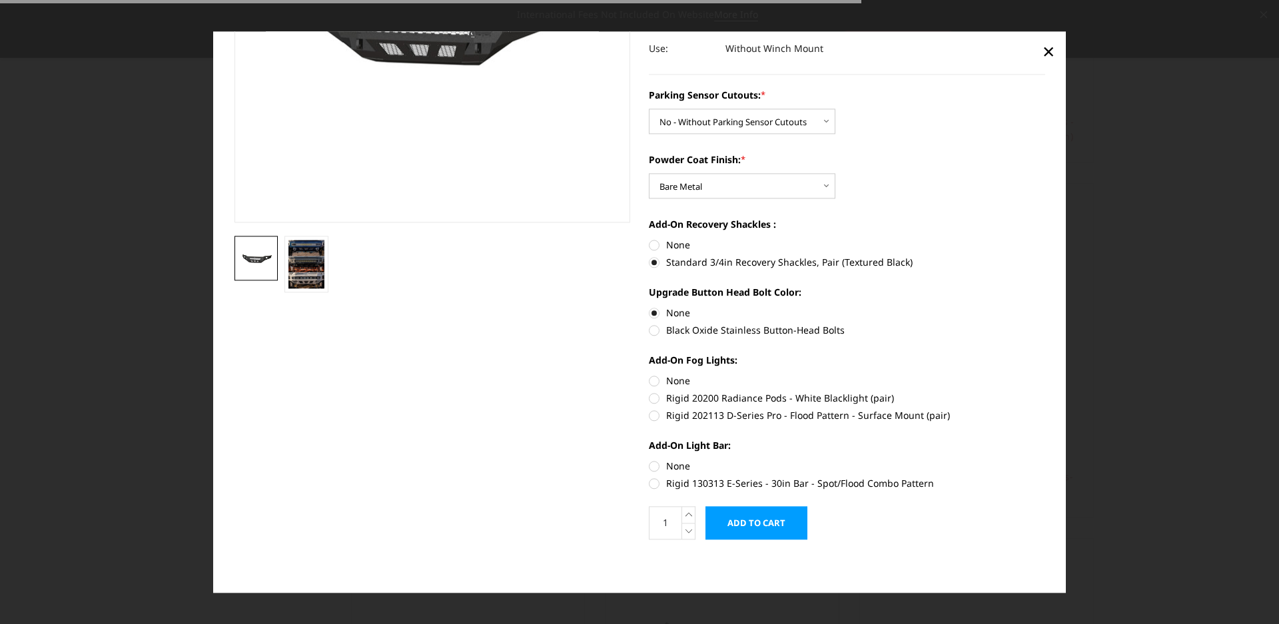
radio input "true"
click at [667, 468] on label "None" at bounding box center [847, 466] width 396 height 14
click at [650, 460] on input "None" at bounding box center [649, 459] width 1 height 1
radio input "true"
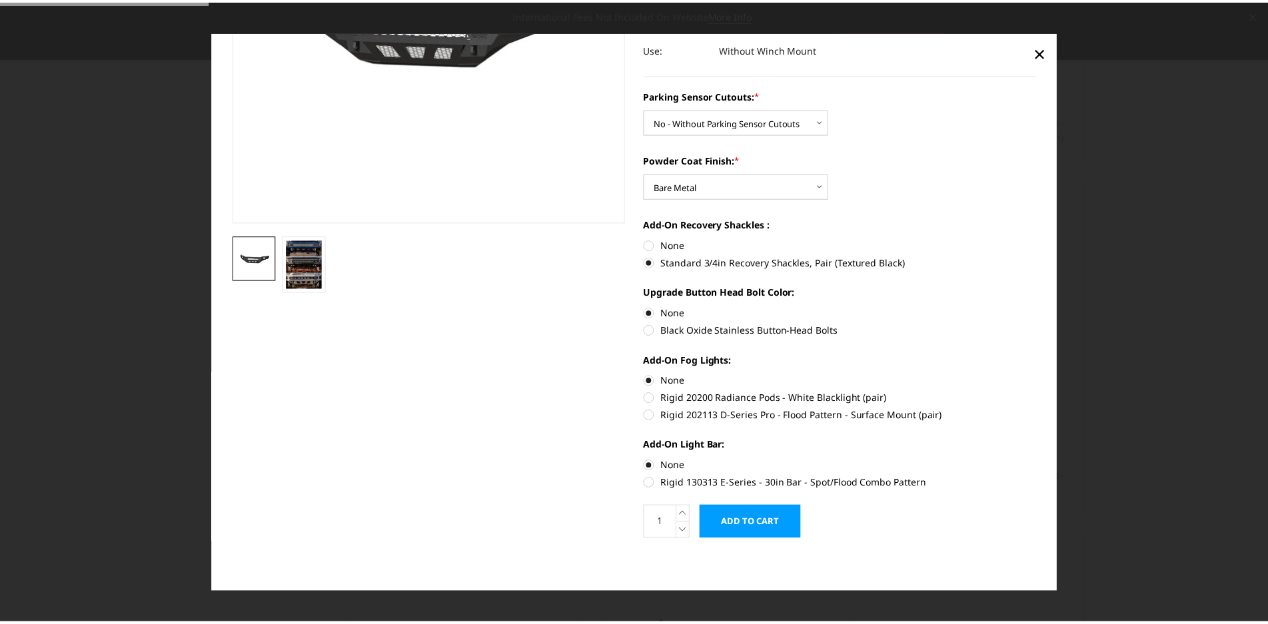
scroll to position [0, 0]
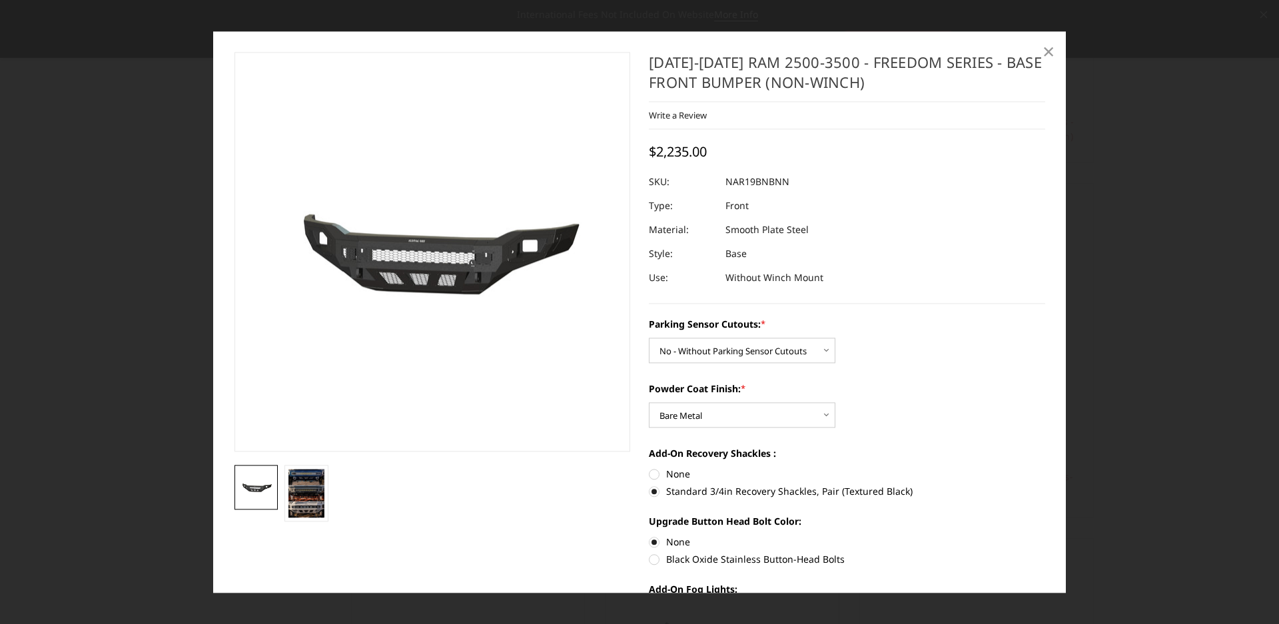
click at [1043, 48] on span "×" at bounding box center [1049, 51] width 12 height 29
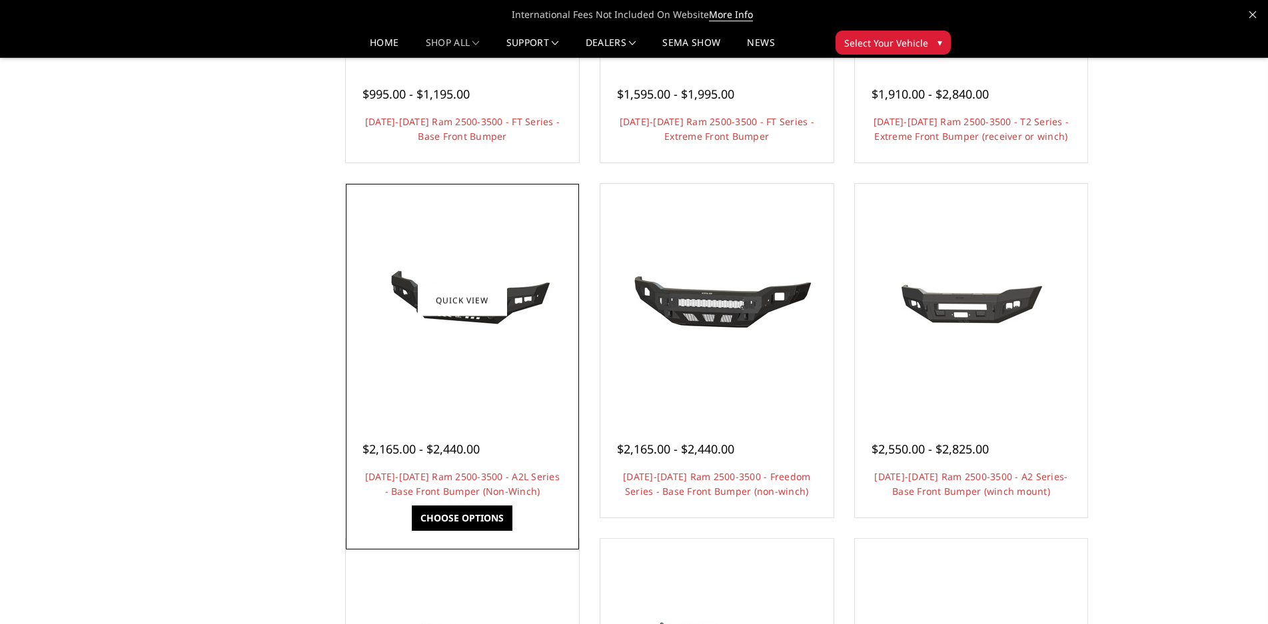
click at [488, 330] on img at bounding box center [462, 301] width 213 height 100
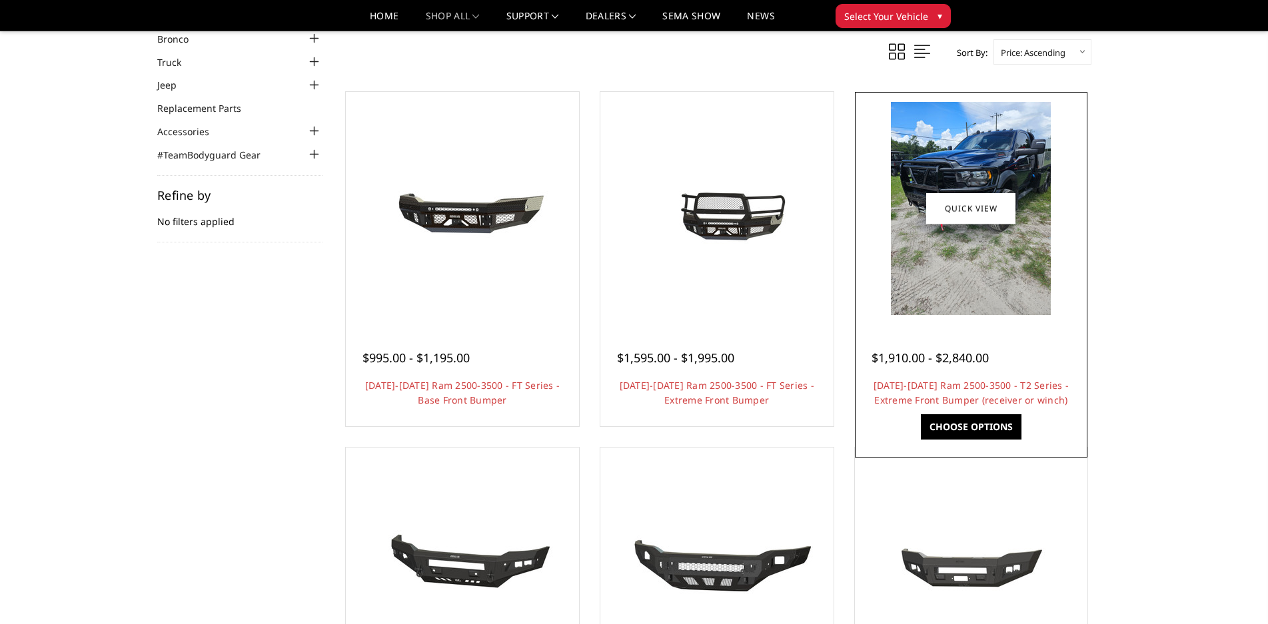
scroll to position [29, 0]
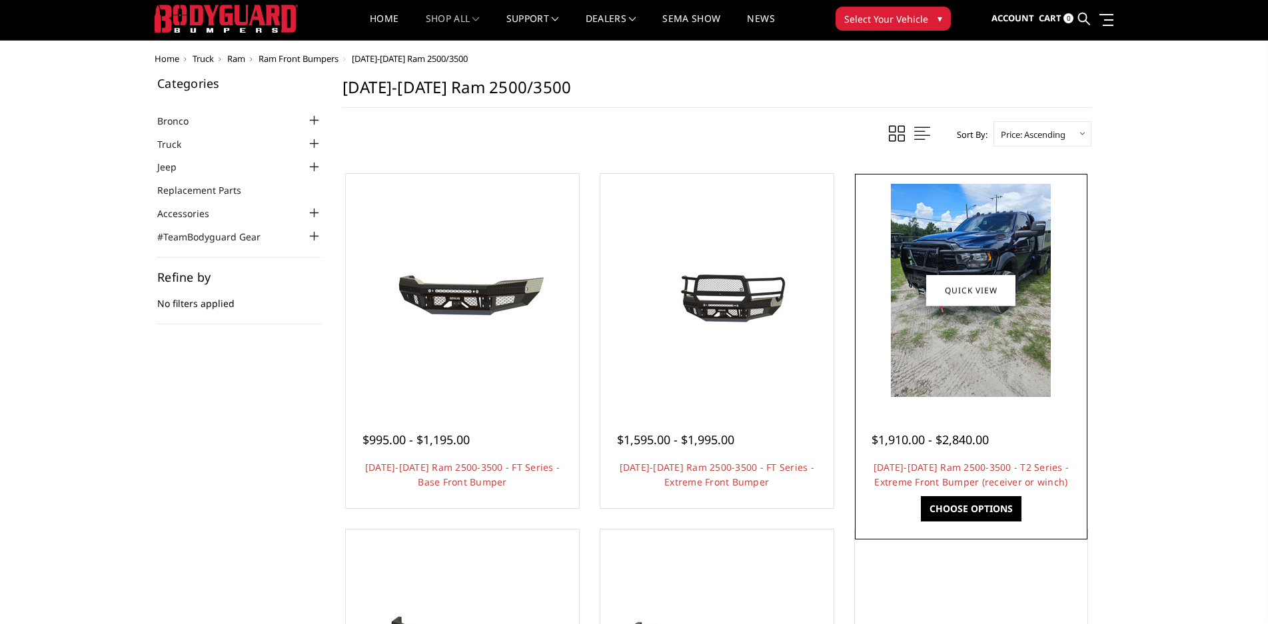
click at [964, 336] on img at bounding box center [971, 290] width 160 height 213
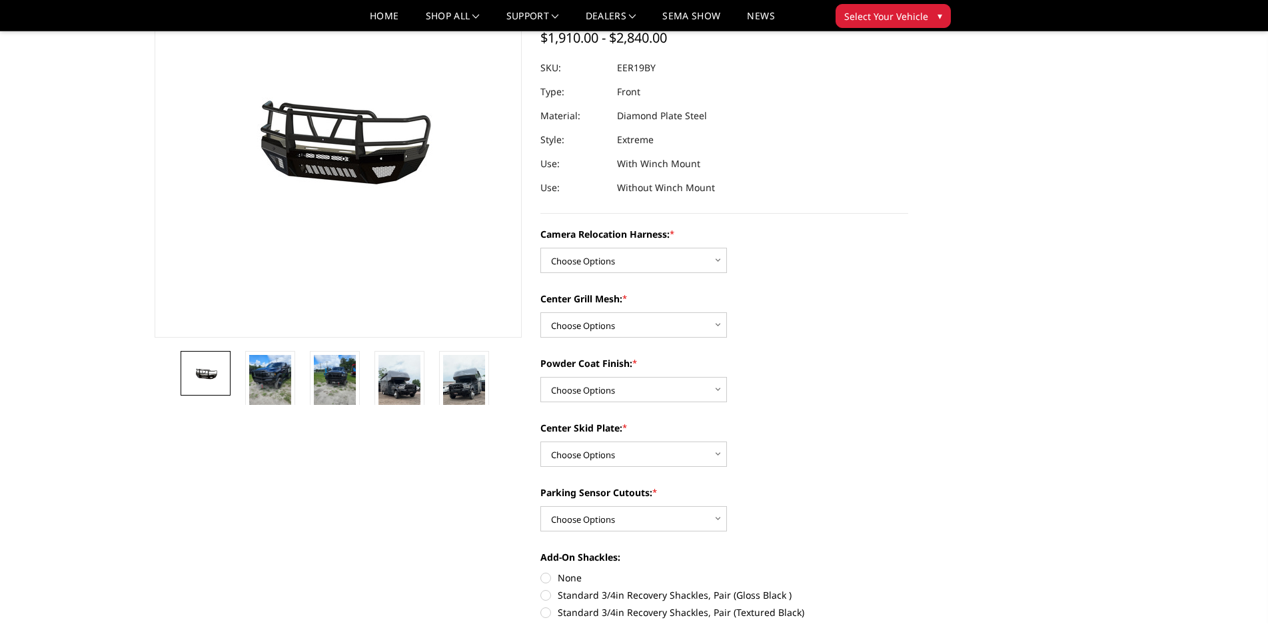
scroll to position [133, 0]
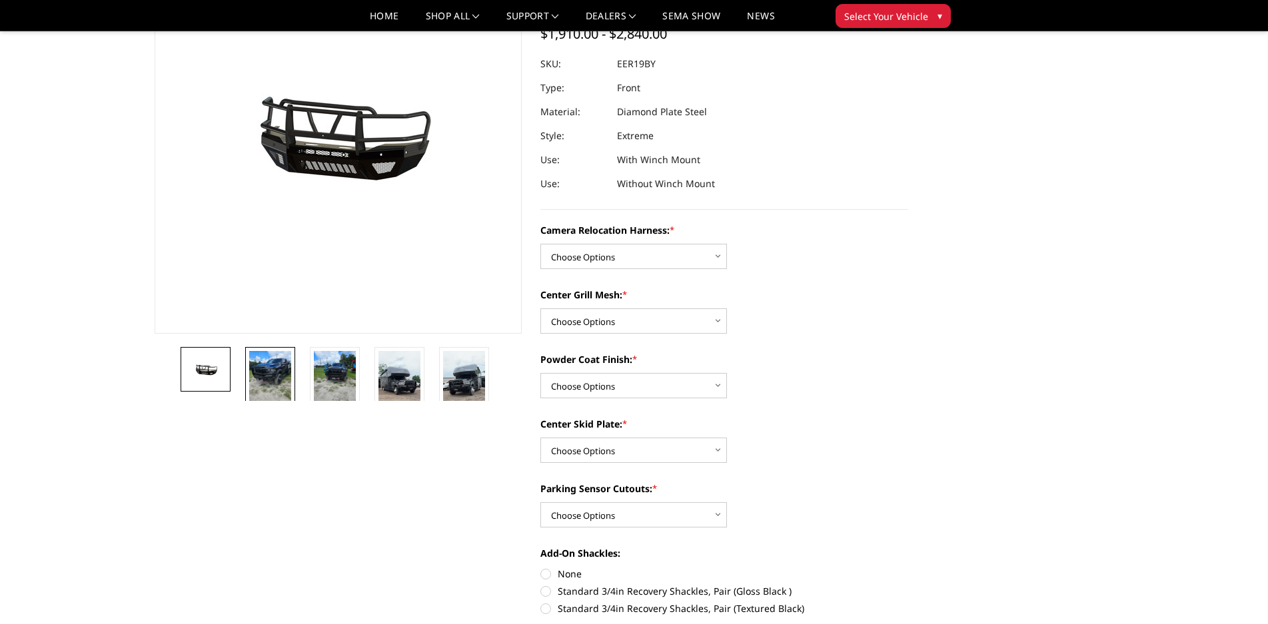
click at [284, 374] on img at bounding box center [270, 379] width 42 height 56
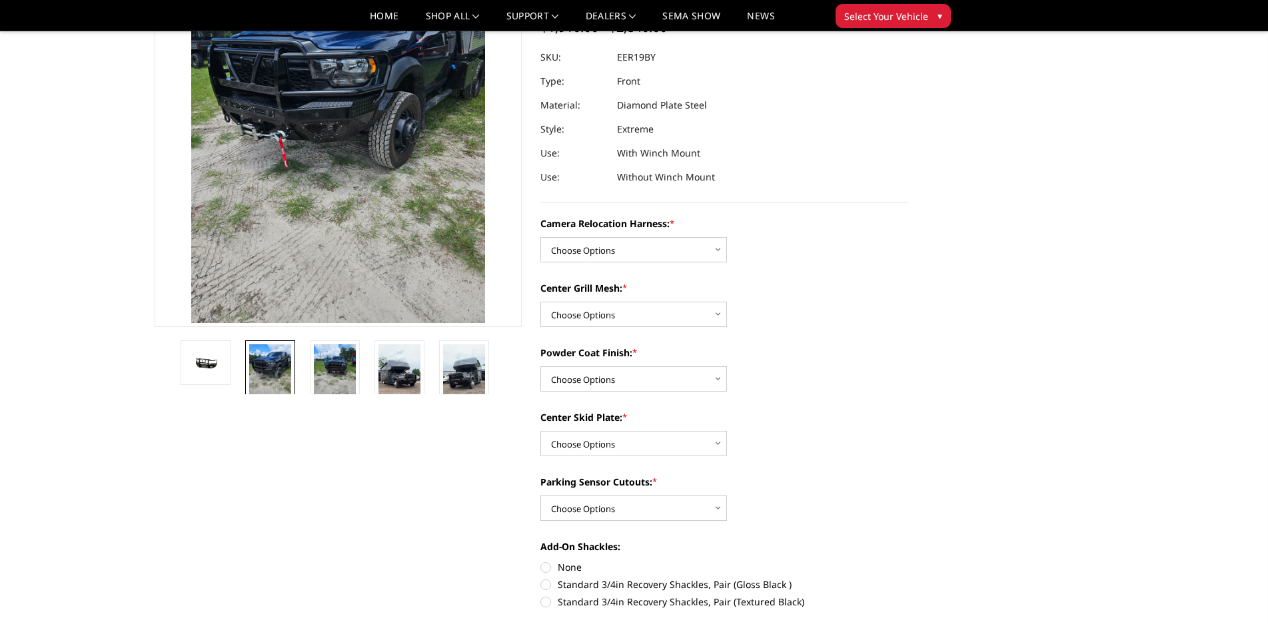
scroll to position [149, 0]
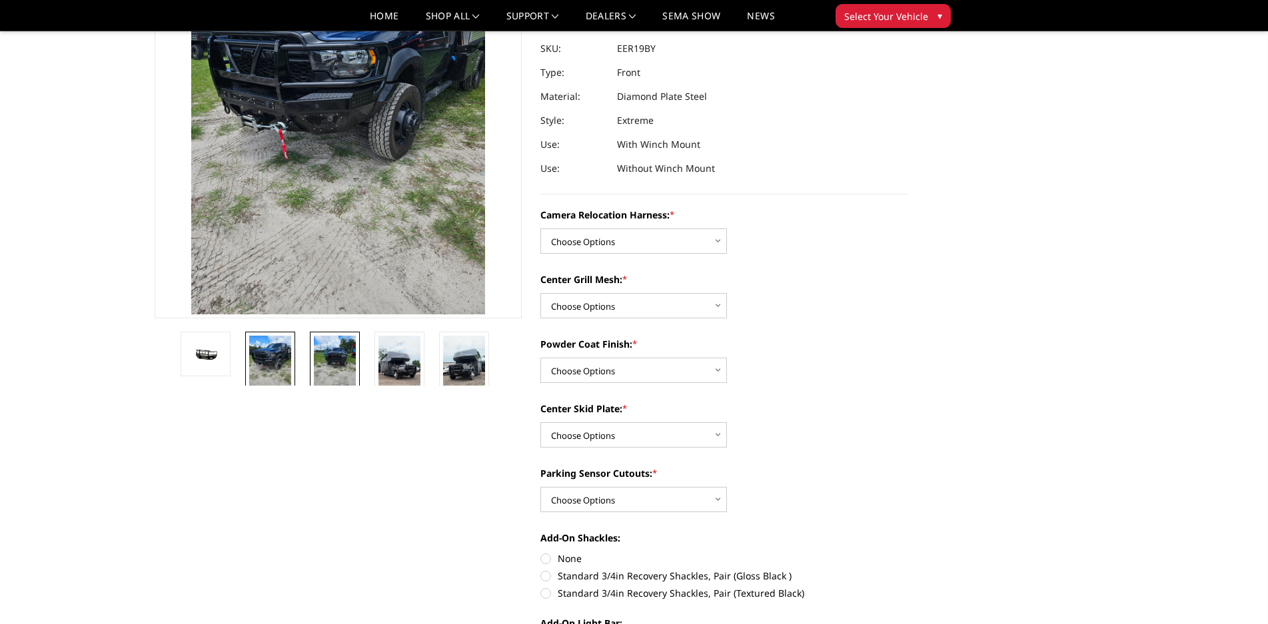
click at [340, 357] on img at bounding box center [335, 364] width 42 height 56
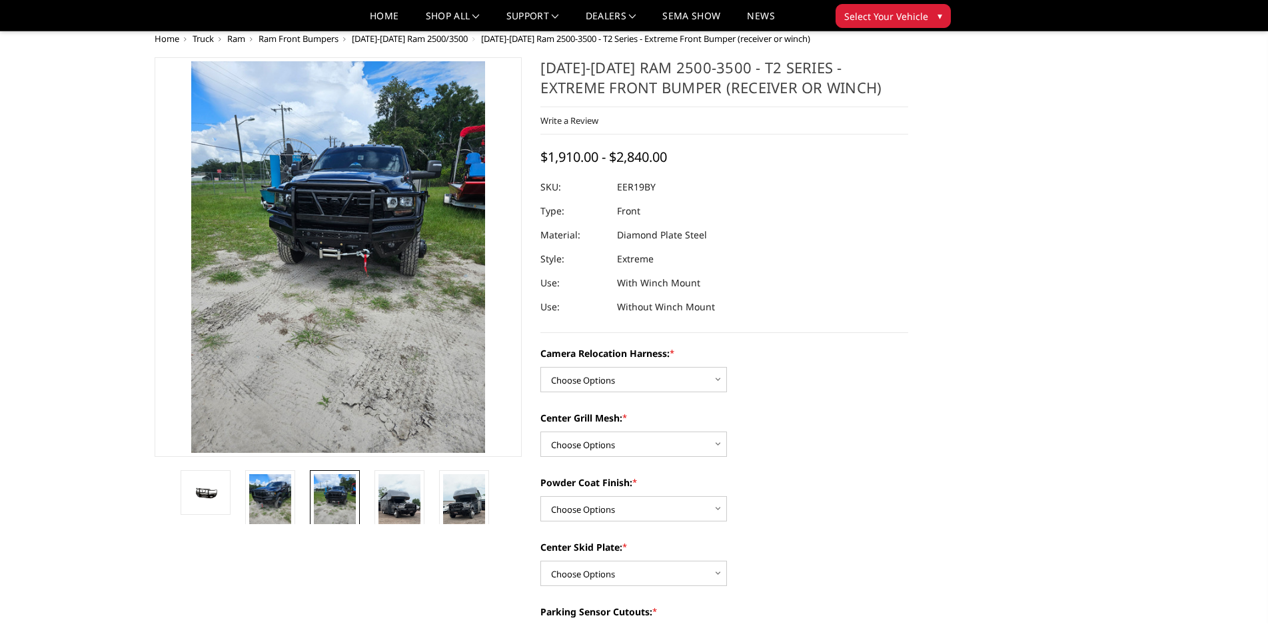
scroll to position [0, 0]
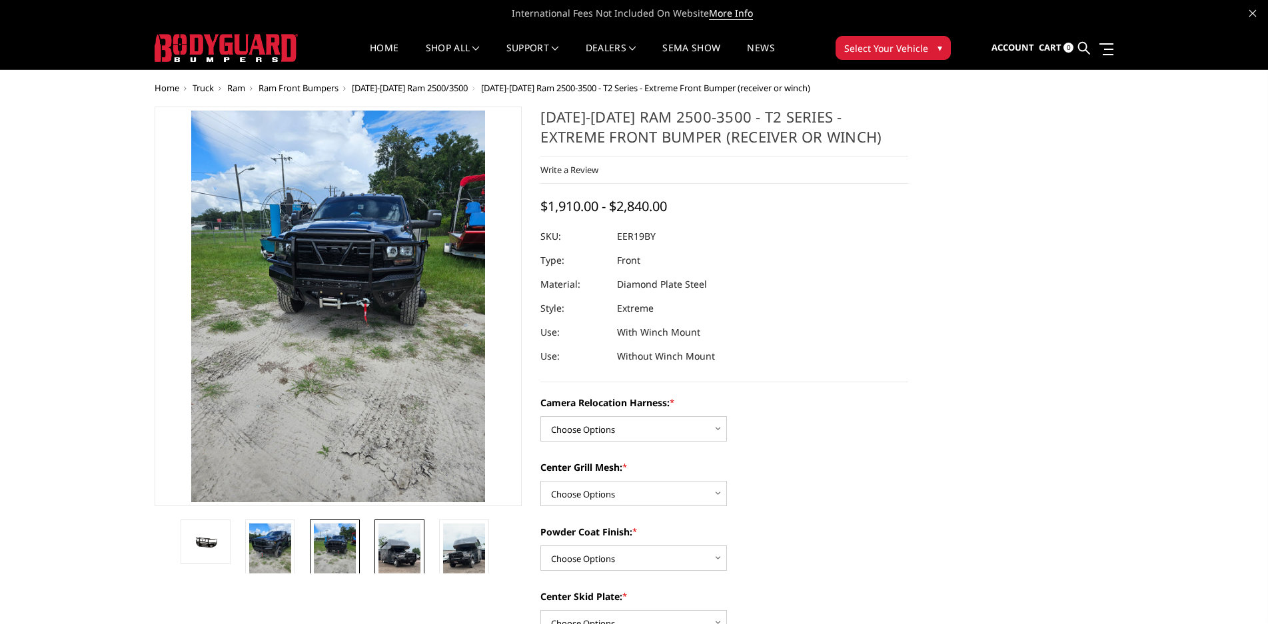
click at [402, 550] on img at bounding box center [399, 561] width 42 height 75
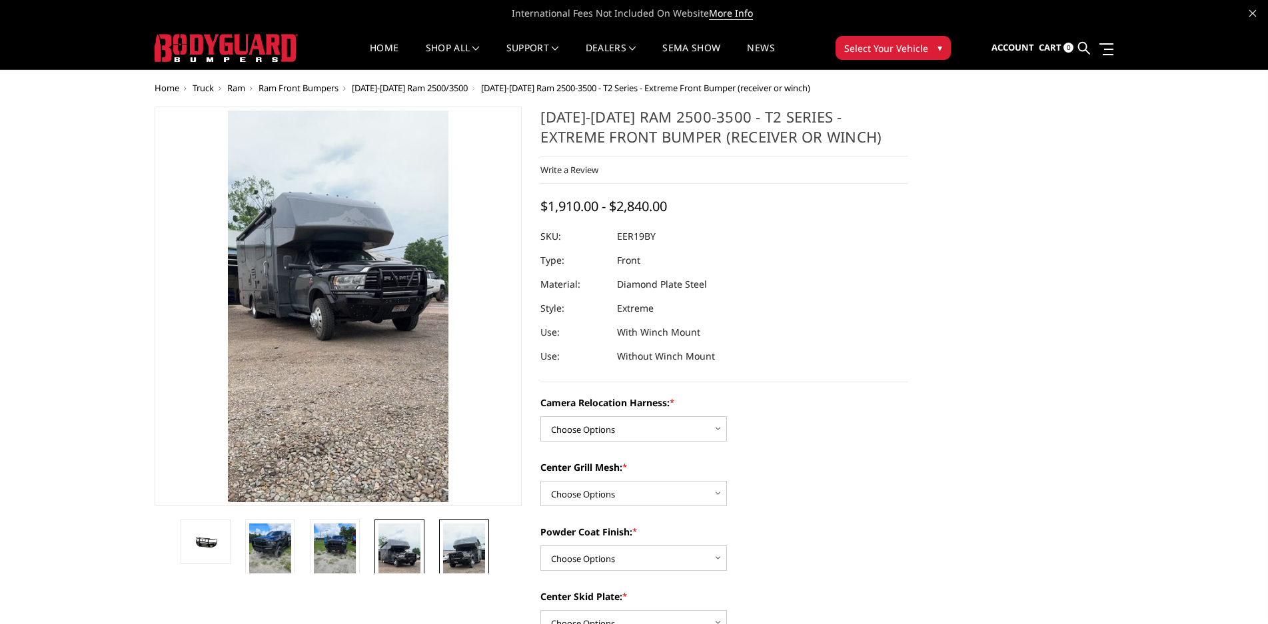
click at [448, 550] on img at bounding box center [464, 561] width 42 height 75
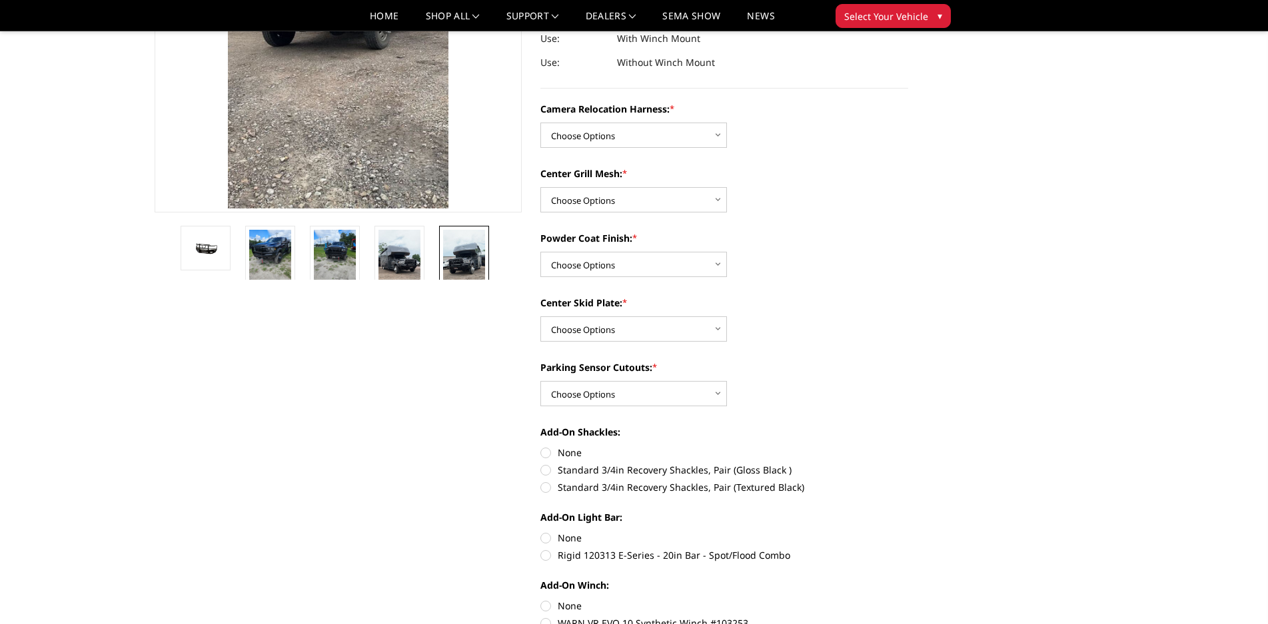
scroll to position [267, 0]
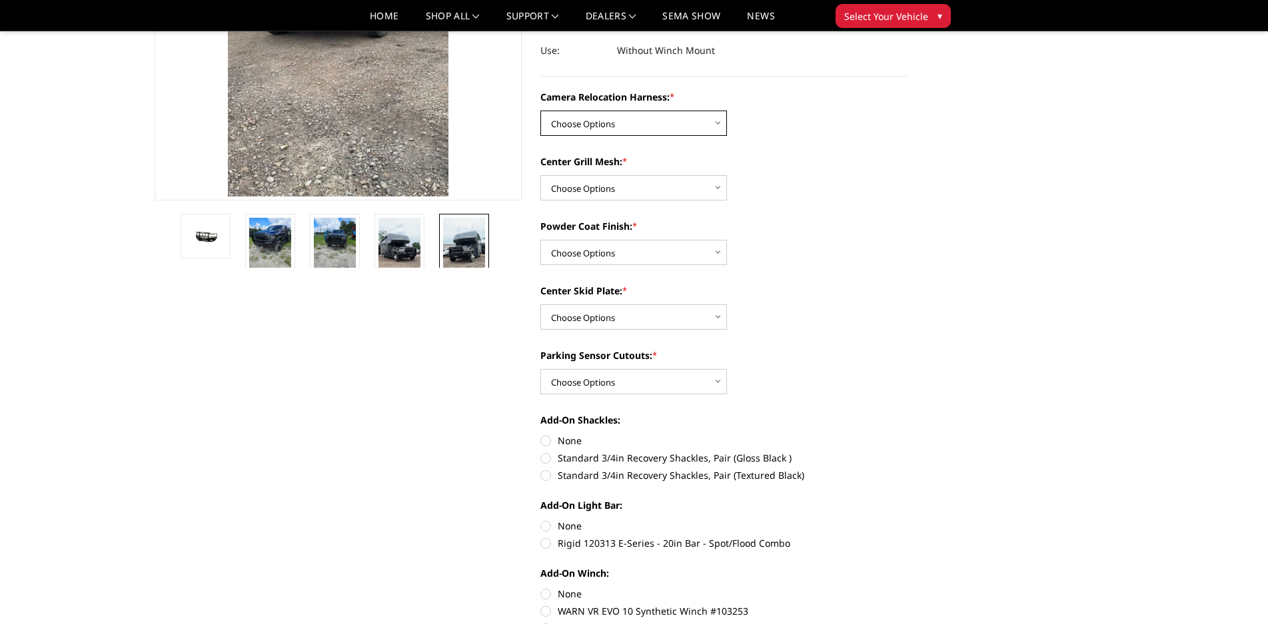
click at [623, 119] on select "Choose Options Without camera harness With camera harness" at bounding box center [633, 123] width 187 height 25
select select "3819"
click at [540, 111] on select "Choose Options Without camera harness With camera harness" at bounding box center [633, 123] width 187 height 25
click at [588, 179] on select "Choose Options Without expanded metal With expanded metal" at bounding box center [633, 187] width 187 height 25
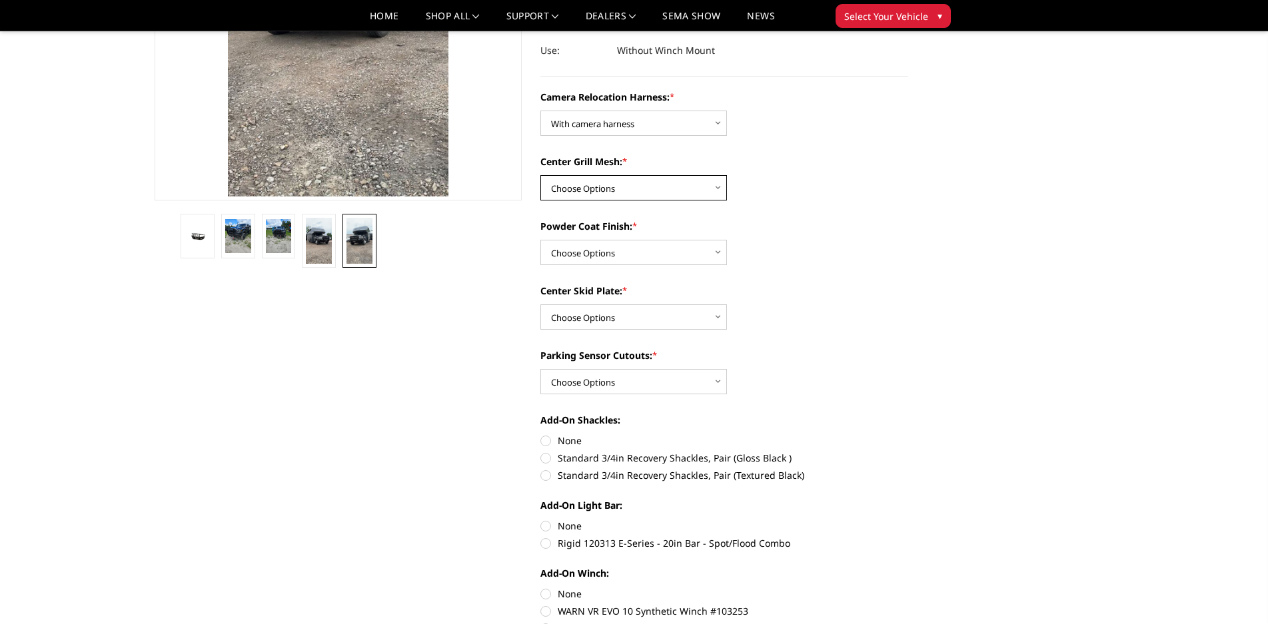
select select "3817"
click at [540, 175] on select "Choose Options Without expanded metal With expanded metal" at bounding box center [633, 187] width 187 height 25
click at [580, 251] on select "Choose Options Textured Black Powder Coat Gloss Black Powder Coat Bare Metal" at bounding box center [633, 252] width 187 height 25
select select "3814"
click at [540, 240] on select "Choose Options Textured Black Powder Coat Gloss Black Powder Coat Bare Metal" at bounding box center [633, 252] width 187 height 25
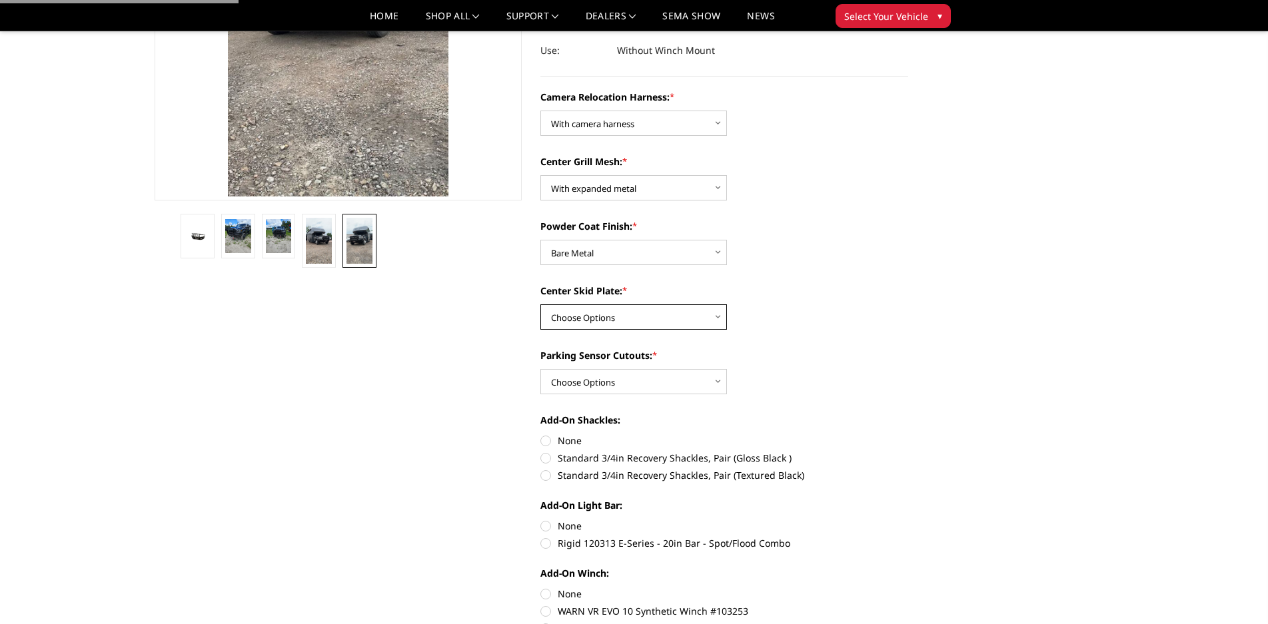
click at [570, 319] on select "Choose Options Winch Mount Skid Plate Standard Skid Plate (included) 2" Receive…" at bounding box center [633, 317] width 187 height 25
select select "3812"
click at [540, 305] on select "Choose Options Winch Mount Skid Plate Standard Skid Plate (included) 2" Receive…" at bounding box center [633, 317] width 187 height 25
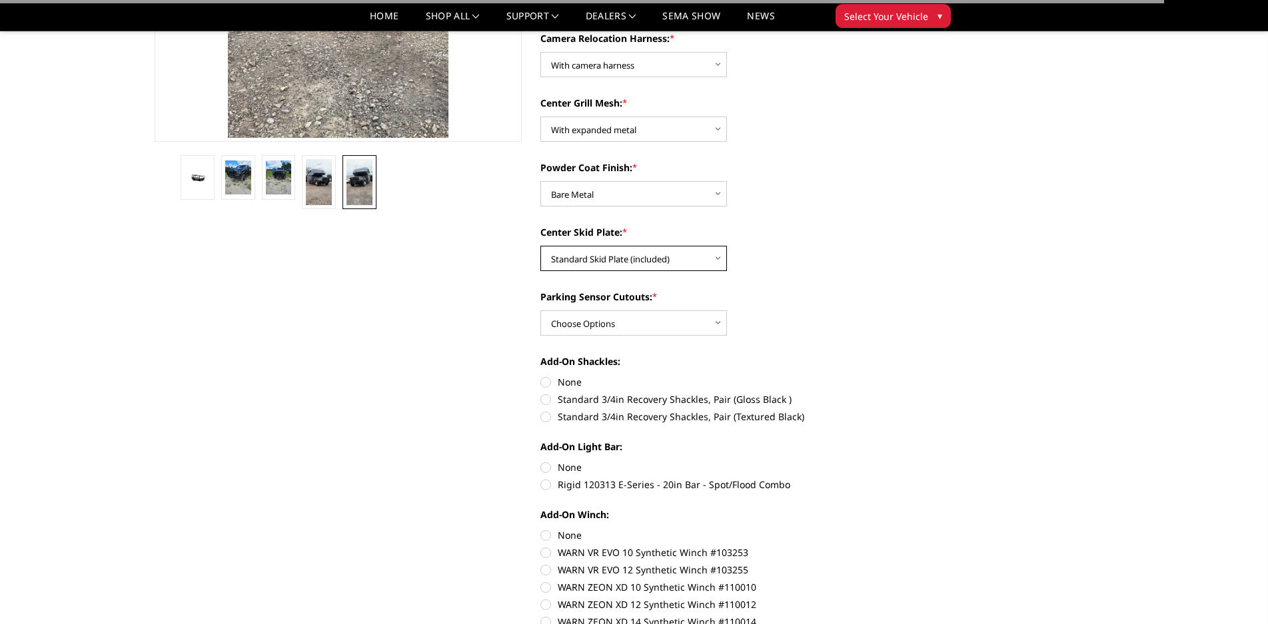
scroll to position [400, 0]
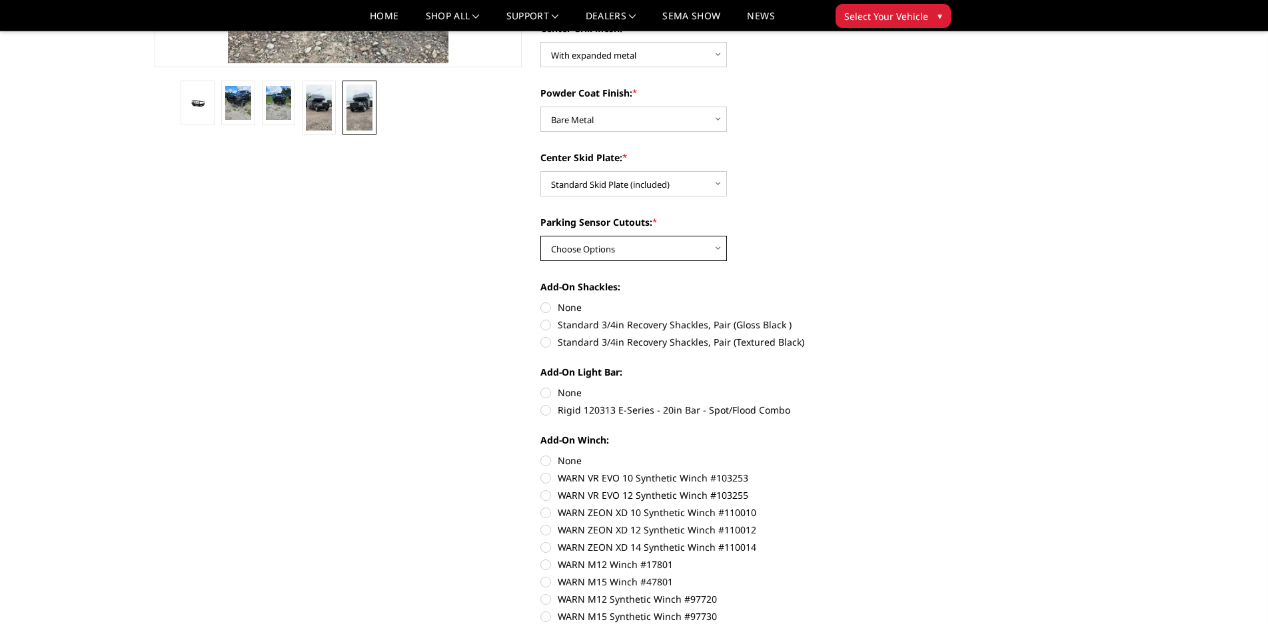
click at [560, 242] on select "Choose Options Yes - With Parking Sensor Cutouts" at bounding box center [633, 248] width 187 height 25
select select "3810"
click at [540, 236] on select "Choose Options Yes - With Parking Sensor Cutouts" at bounding box center [633, 248] width 187 height 25
click at [558, 305] on label "None" at bounding box center [724, 308] width 368 height 14
click at [541, 301] on input "None" at bounding box center [540, 301] width 1 height 1
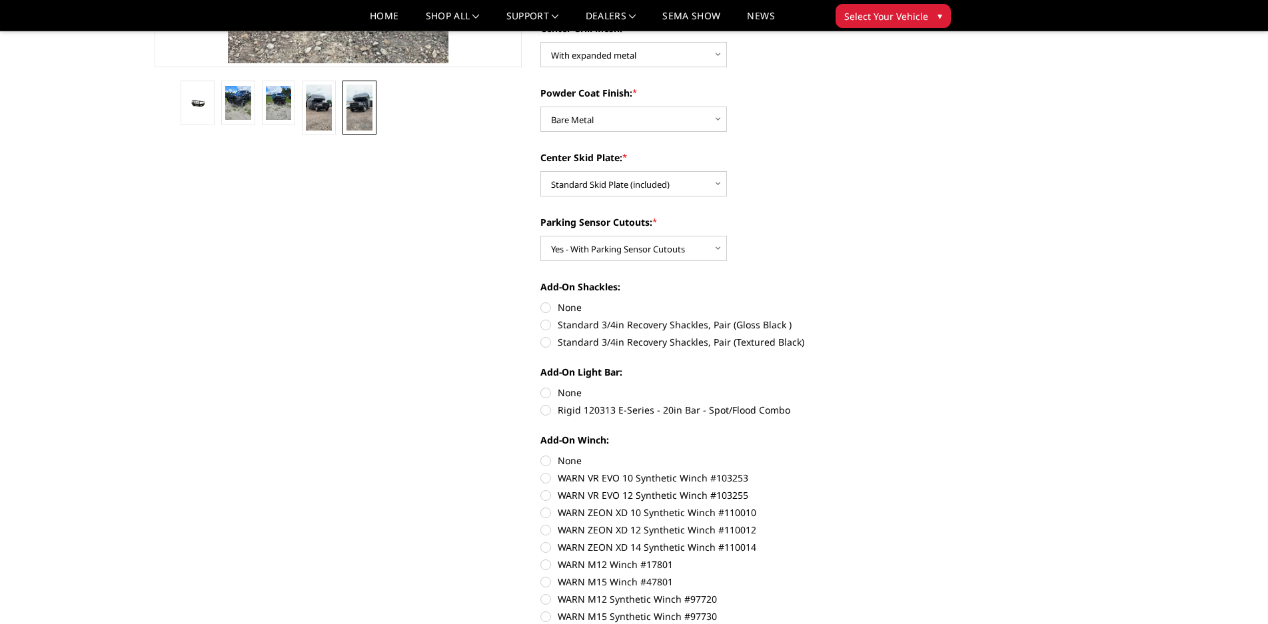
radio input "true"
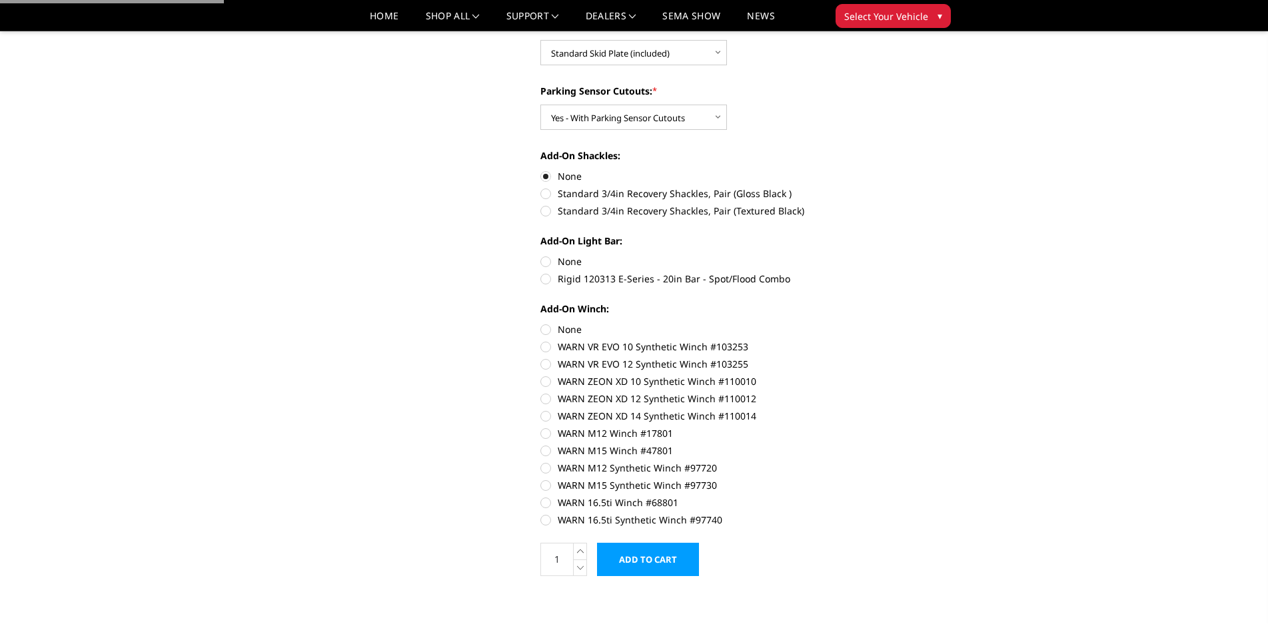
scroll to position [533, 0]
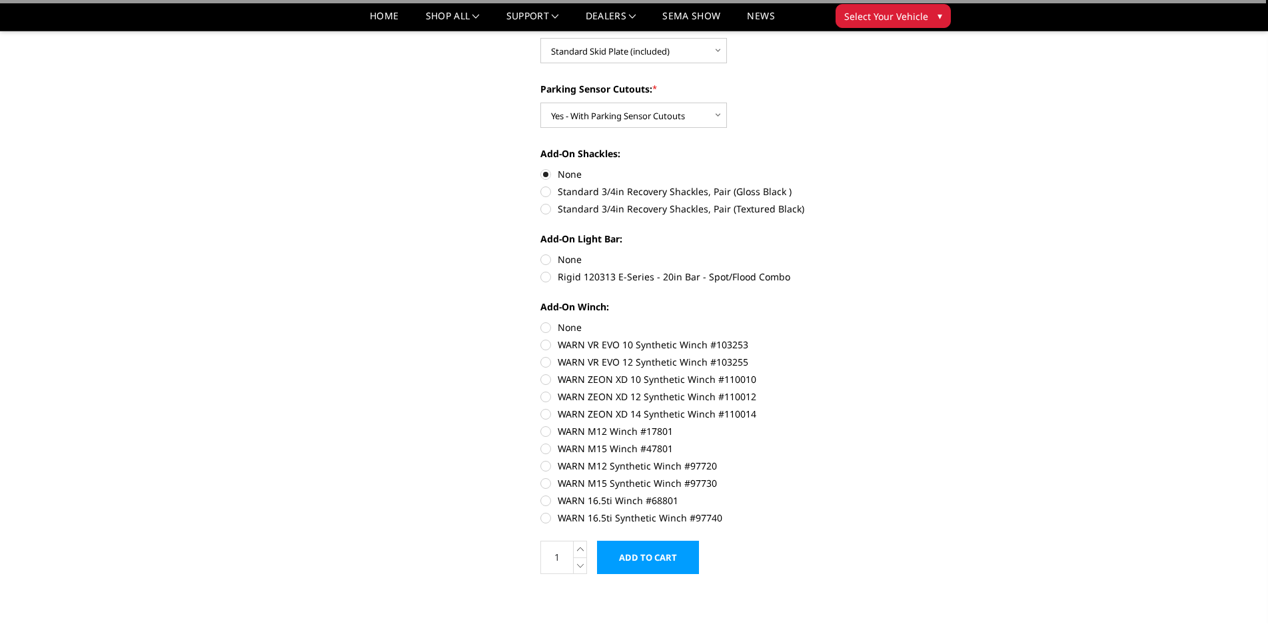
click at [565, 259] on label "None" at bounding box center [724, 260] width 368 height 14
click at [541, 253] on input "None" at bounding box center [540, 253] width 1 height 1
radio input "true"
click at [563, 329] on label "None" at bounding box center [724, 328] width 368 height 14
click at [541, 321] on input "None" at bounding box center [540, 321] width 1 height 1
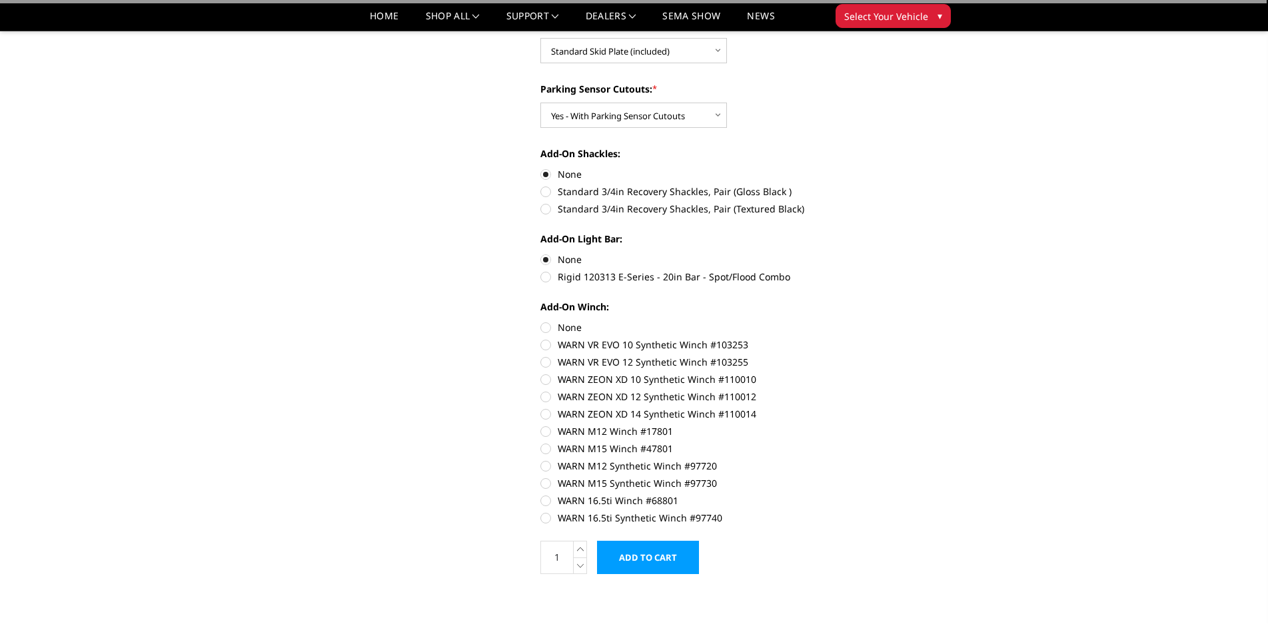
radio input "true"
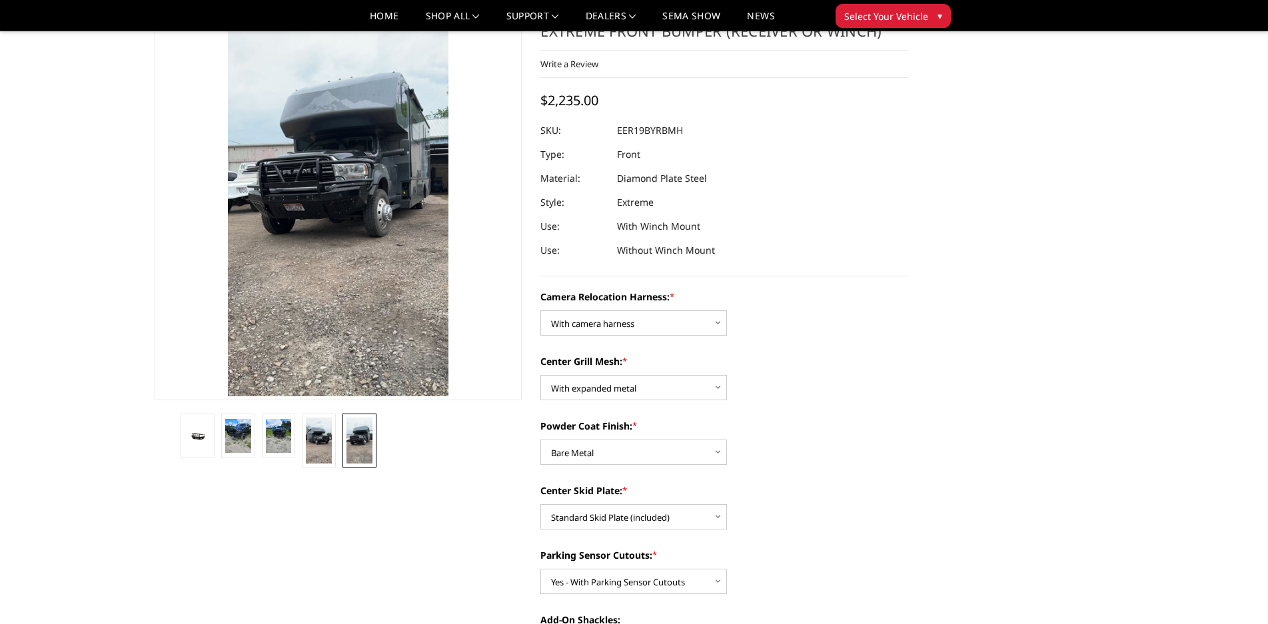
scroll to position [0, 0]
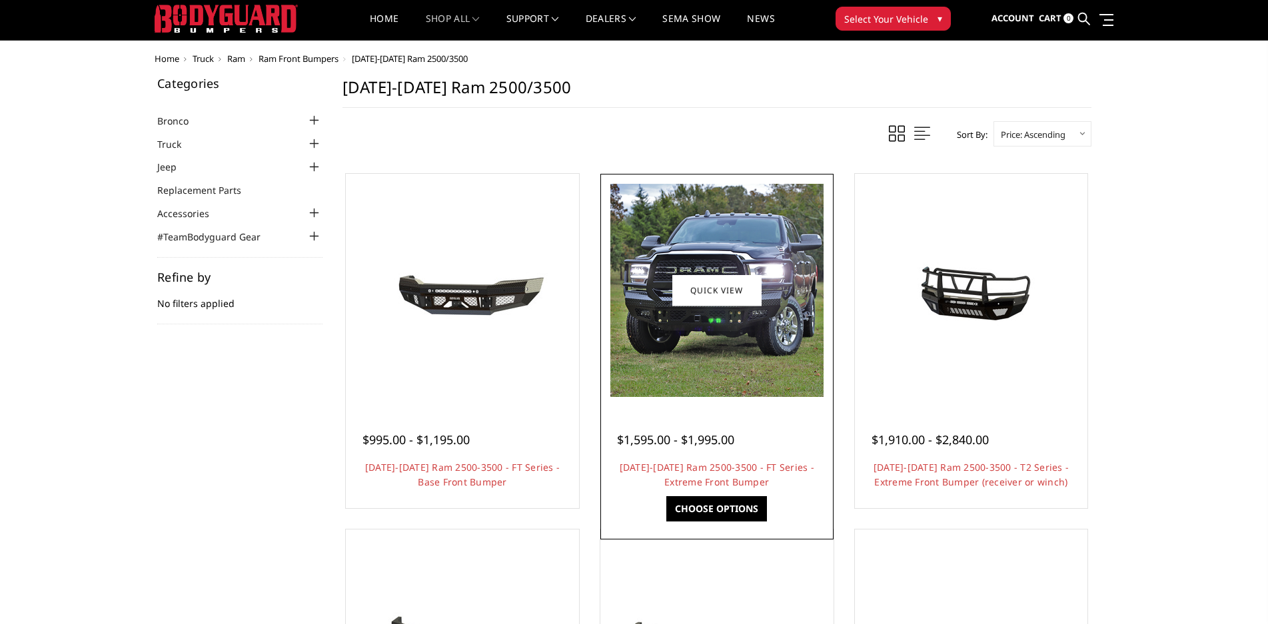
click at [754, 315] on img at bounding box center [716, 290] width 213 height 213
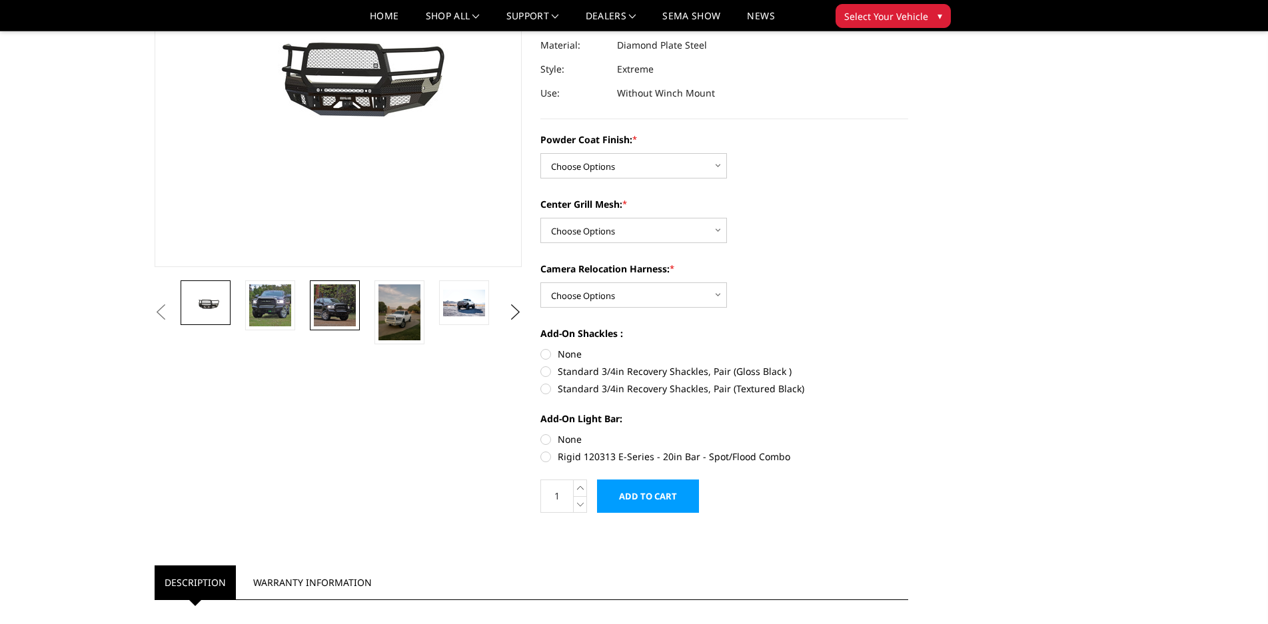
click at [329, 306] on img at bounding box center [335, 306] width 42 height 42
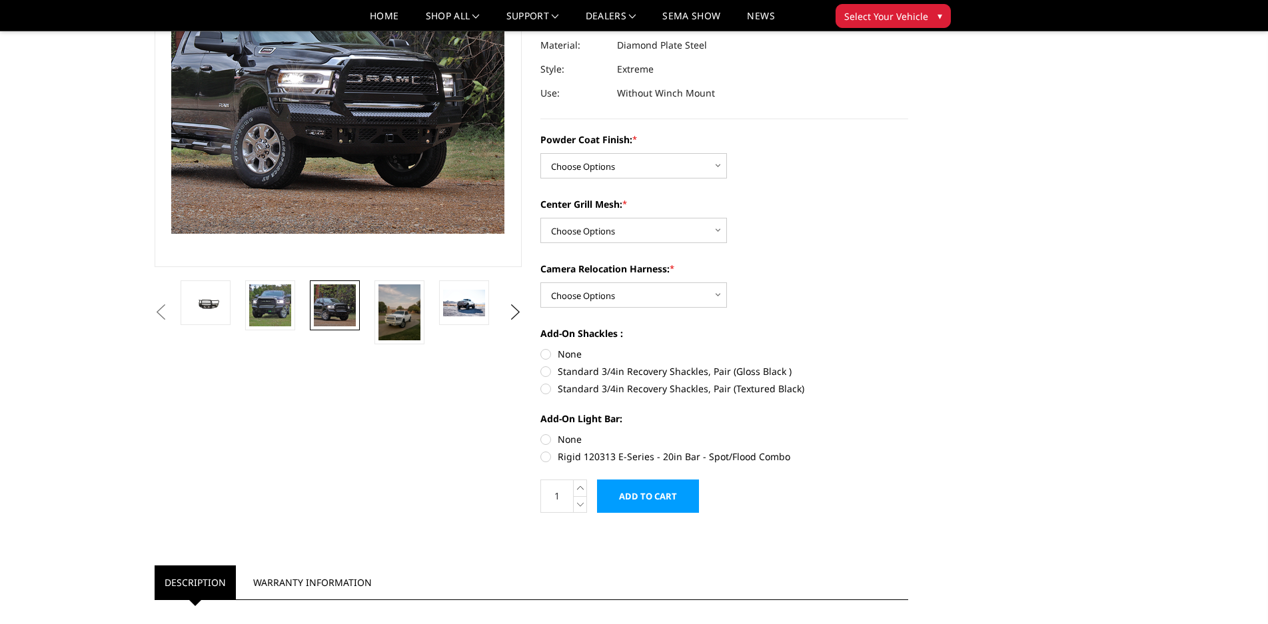
scroll to position [111, 0]
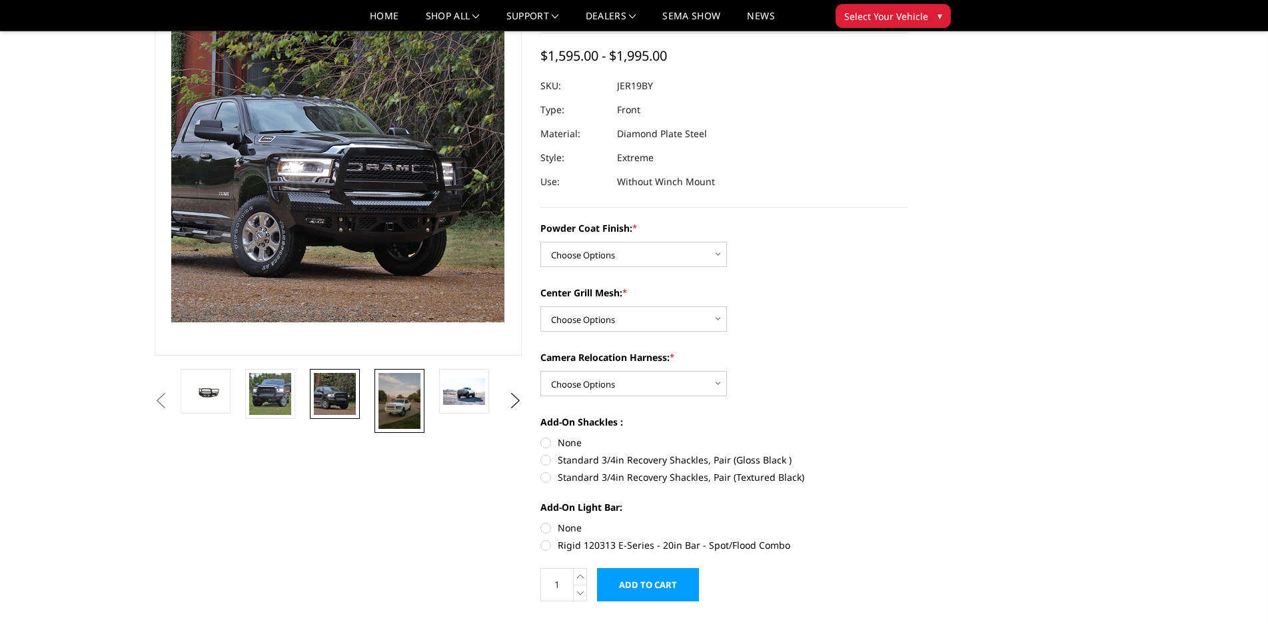
click at [409, 393] on img at bounding box center [399, 401] width 42 height 56
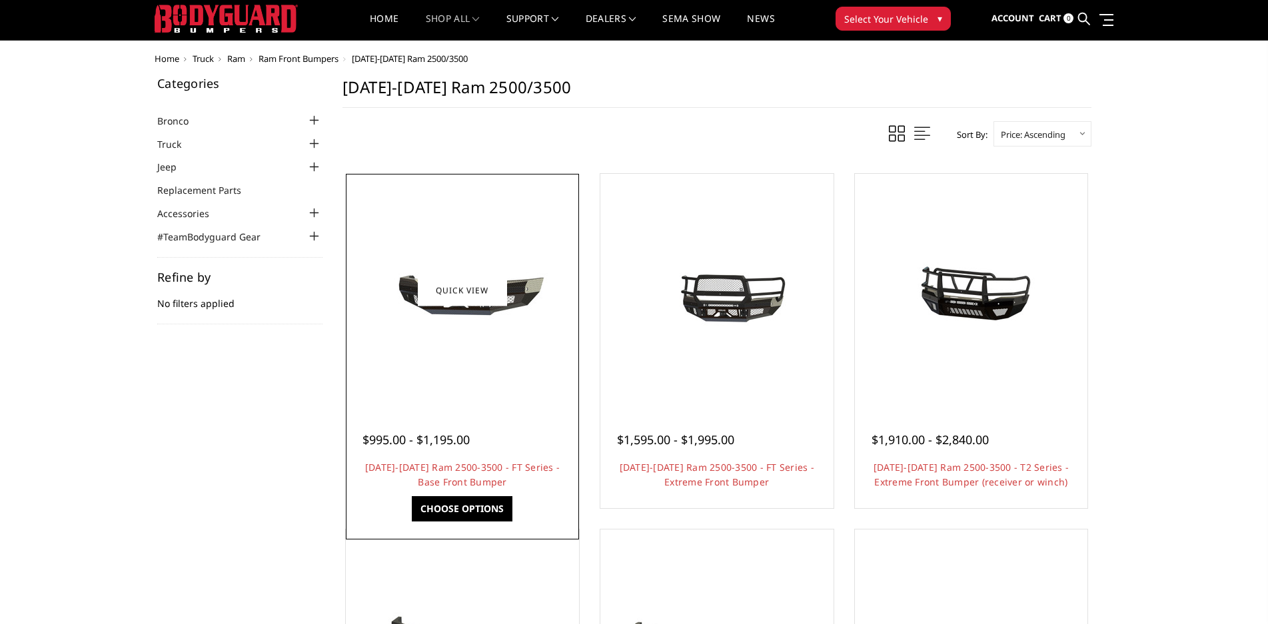
click at [532, 313] on img at bounding box center [462, 291] width 213 height 100
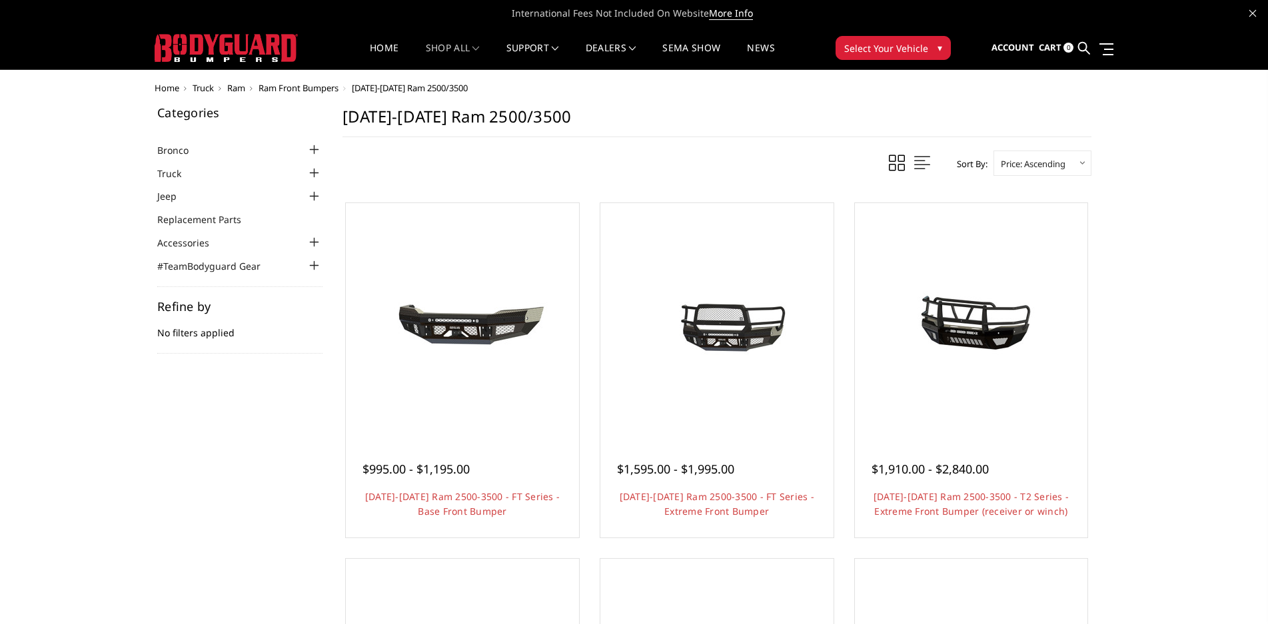
click at [240, 87] on span "Ram" at bounding box center [236, 88] width 18 height 12
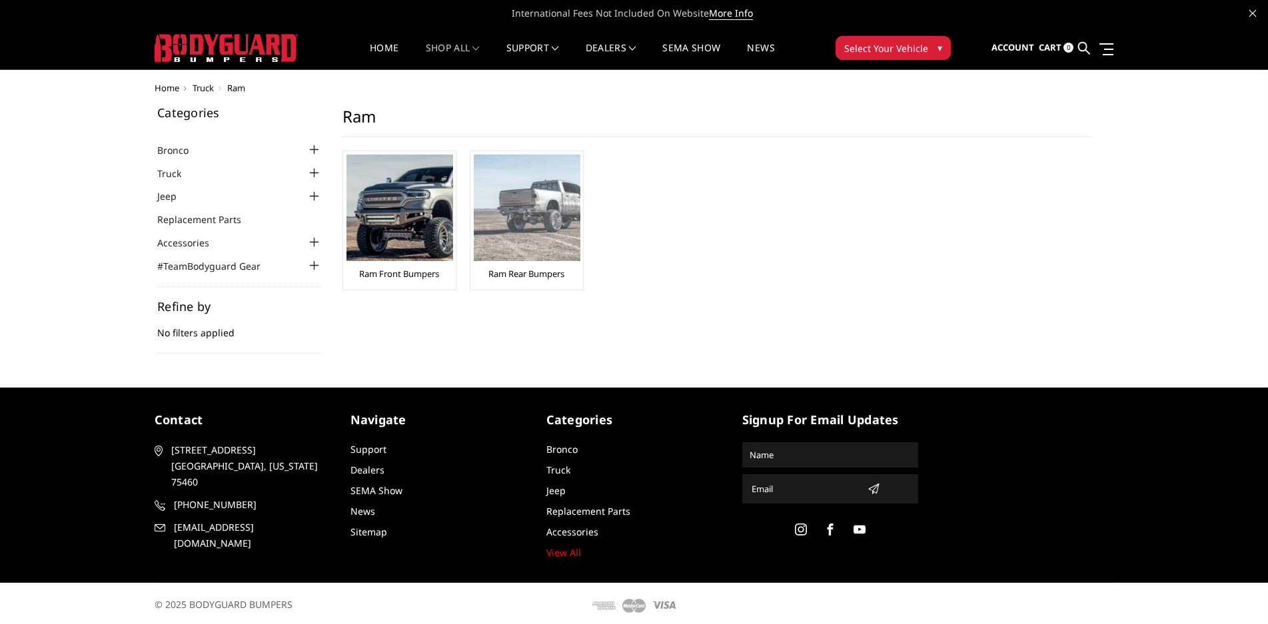
click at [530, 221] on img at bounding box center [527, 208] width 107 height 107
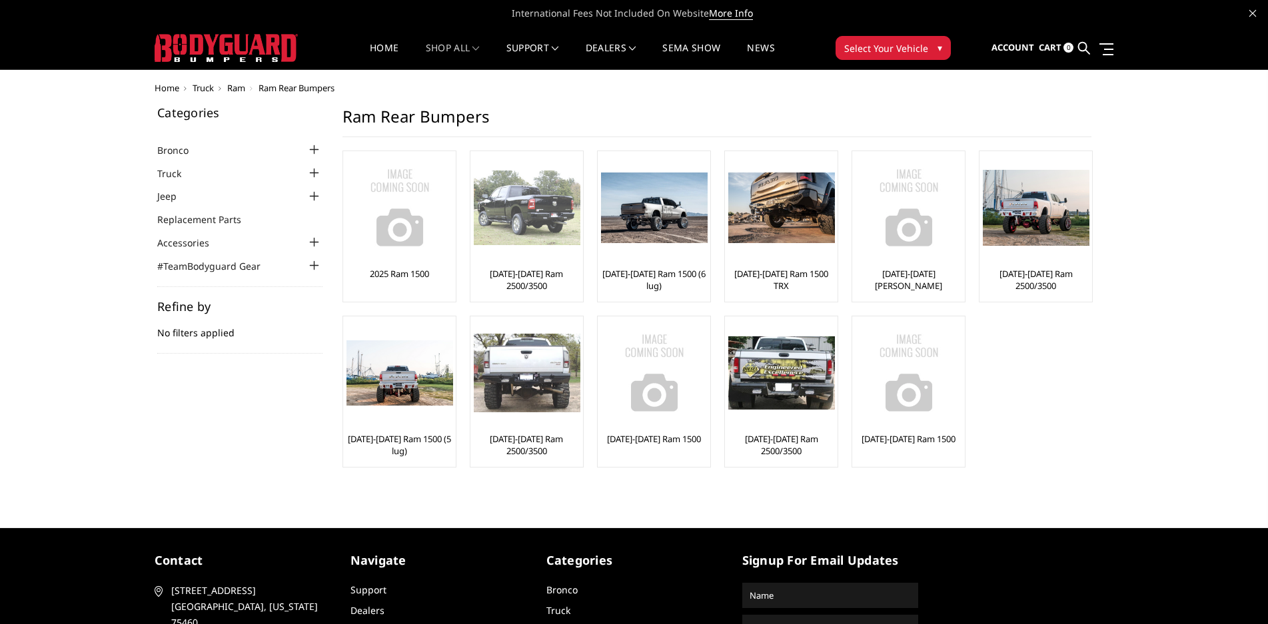
click at [534, 213] on img at bounding box center [527, 208] width 107 height 75
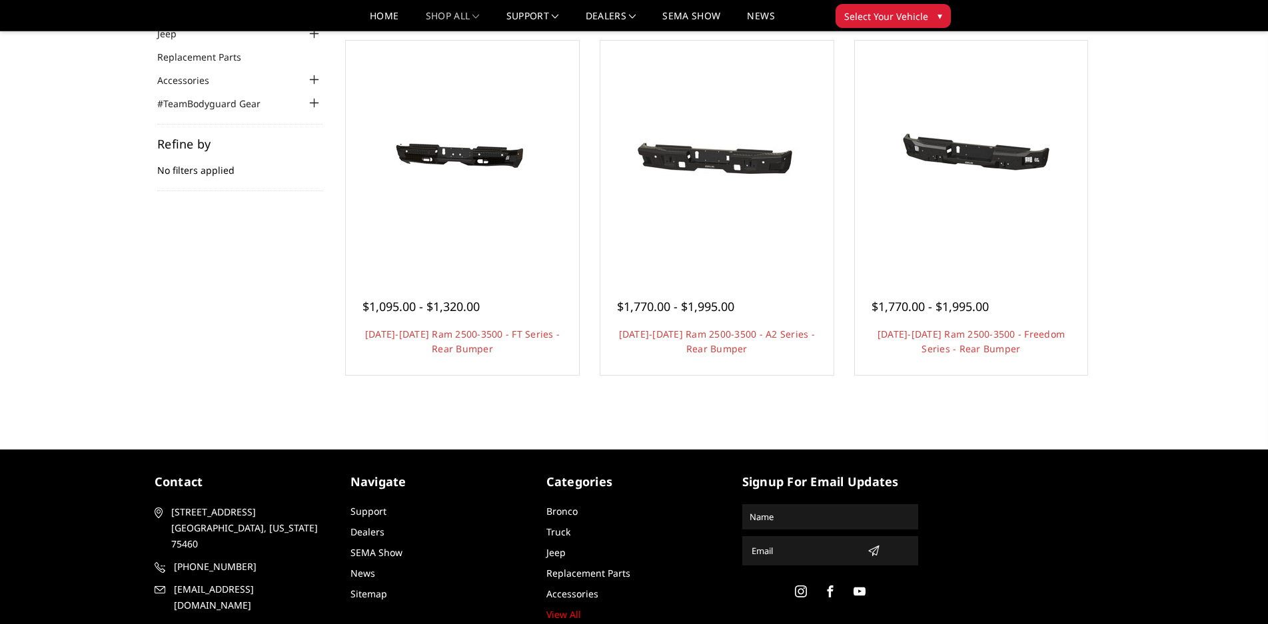
scroll to position [133, 0]
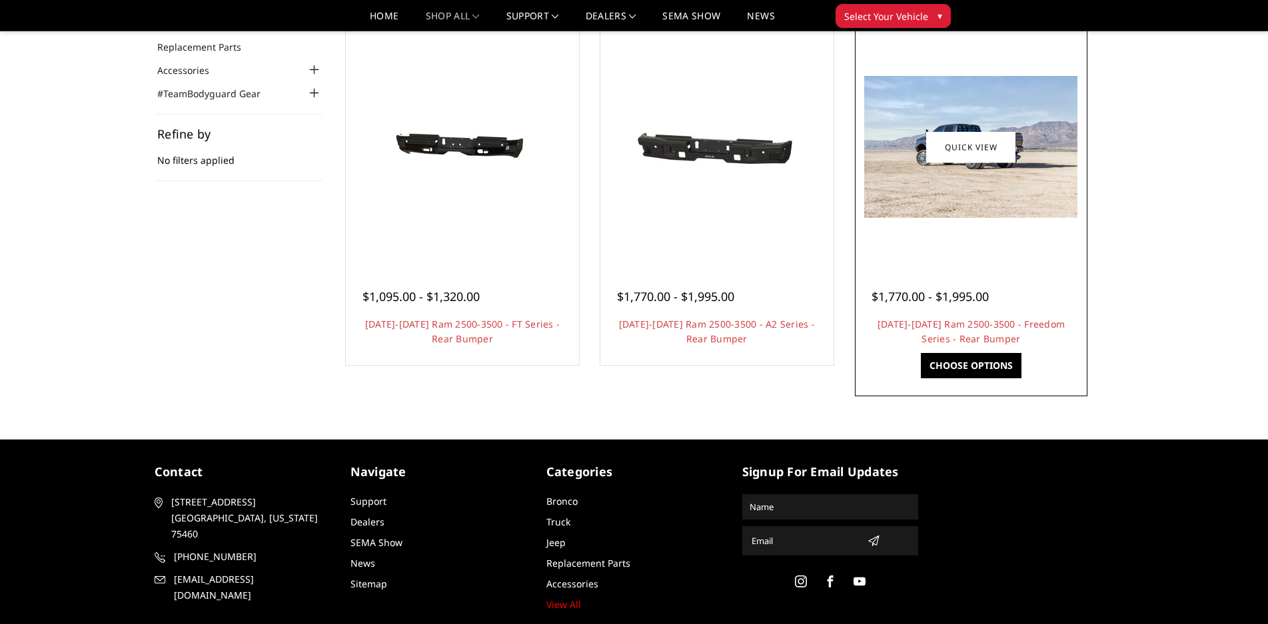
click at [998, 183] on img at bounding box center [970, 147] width 213 height 142
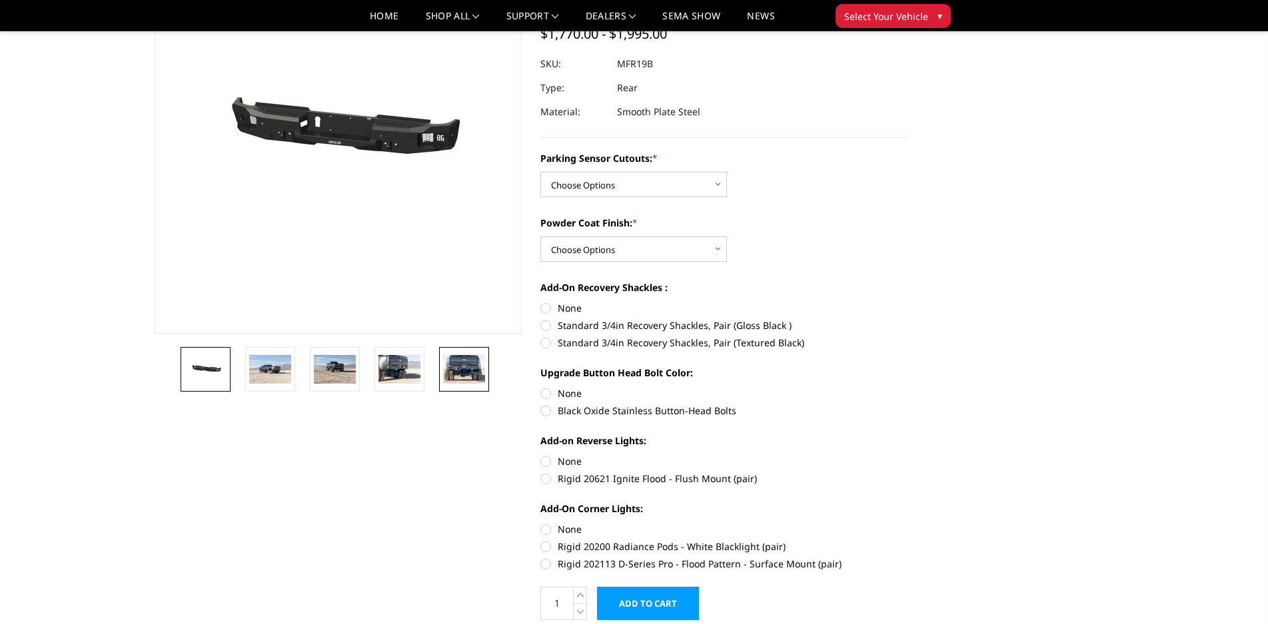
click at [452, 364] on img at bounding box center [464, 369] width 42 height 28
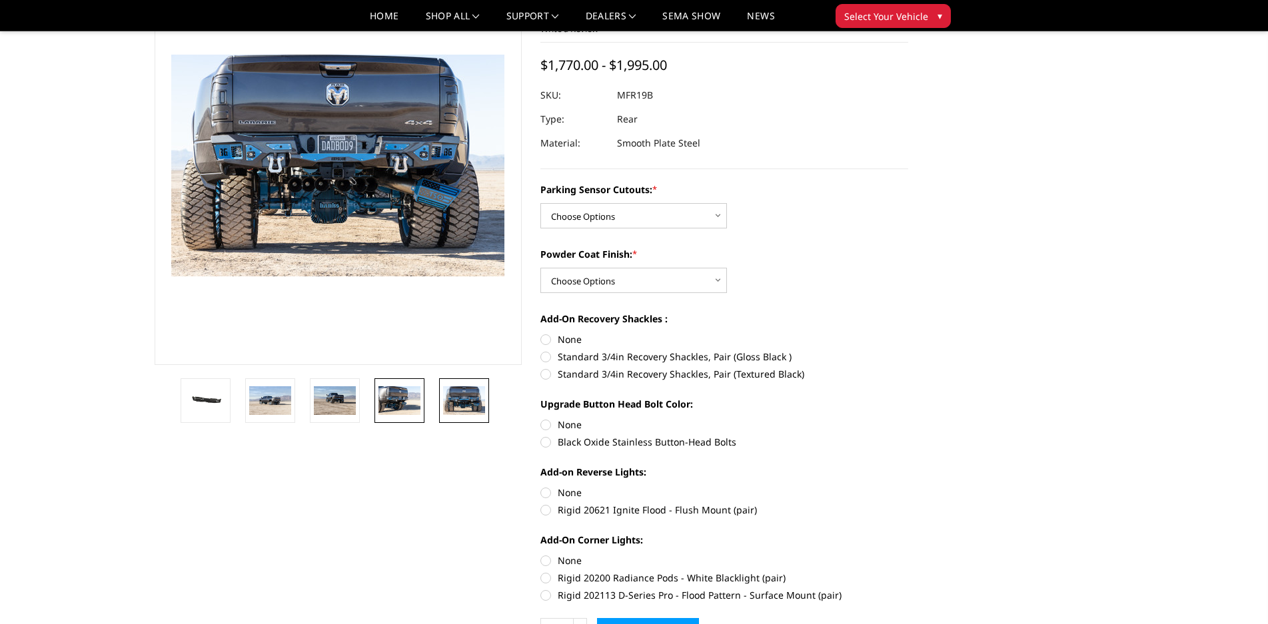
click at [402, 396] on img at bounding box center [399, 400] width 42 height 28
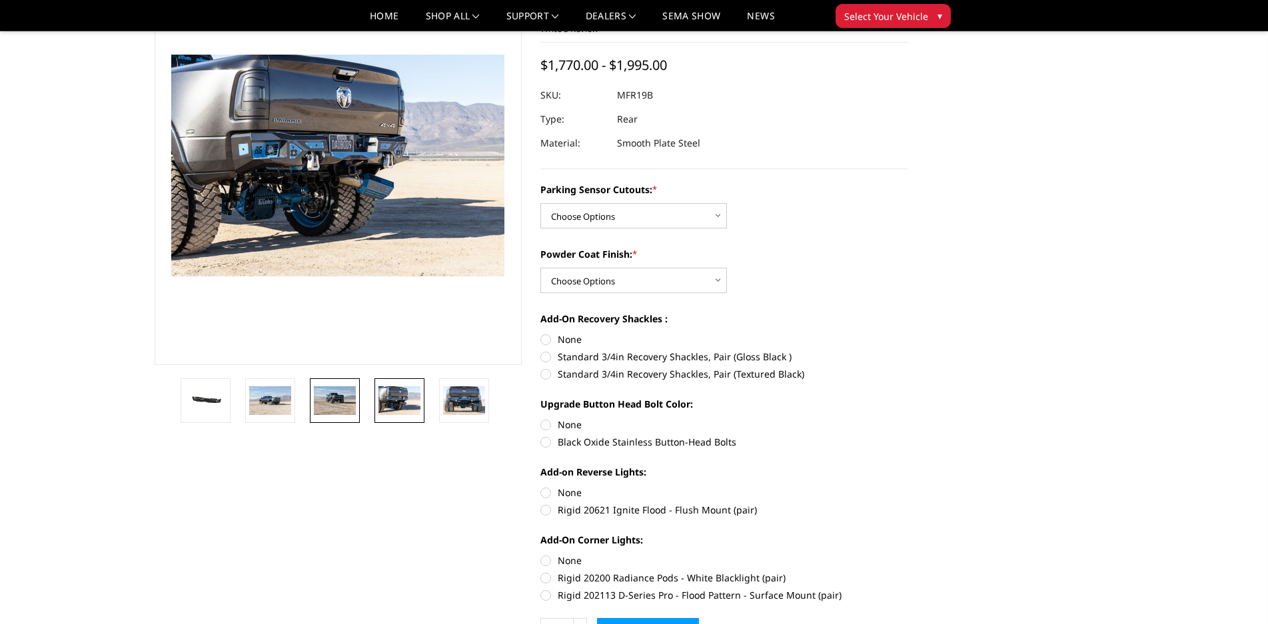
click at [345, 398] on img at bounding box center [335, 400] width 42 height 28
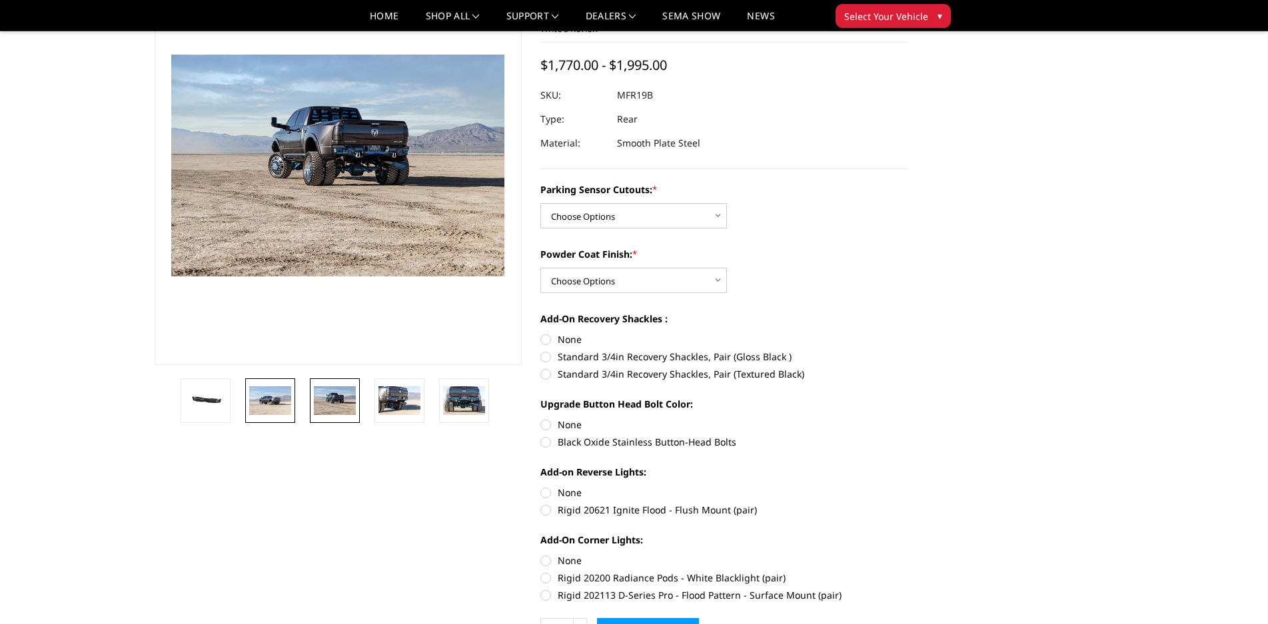
click at [292, 392] on link at bounding box center [270, 400] width 50 height 45
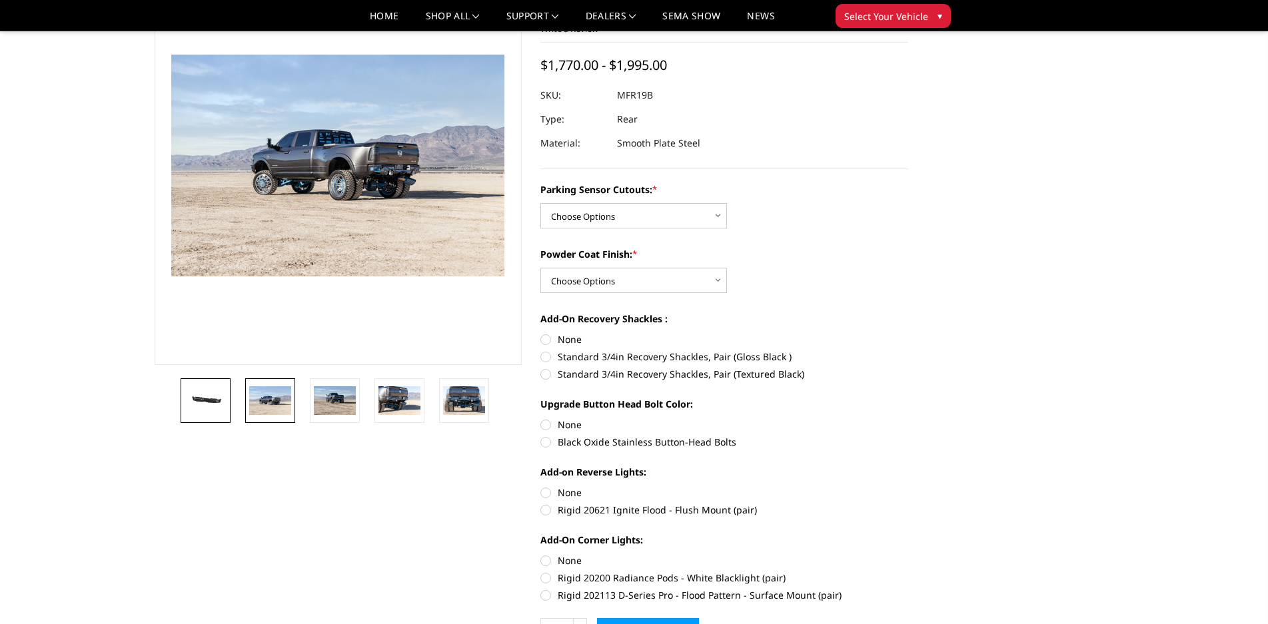
click at [229, 396] on link at bounding box center [206, 400] width 50 height 45
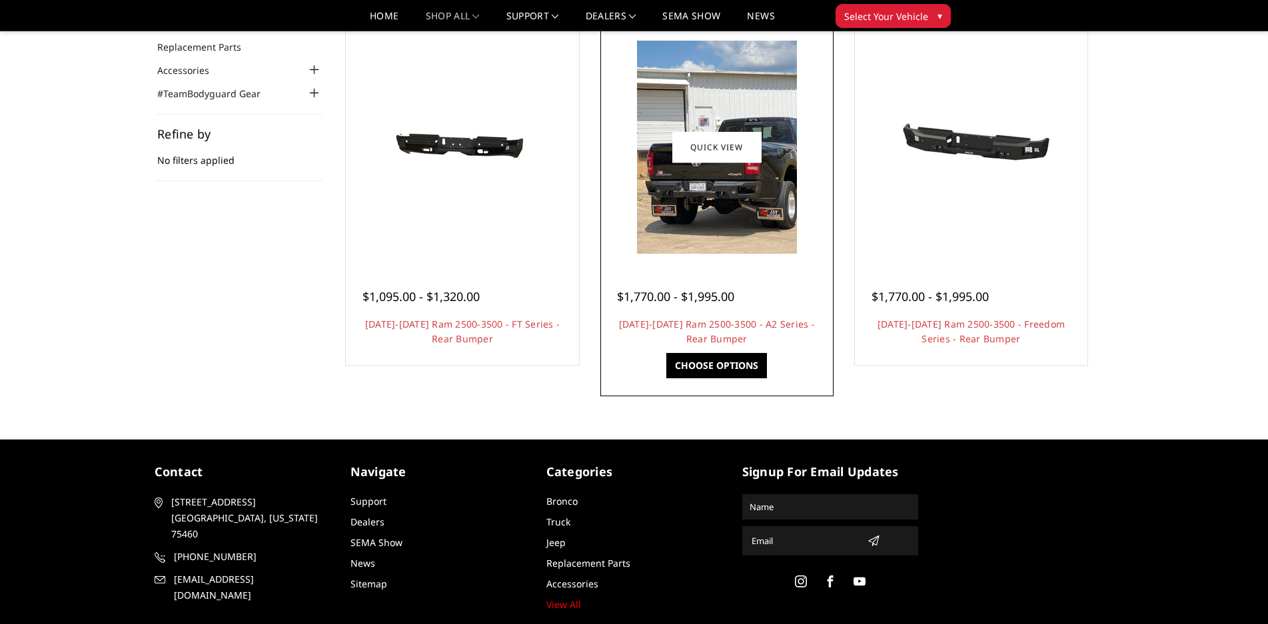
click at [778, 165] on img at bounding box center [717, 147] width 160 height 213
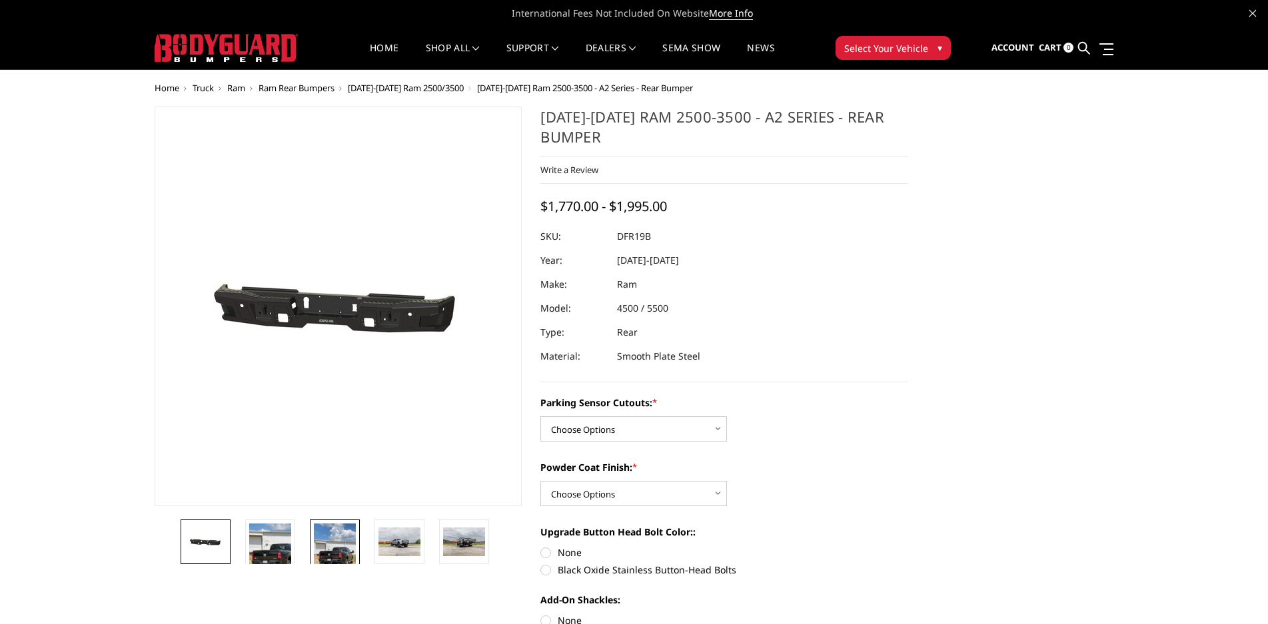
click at [338, 549] on img at bounding box center [335, 552] width 42 height 56
